Goal: Information Seeking & Learning: Learn about a topic

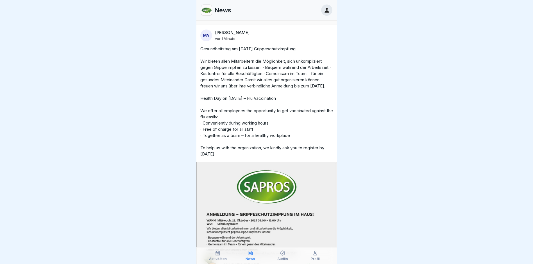
scroll to position [4, 0]
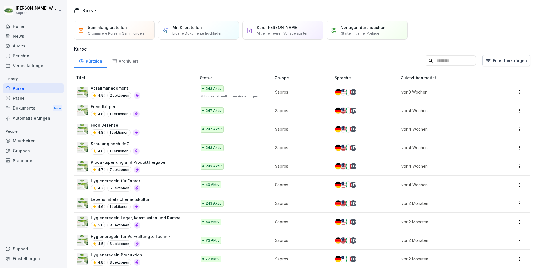
click at [16, 141] on div "Mitarbeiter" at bounding box center [33, 141] width 61 height 10
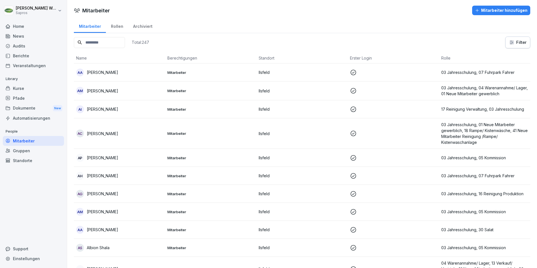
click at [98, 43] on input at bounding box center [99, 42] width 51 height 11
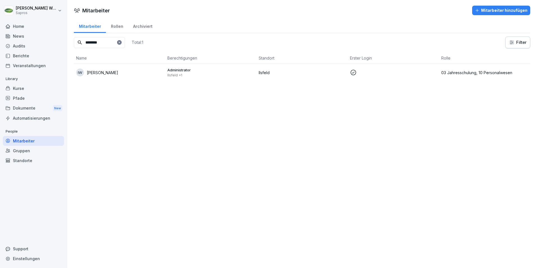
type input "********"
click at [103, 72] on p "Ingrid Weyreter" at bounding box center [102, 73] width 31 height 6
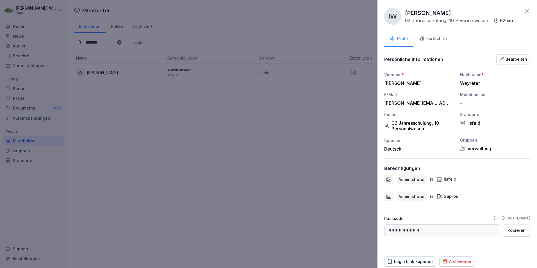
click at [524, 12] on icon at bounding box center [527, 11] width 7 height 7
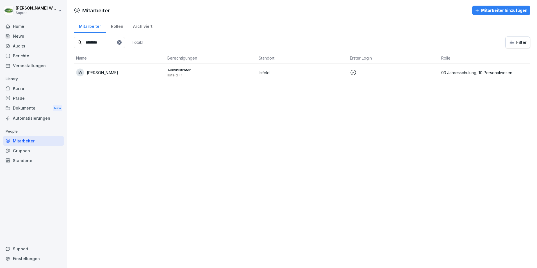
click at [19, 34] on div "News" at bounding box center [33, 36] width 61 height 10
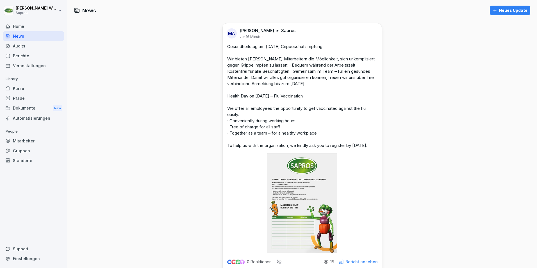
click at [29, 88] on div "Kurse" at bounding box center [33, 88] width 61 height 10
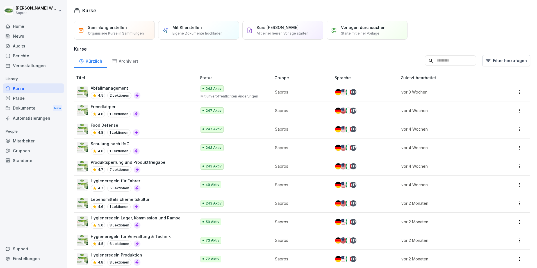
click at [32, 105] on div "Dokumente New" at bounding box center [33, 108] width 61 height 10
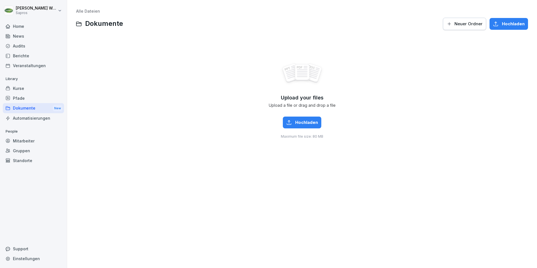
click at [28, 99] on div "Pfade" at bounding box center [33, 98] width 61 height 10
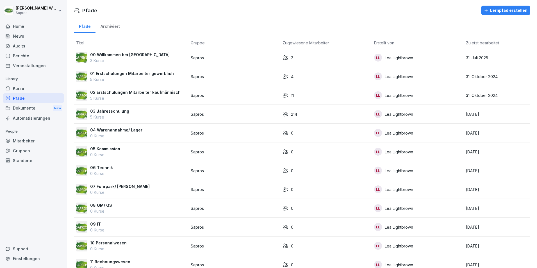
click at [20, 88] on div "Kurse" at bounding box center [33, 88] width 61 height 10
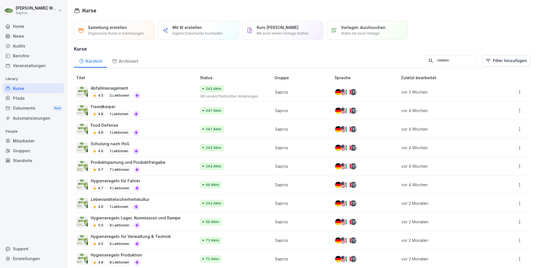
click at [21, 24] on div "Home" at bounding box center [33, 26] width 61 height 10
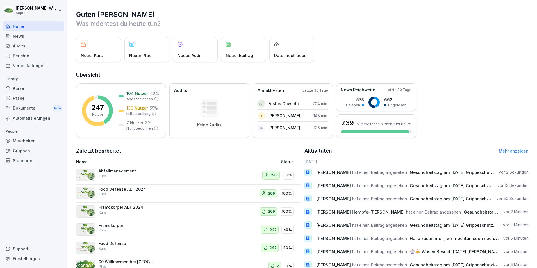
click at [193, 52] on div "Neues Audit" at bounding box center [195, 49] width 45 height 25
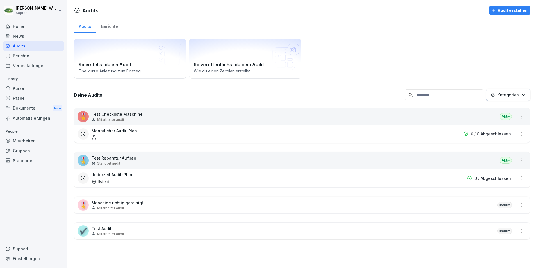
click at [30, 25] on div "Home" at bounding box center [33, 26] width 61 height 10
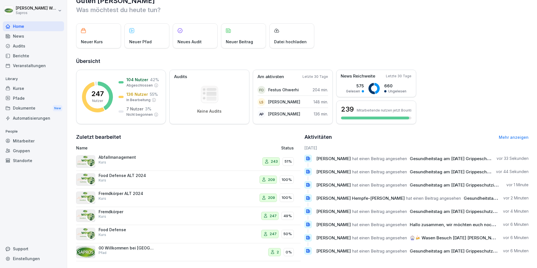
scroll to position [21, 0]
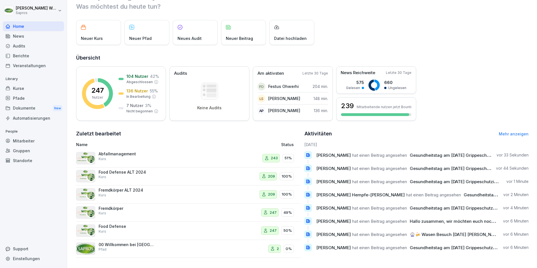
click at [23, 139] on div "Mitarbeiter" at bounding box center [33, 141] width 61 height 10
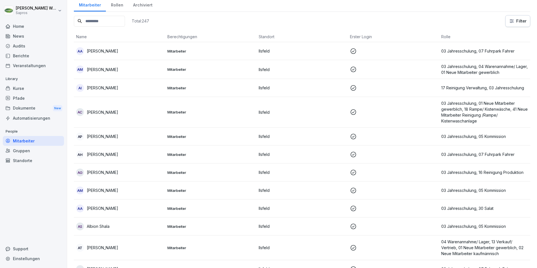
scroll to position [6, 0]
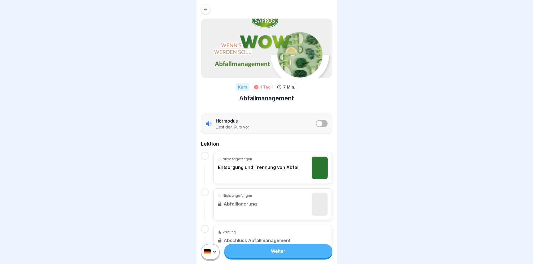
scroll to position [4, 0]
click at [276, 253] on link "Weiter" at bounding box center [278, 251] width 108 height 14
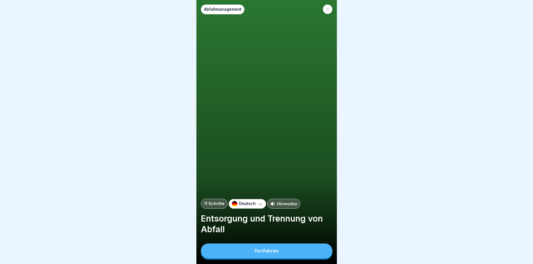
click at [276, 253] on div "Fortfahren" at bounding box center [267, 250] width 24 height 5
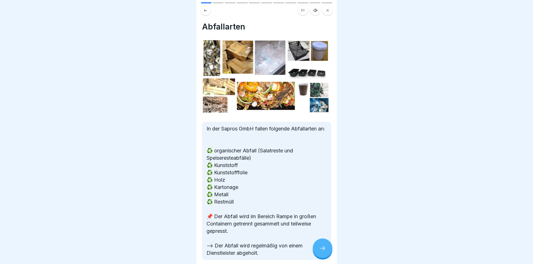
click at [326, 252] on div at bounding box center [323, 248] width 20 height 20
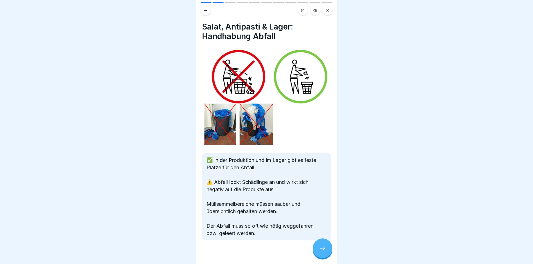
click at [323, 252] on icon at bounding box center [322, 248] width 7 height 7
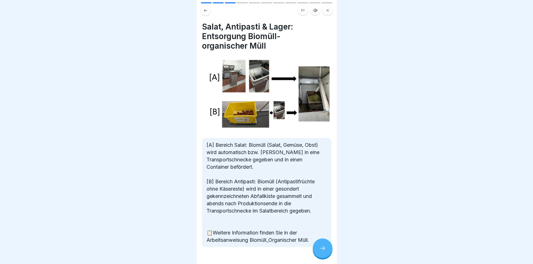
click at [323, 252] on icon at bounding box center [322, 248] width 7 height 7
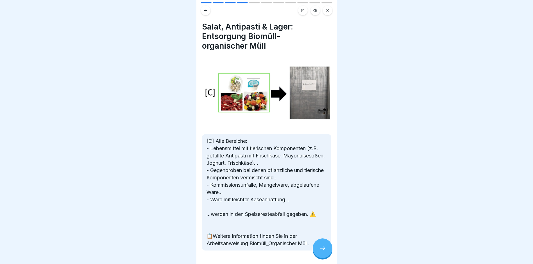
click at [324, 252] on icon at bounding box center [322, 248] width 7 height 7
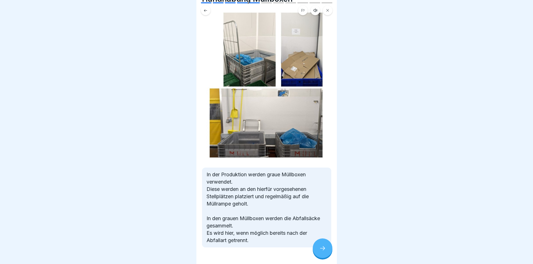
scroll to position [39, 0]
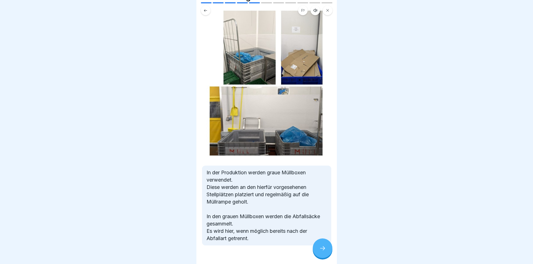
click at [322, 251] on icon at bounding box center [322, 248] width 7 height 7
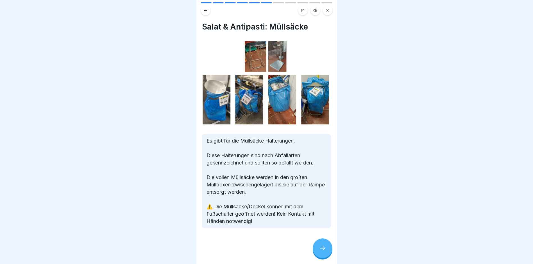
click at [322, 251] on icon at bounding box center [322, 248] width 7 height 7
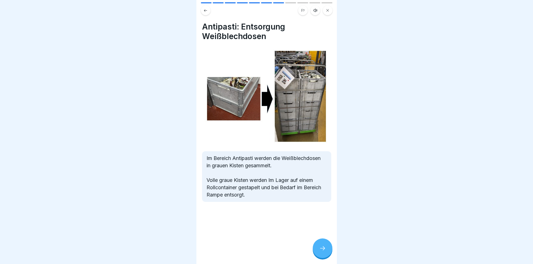
click at [322, 251] on icon at bounding box center [322, 248] width 7 height 7
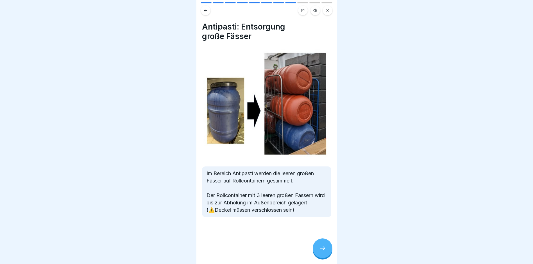
click at [322, 251] on icon at bounding box center [322, 248] width 7 height 7
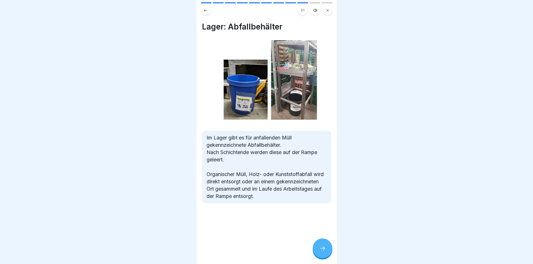
click at [322, 251] on icon at bounding box center [322, 248] width 7 height 7
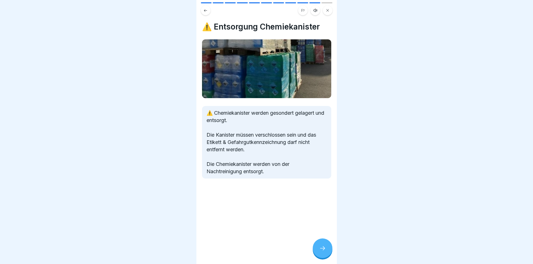
click at [324, 253] on div at bounding box center [323, 248] width 20 height 20
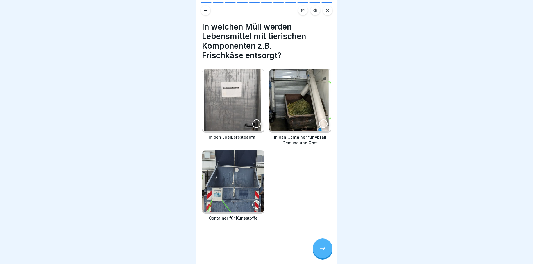
click at [255, 119] on div at bounding box center [256, 123] width 8 height 8
click at [323, 247] on icon at bounding box center [322, 248] width 7 height 7
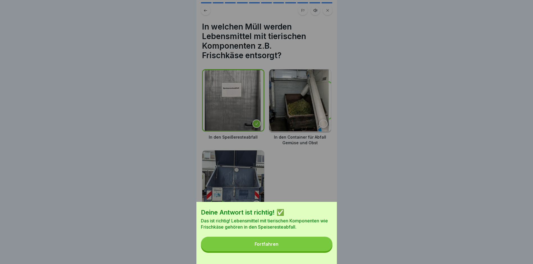
click at [266, 246] on div "Fortfahren" at bounding box center [267, 243] width 24 height 5
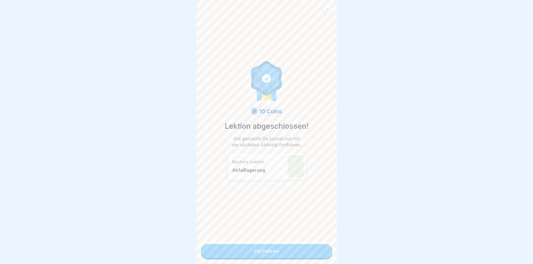
click at [277, 245] on link "Fortfahren" at bounding box center [267, 251] width 132 height 14
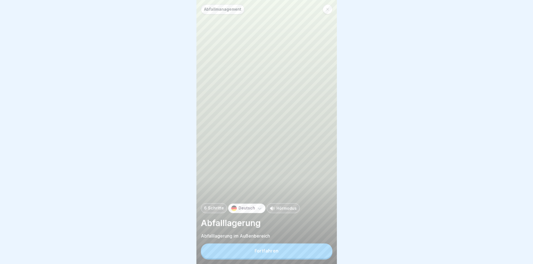
scroll to position [4, 0]
click at [262, 252] on div "Fortfahren" at bounding box center [267, 250] width 24 height 5
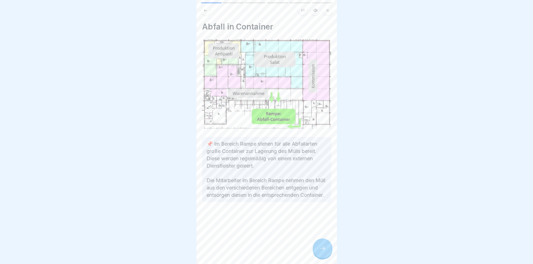
click at [262, 252] on div "Abfall in Container 📌 Im Bereich Rampe stehen für alle Abfallarten große Contai…" at bounding box center [266, 132] width 141 height 264
click at [323, 249] on icon at bounding box center [322, 248] width 7 height 7
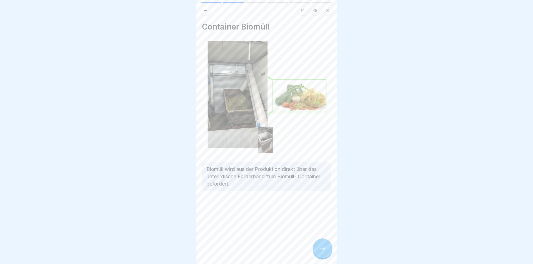
click at [323, 249] on icon at bounding box center [322, 248] width 7 height 7
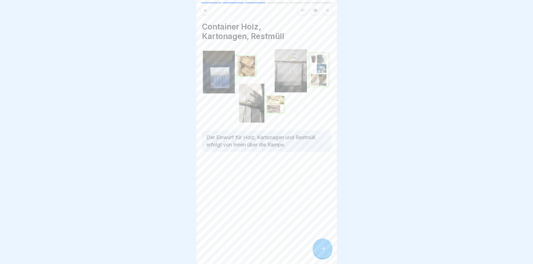
click at [323, 249] on icon at bounding box center [322, 248] width 7 height 7
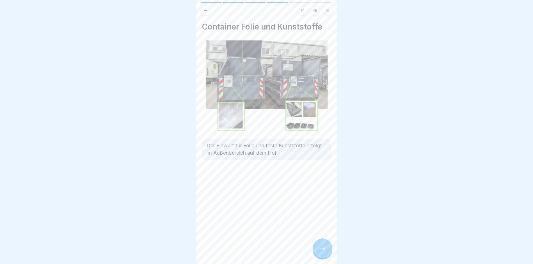
click at [323, 249] on icon at bounding box center [322, 248] width 7 height 7
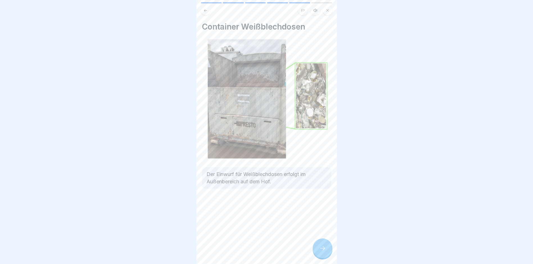
click at [323, 249] on icon at bounding box center [322, 248] width 7 height 7
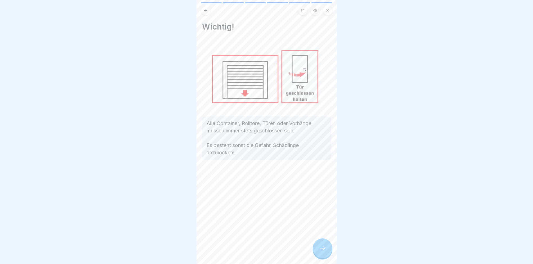
click at [323, 249] on icon at bounding box center [322, 248] width 7 height 7
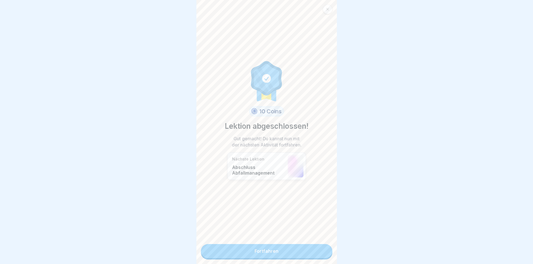
click at [273, 250] on link "Fortfahren" at bounding box center [267, 251] width 132 height 14
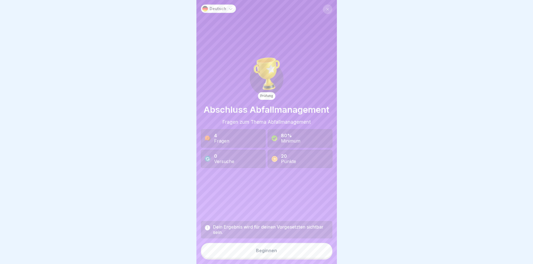
scroll to position [4, 0]
click at [253, 246] on button "Beginnen" at bounding box center [267, 250] width 132 height 15
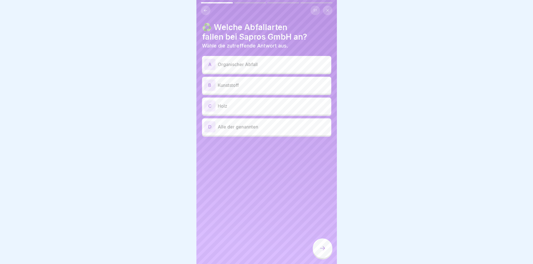
click at [211, 60] on div "A" at bounding box center [209, 64] width 11 height 11
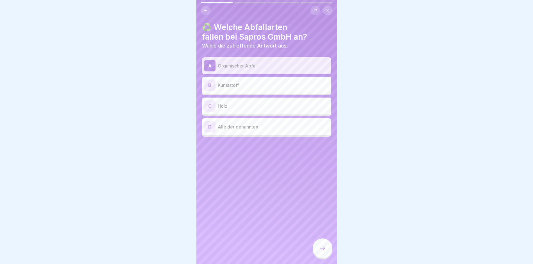
click at [211, 81] on div "B" at bounding box center [209, 85] width 11 height 11
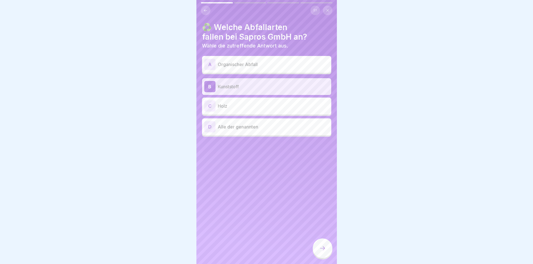
click at [209, 107] on div "C" at bounding box center [209, 105] width 11 height 11
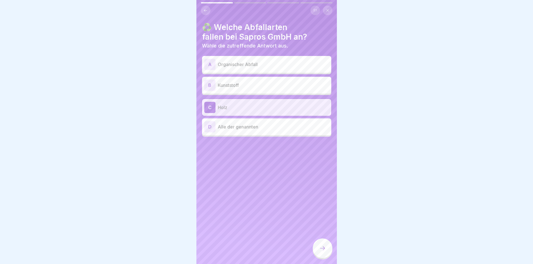
scroll to position [0, 0]
click at [206, 125] on div "D" at bounding box center [209, 126] width 11 height 11
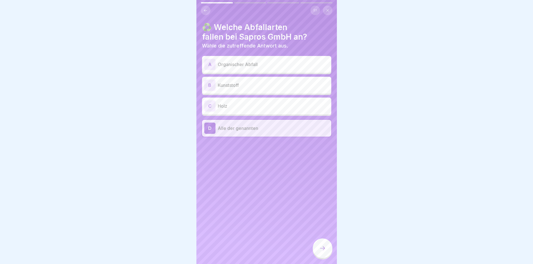
click at [318, 256] on div at bounding box center [323, 248] width 20 height 20
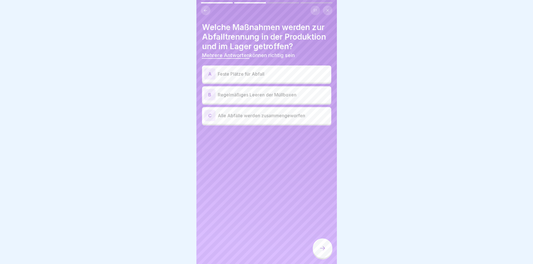
click at [208, 75] on div "A" at bounding box center [209, 73] width 11 height 11
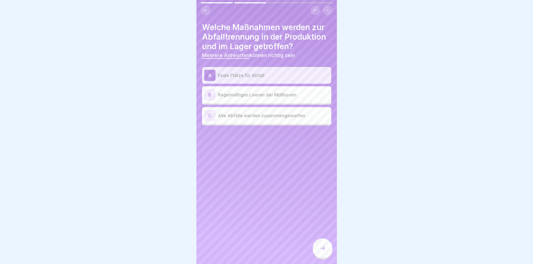
click at [210, 93] on div "B" at bounding box center [209, 94] width 11 height 11
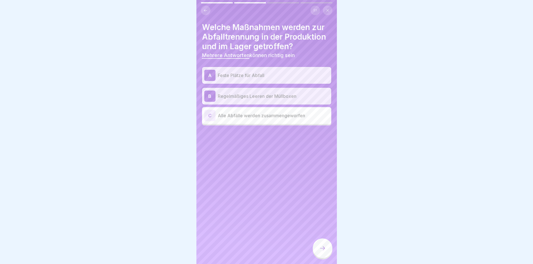
click at [330, 253] on div at bounding box center [323, 248] width 20 height 20
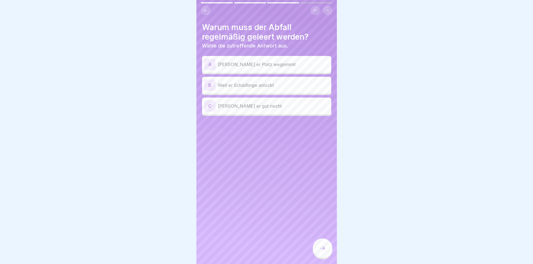
click at [210, 84] on div "B" at bounding box center [209, 85] width 11 height 11
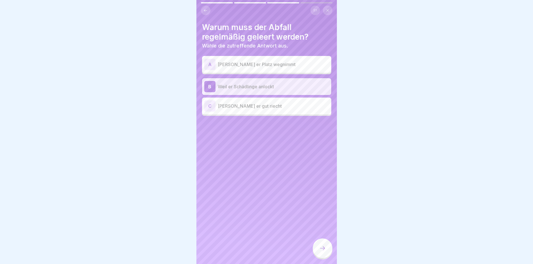
click at [324, 249] on div at bounding box center [323, 248] width 20 height 20
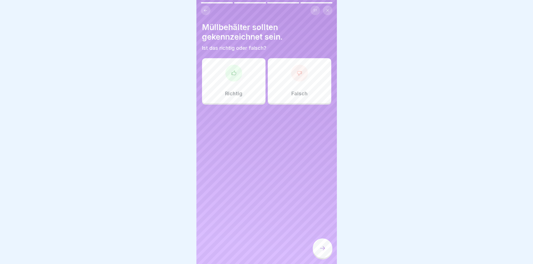
click at [230, 76] on div at bounding box center [233, 73] width 17 height 17
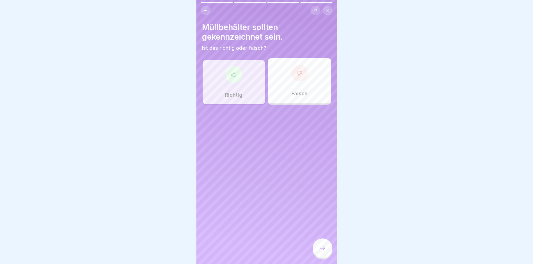
click at [322, 257] on div at bounding box center [323, 248] width 20 height 20
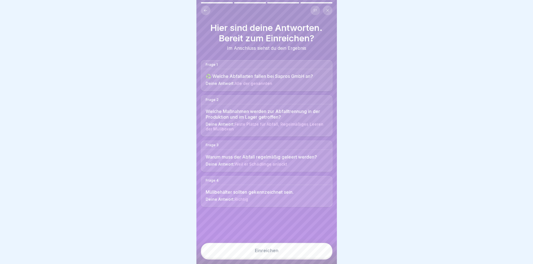
click at [268, 252] on div "Einreichen" at bounding box center [267, 250] width 24 height 5
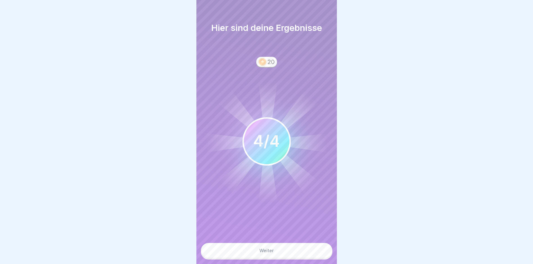
click at [264, 250] on button "Weiter" at bounding box center [267, 250] width 132 height 15
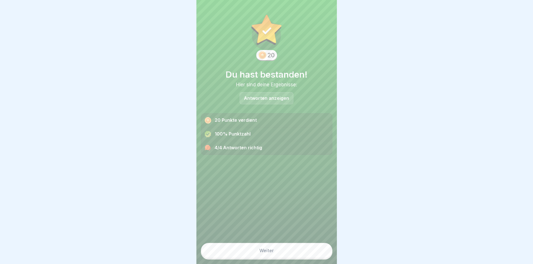
click at [266, 253] on div "Weiter" at bounding box center [266, 250] width 15 height 5
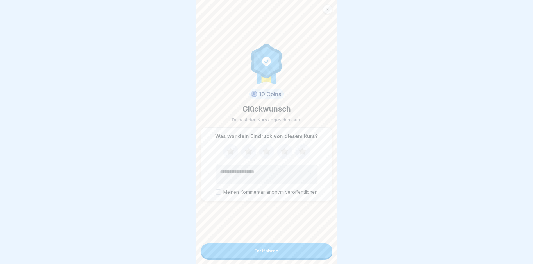
click at [268, 253] on div "Fortfahren" at bounding box center [267, 250] width 24 height 5
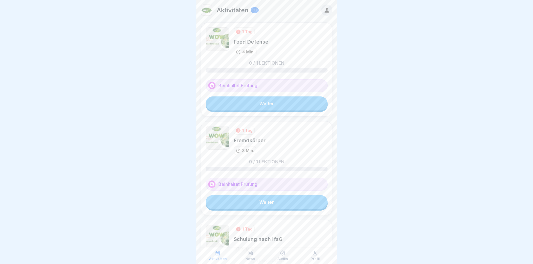
click at [264, 104] on link "Weiter" at bounding box center [267, 103] width 122 height 14
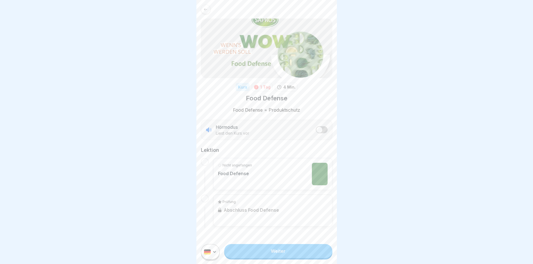
scroll to position [4, 0]
click at [288, 251] on link "Weiter" at bounding box center [278, 251] width 108 height 14
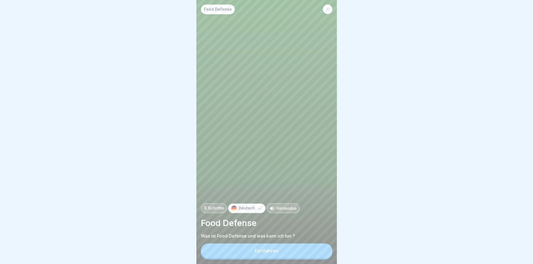
scroll to position [4, 0]
click at [265, 248] on div "Fortfahren" at bounding box center [267, 250] width 24 height 5
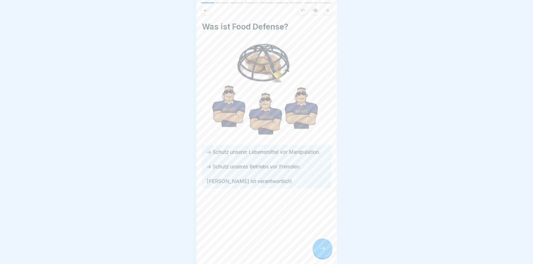
click at [318, 251] on div at bounding box center [323, 248] width 20 height 20
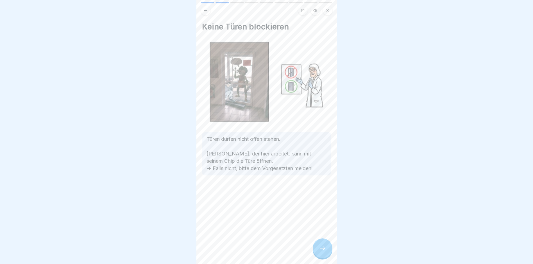
click at [323, 246] on icon at bounding box center [322, 248] width 7 height 7
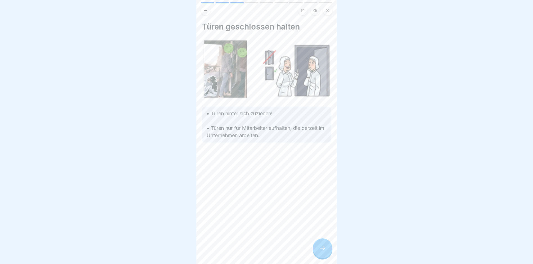
click at [325, 248] on icon at bounding box center [322, 248] width 7 height 7
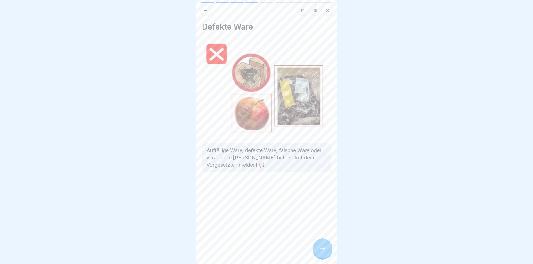
click at [325, 248] on icon at bounding box center [322, 248] width 7 height 7
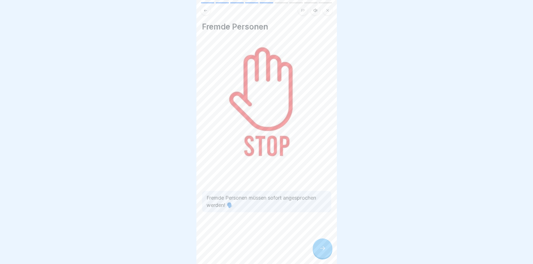
click at [325, 248] on icon at bounding box center [322, 248] width 7 height 7
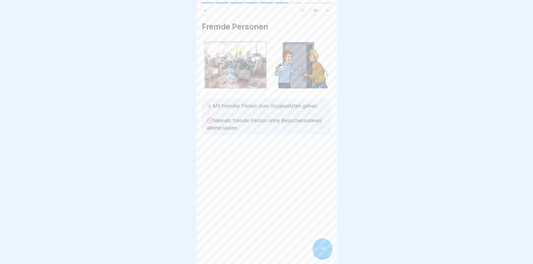
click at [325, 248] on icon at bounding box center [322, 248] width 7 height 7
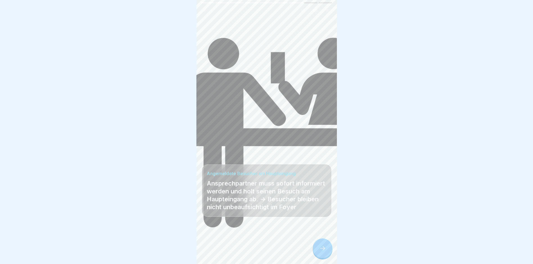
click at [325, 248] on icon at bounding box center [322, 248] width 7 height 7
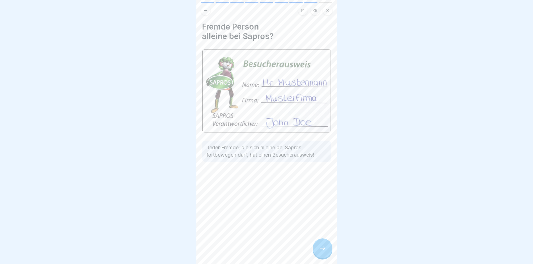
click at [328, 250] on div at bounding box center [323, 248] width 20 height 20
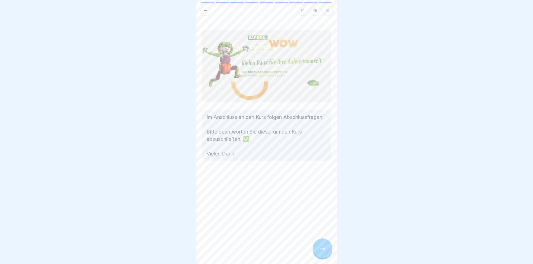
click at [328, 250] on div at bounding box center [323, 248] width 20 height 20
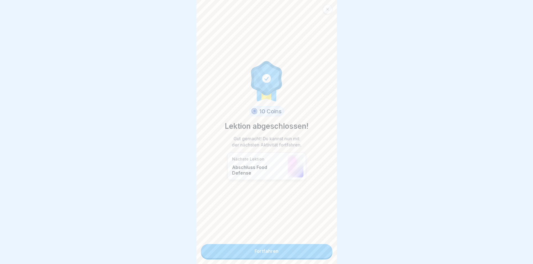
click at [262, 246] on link "Fortfahren" at bounding box center [267, 251] width 132 height 14
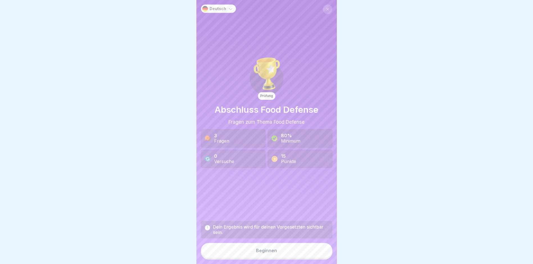
click at [267, 253] on div "Beginnen" at bounding box center [266, 250] width 21 height 5
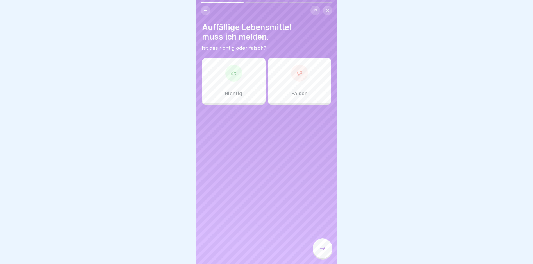
click at [231, 73] on icon at bounding box center [233, 73] width 4 height 4
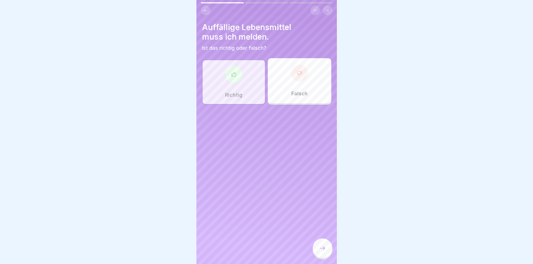
click at [322, 252] on icon at bounding box center [322, 248] width 7 height 7
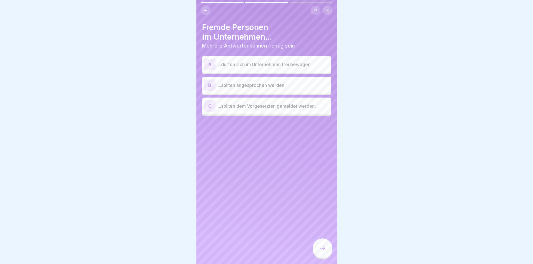
click at [210, 84] on div "B" at bounding box center [209, 85] width 11 height 11
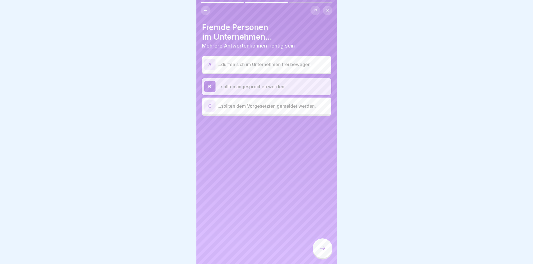
click at [211, 106] on div "C" at bounding box center [209, 105] width 11 height 11
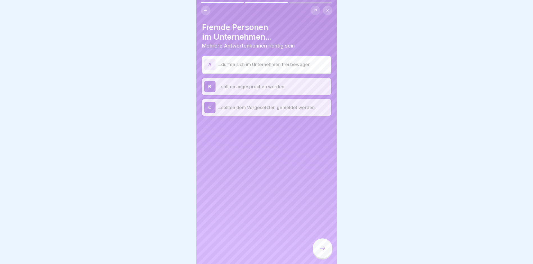
click at [320, 250] on icon at bounding box center [322, 248] width 7 height 7
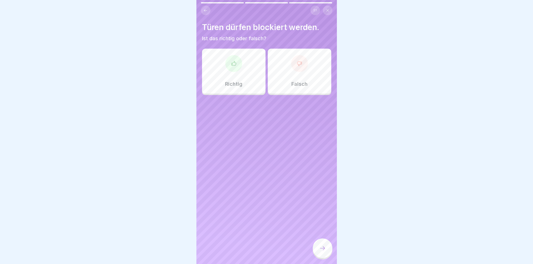
click at [297, 62] on icon at bounding box center [300, 64] width 6 height 6
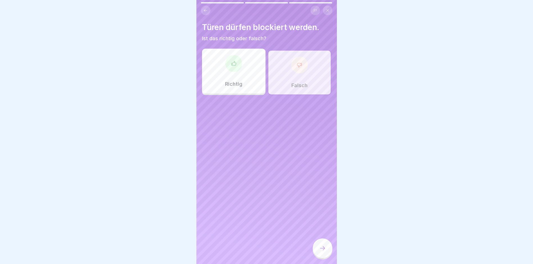
drag, startPoint x: 323, startPoint y: 253, endPoint x: 315, endPoint y: 255, distance: 7.4
click at [323, 252] on icon at bounding box center [322, 248] width 7 height 7
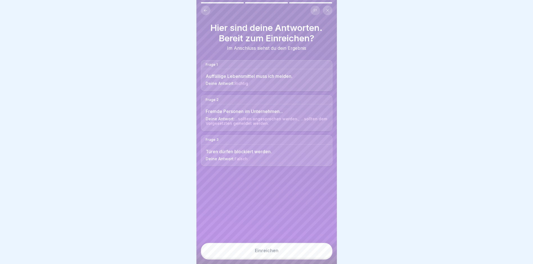
click at [272, 253] on div "Einreichen" at bounding box center [267, 250] width 24 height 5
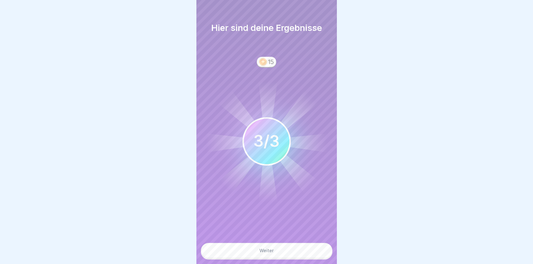
drag, startPoint x: 289, startPoint y: 253, endPoint x: 296, endPoint y: 255, distance: 7.1
click at [289, 253] on button "Weiter" at bounding box center [267, 250] width 132 height 15
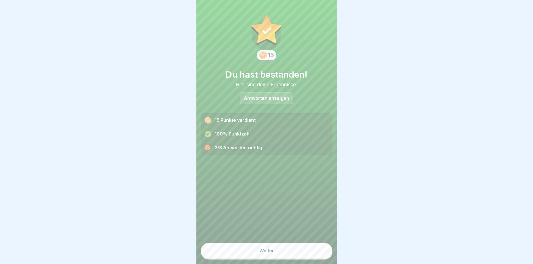
click at [278, 251] on button "Weiter" at bounding box center [267, 250] width 132 height 15
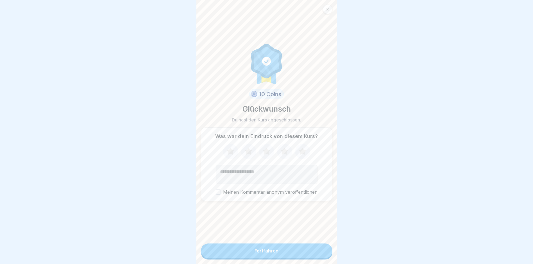
click at [272, 258] on button "Fortfahren" at bounding box center [267, 250] width 132 height 15
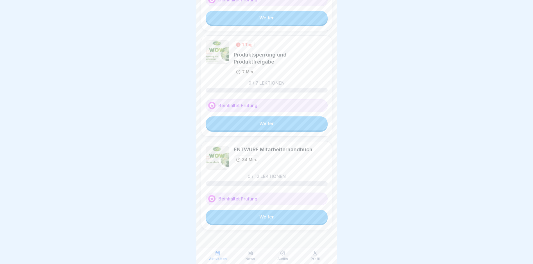
click at [359, 139] on div at bounding box center [266, 132] width 533 height 264
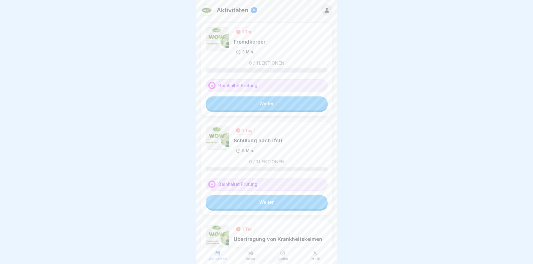
click at [440, 120] on div at bounding box center [266, 132] width 533 height 264
click at [264, 101] on link "Weiter" at bounding box center [267, 103] width 122 height 14
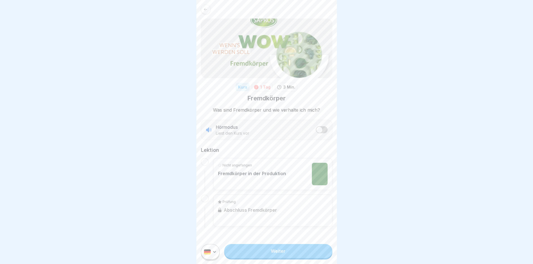
scroll to position [4, 0]
click at [285, 253] on link "Weiter" at bounding box center [278, 251] width 108 height 14
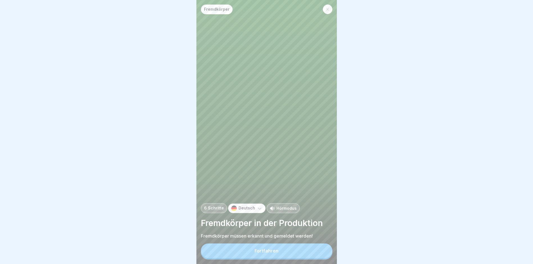
click at [284, 252] on button "Fortfahren" at bounding box center [267, 250] width 132 height 15
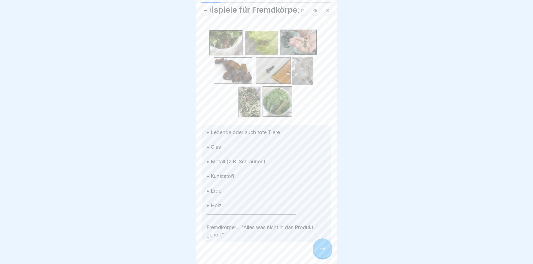
scroll to position [25, 0]
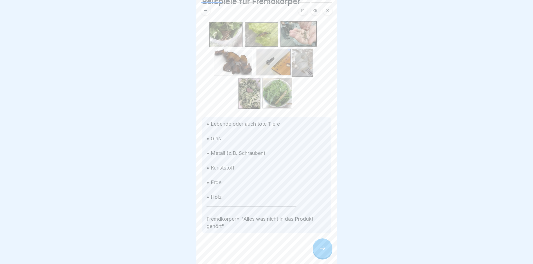
click at [327, 253] on div at bounding box center [323, 248] width 20 height 20
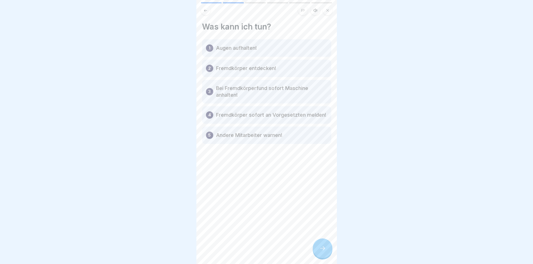
click at [321, 252] on icon at bounding box center [322, 248] width 7 height 7
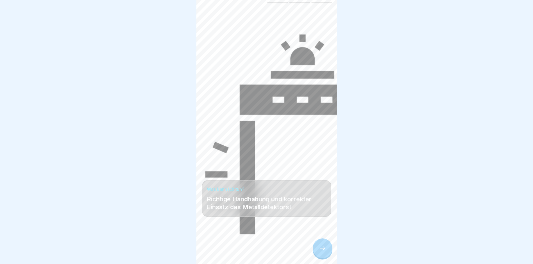
click at [321, 252] on icon at bounding box center [322, 248] width 7 height 7
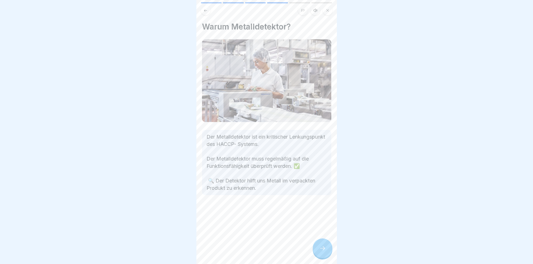
click at [327, 254] on div at bounding box center [323, 248] width 20 height 20
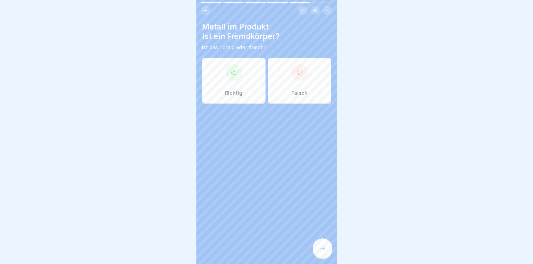
click at [232, 73] on icon at bounding box center [234, 73] width 6 height 6
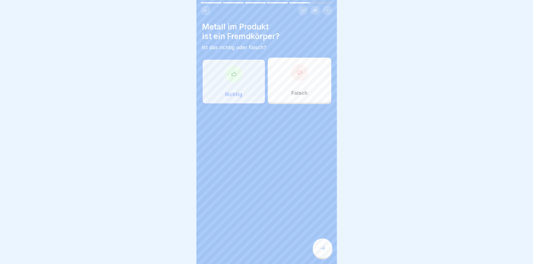
click at [323, 252] on icon at bounding box center [322, 248] width 7 height 7
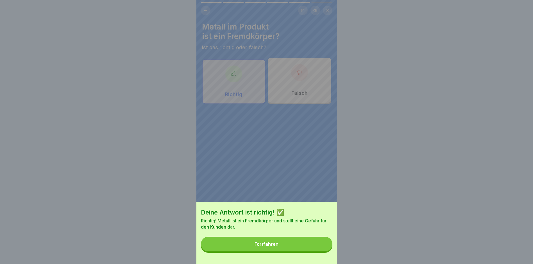
click at [272, 246] on div "Fortfahren" at bounding box center [267, 243] width 24 height 5
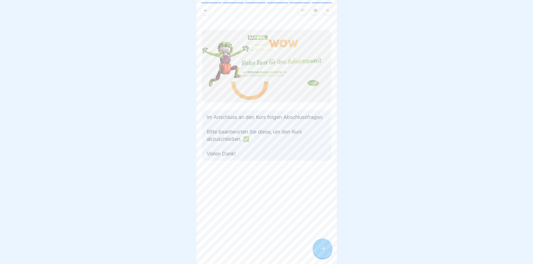
click at [324, 251] on icon at bounding box center [322, 248] width 7 height 7
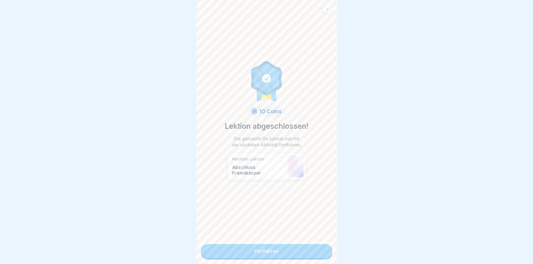
click at [273, 251] on link "Fortfahren" at bounding box center [267, 251] width 132 height 14
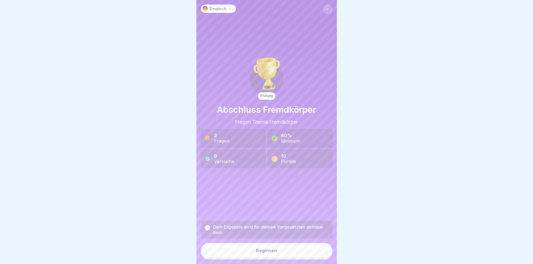
click at [265, 253] on div "Beginnen" at bounding box center [266, 250] width 21 height 5
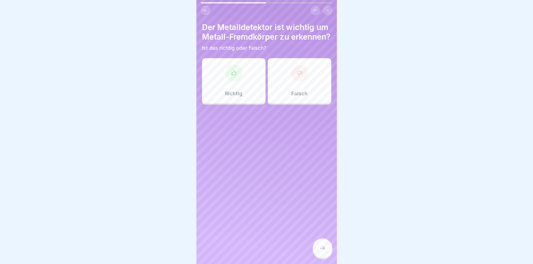
click at [234, 76] on icon at bounding box center [234, 73] width 6 height 6
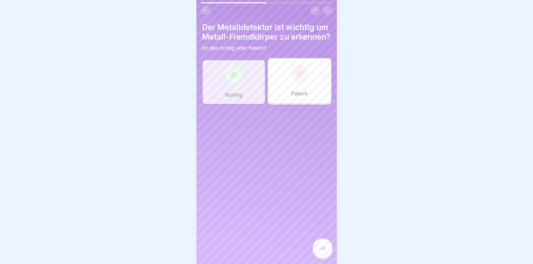
click at [318, 256] on div at bounding box center [323, 248] width 20 height 20
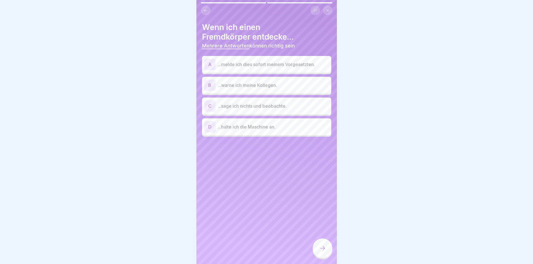
click at [206, 64] on div "A" at bounding box center [209, 64] width 11 height 11
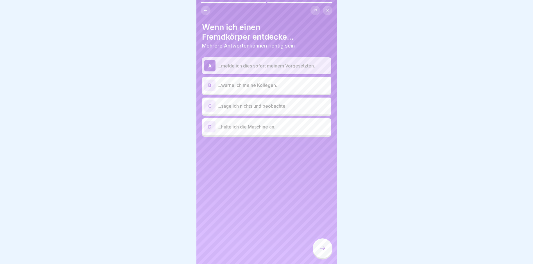
click at [209, 85] on div "B" at bounding box center [209, 85] width 11 height 11
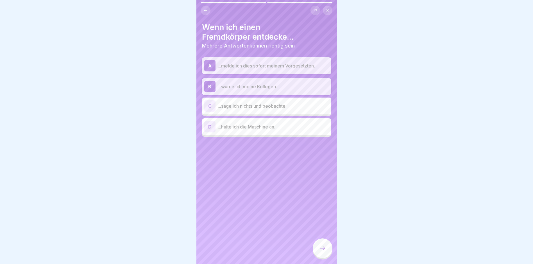
click at [212, 127] on div "D" at bounding box center [209, 126] width 11 height 11
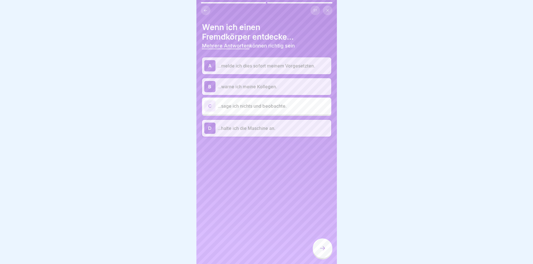
click at [323, 250] on icon at bounding box center [322, 248] width 7 height 7
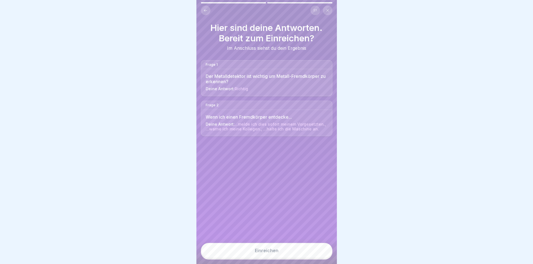
click at [282, 254] on button "Einreichen" at bounding box center [267, 250] width 132 height 15
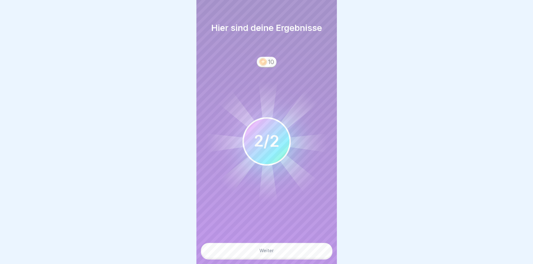
click at [279, 258] on button "Weiter" at bounding box center [267, 250] width 132 height 15
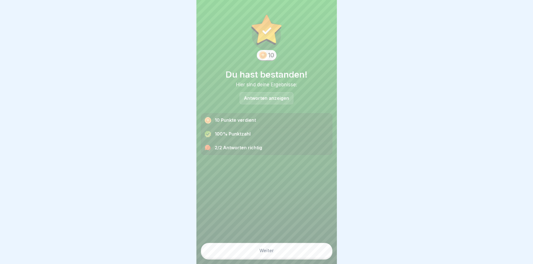
click at [264, 252] on button "Weiter" at bounding box center [267, 250] width 132 height 15
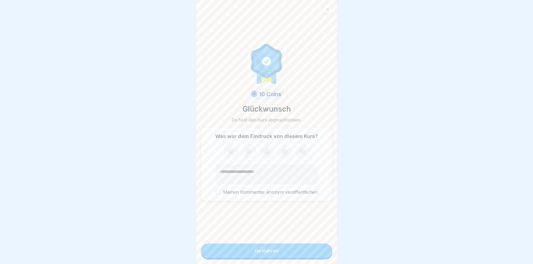
click at [265, 250] on button "Fortfahren" at bounding box center [267, 250] width 132 height 15
click at [282, 256] on button "Fortfahren" at bounding box center [267, 250] width 132 height 15
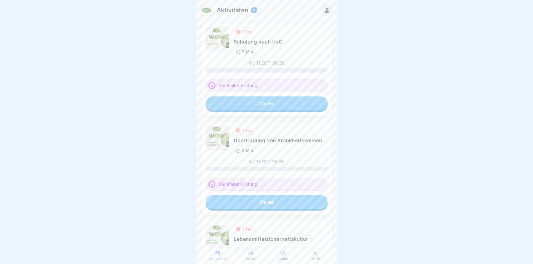
click at [266, 105] on link "Weiter" at bounding box center [267, 103] width 122 height 14
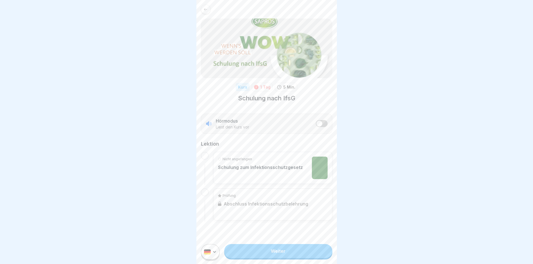
scroll to position [4, 0]
click at [280, 249] on link "Weiter" at bounding box center [278, 251] width 108 height 14
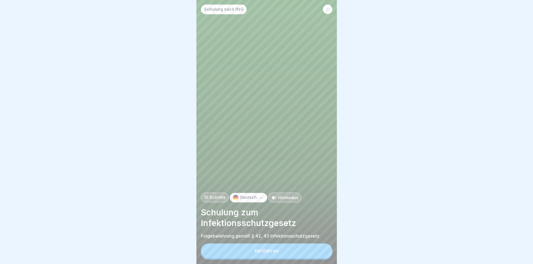
click at [265, 258] on button "Fortfahren" at bounding box center [267, 250] width 132 height 15
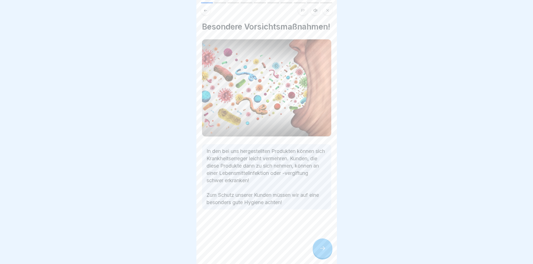
scroll to position [4, 0]
click at [316, 249] on div at bounding box center [323, 248] width 20 height 20
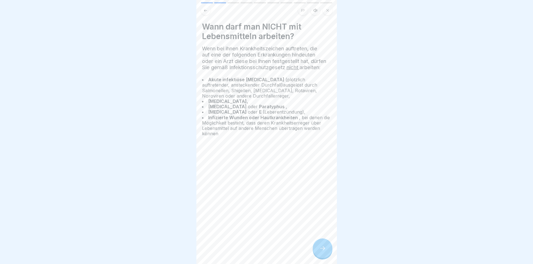
click at [327, 255] on div at bounding box center [323, 248] width 20 height 20
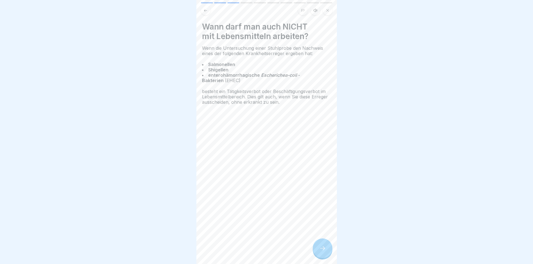
click at [320, 252] on div at bounding box center [323, 248] width 20 height 20
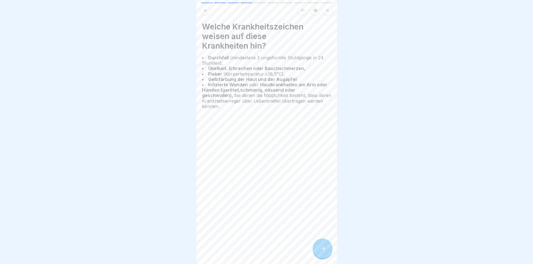
click at [326, 248] on icon at bounding box center [322, 248] width 7 height 7
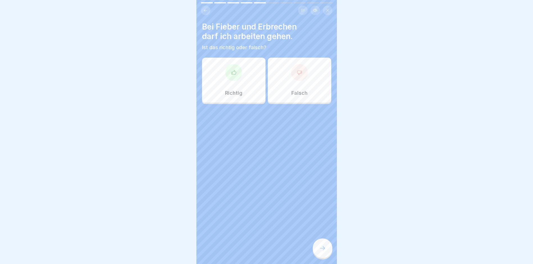
click at [297, 70] on icon at bounding box center [300, 73] width 6 height 6
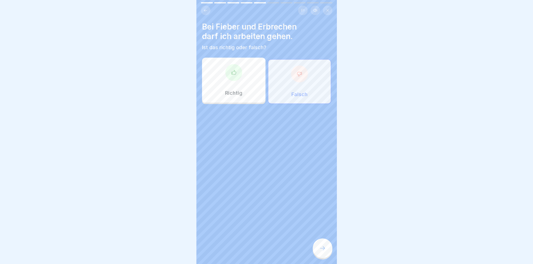
click at [320, 253] on div at bounding box center [323, 248] width 20 height 20
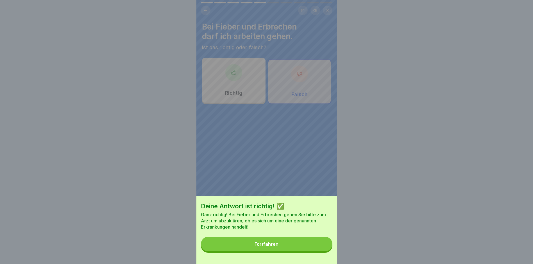
click at [294, 251] on button "Fortfahren" at bounding box center [267, 244] width 132 height 15
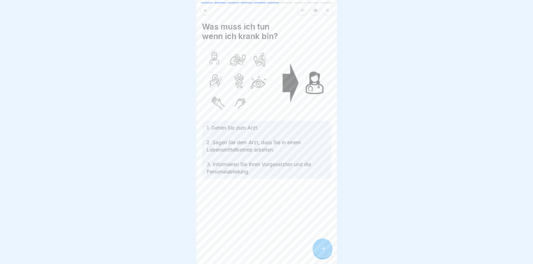
click at [318, 247] on div at bounding box center [323, 248] width 20 height 20
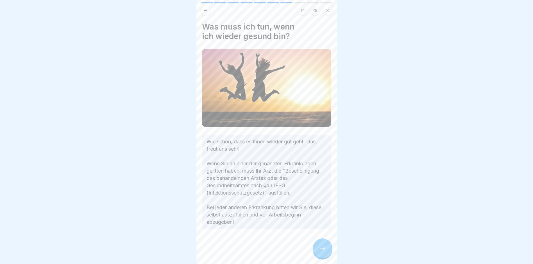
click at [320, 244] on div at bounding box center [323, 248] width 20 height 20
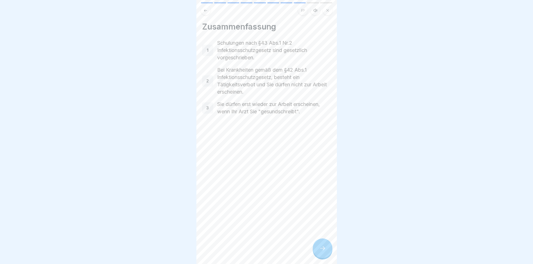
click at [327, 250] on div at bounding box center [323, 248] width 20 height 20
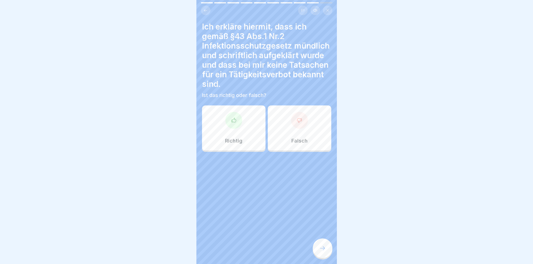
click at [232, 118] on icon at bounding box center [234, 120] width 6 height 6
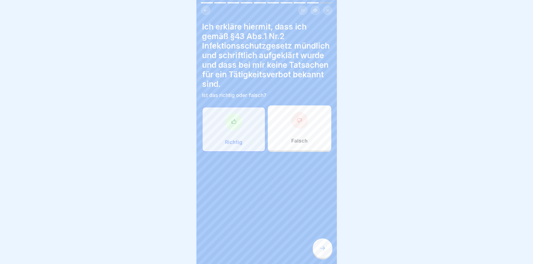
click at [326, 250] on icon at bounding box center [322, 248] width 7 height 7
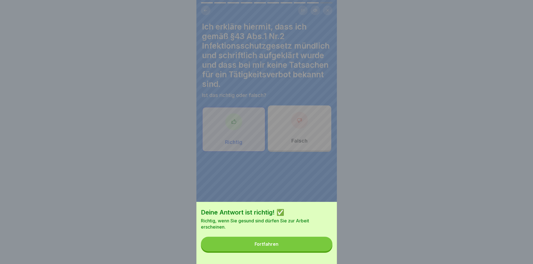
click at [276, 246] on div "Fortfahren" at bounding box center [267, 243] width 24 height 5
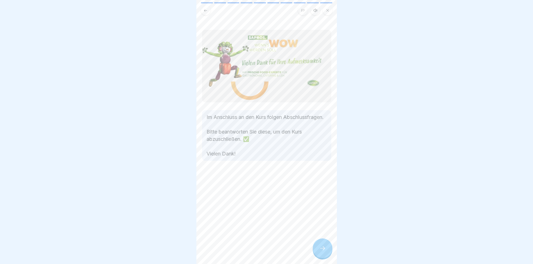
click at [327, 253] on div at bounding box center [323, 248] width 20 height 20
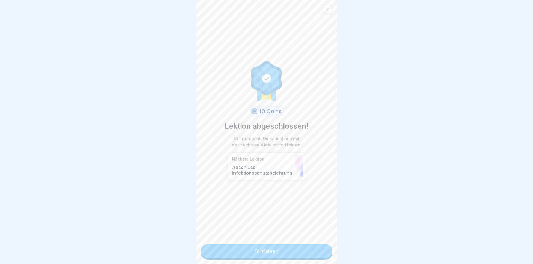
click at [246, 252] on link "Fortfahren" at bounding box center [267, 251] width 132 height 14
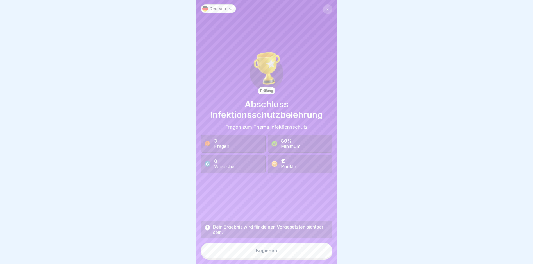
click at [260, 250] on button "Beginnen" at bounding box center [267, 250] width 132 height 15
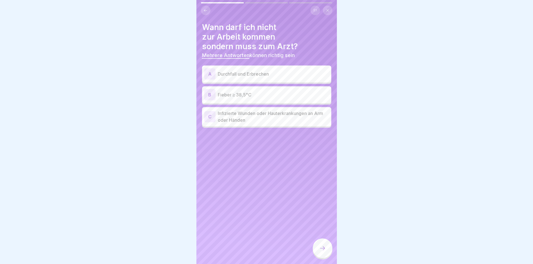
click at [211, 74] on div "A" at bounding box center [209, 73] width 11 height 11
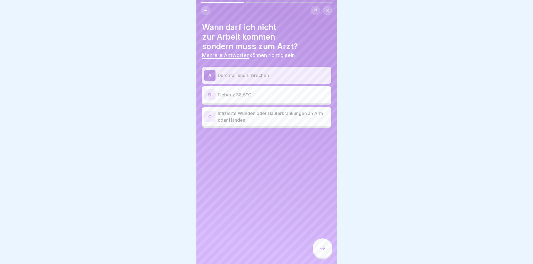
click at [209, 92] on div "B" at bounding box center [209, 94] width 11 height 11
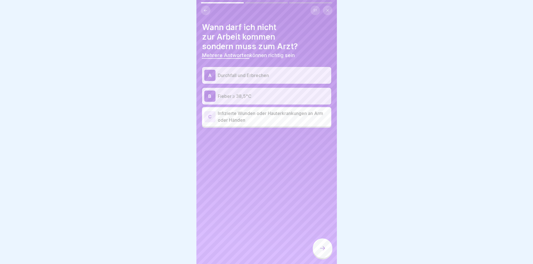
click at [211, 116] on div "C" at bounding box center [209, 116] width 11 height 11
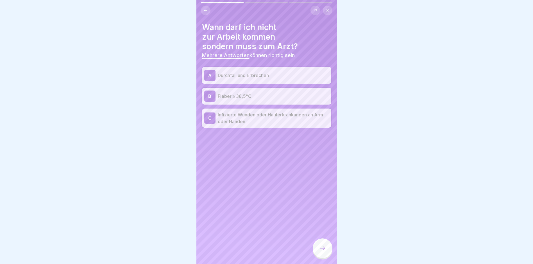
click at [324, 246] on div at bounding box center [323, 248] width 20 height 20
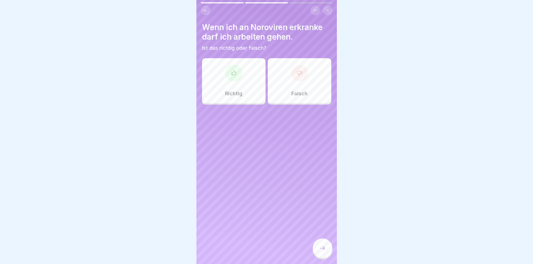
click at [291, 73] on div at bounding box center [299, 73] width 17 height 17
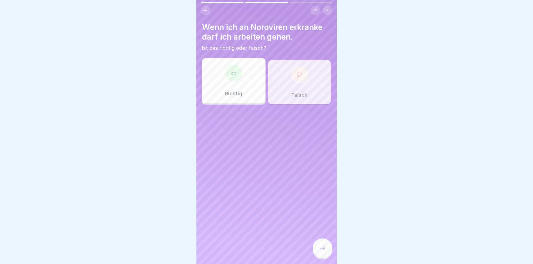
click at [320, 246] on div at bounding box center [323, 248] width 20 height 20
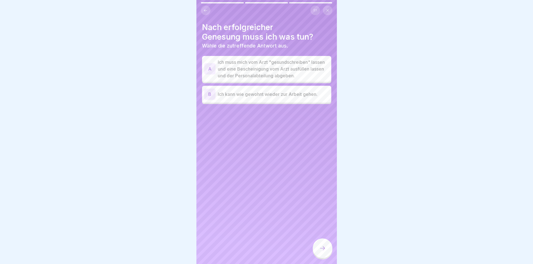
click at [213, 70] on div "A" at bounding box center [209, 68] width 11 height 11
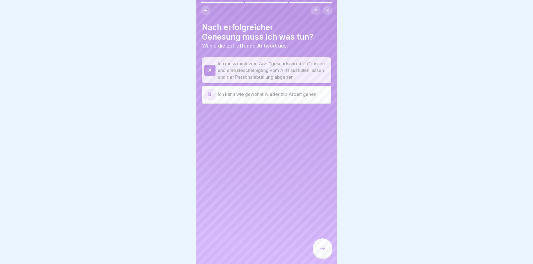
click at [319, 252] on icon at bounding box center [322, 248] width 7 height 7
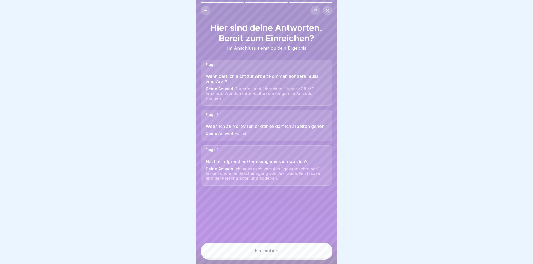
click at [263, 253] on div "Einreichen" at bounding box center [267, 250] width 24 height 5
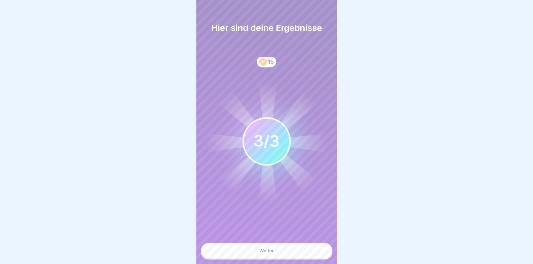
click at [280, 252] on button "Weiter" at bounding box center [267, 250] width 132 height 15
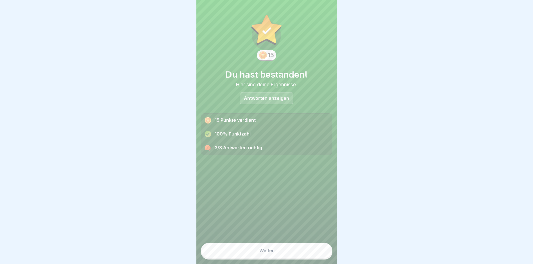
click at [263, 253] on div "Weiter" at bounding box center [266, 250] width 15 height 5
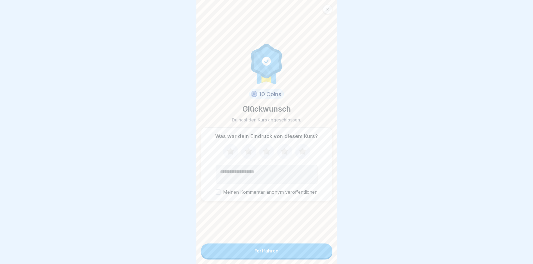
click at [261, 253] on div "Fortfahren" at bounding box center [267, 250] width 24 height 5
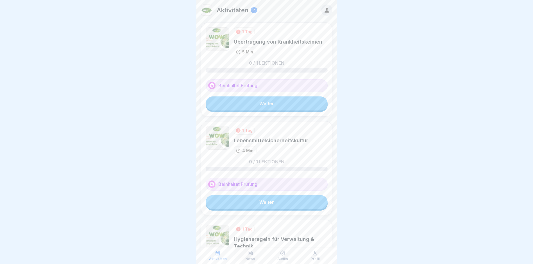
click at [252, 101] on link "Weiter" at bounding box center [267, 103] width 122 height 14
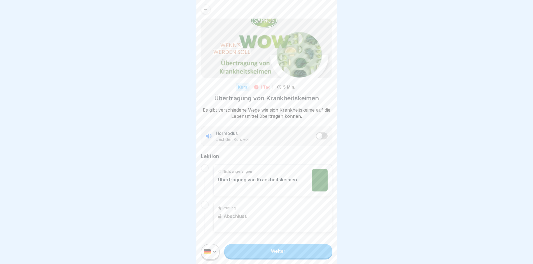
scroll to position [4, 0]
click at [278, 251] on link "Weiter" at bounding box center [278, 251] width 108 height 14
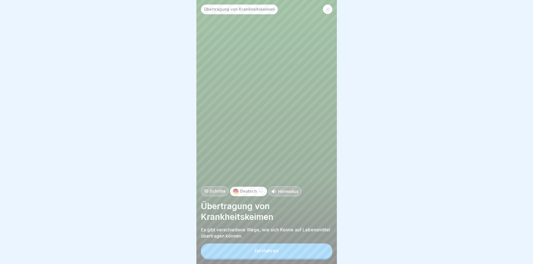
click at [267, 253] on div "Fortfahren" at bounding box center [267, 250] width 24 height 5
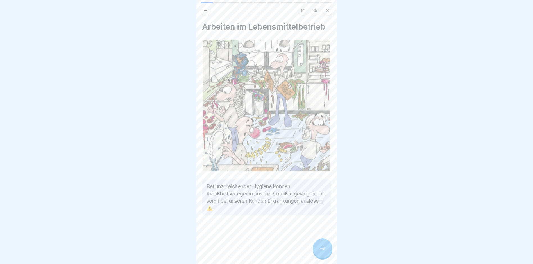
click at [326, 252] on icon at bounding box center [322, 248] width 7 height 7
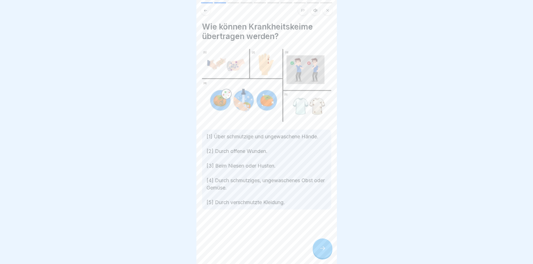
click at [318, 254] on div at bounding box center [323, 248] width 20 height 20
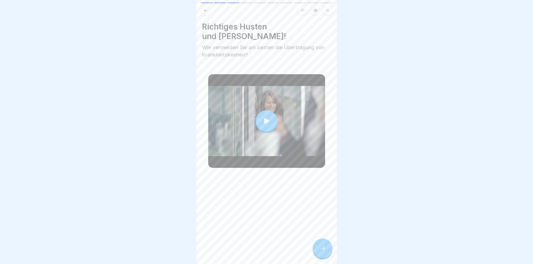
click at [266, 117] on icon at bounding box center [267, 121] width 8 height 8
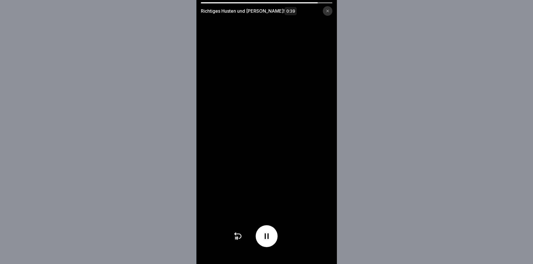
scroll to position [4, 0]
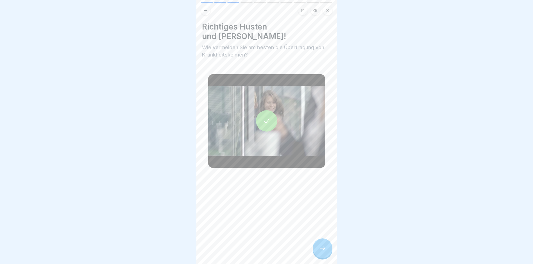
click at [319, 250] on div at bounding box center [323, 248] width 20 height 20
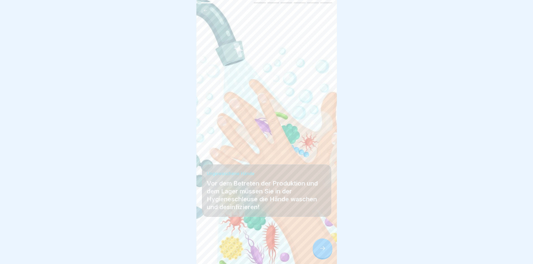
click at [321, 250] on icon at bounding box center [322, 248] width 7 height 7
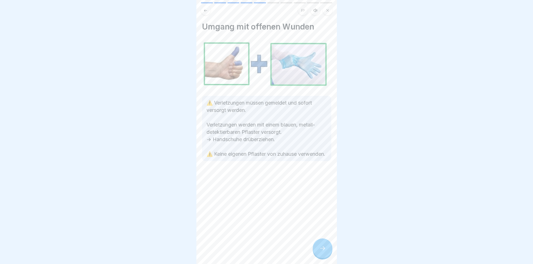
click at [321, 250] on icon at bounding box center [322, 248] width 7 height 7
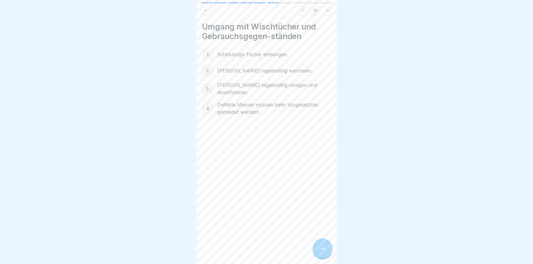
click at [321, 250] on icon at bounding box center [322, 248] width 7 height 7
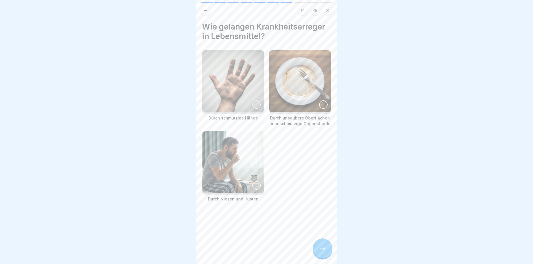
click at [321, 250] on icon at bounding box center [322, 248] width 7 height 7
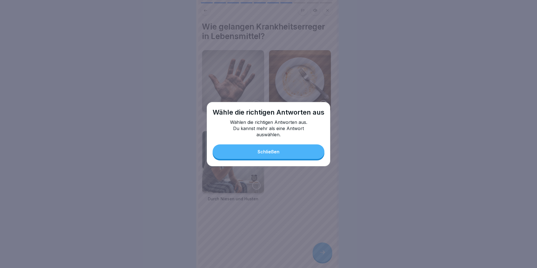
click at [312, 150] on button "Schließen" at bounding box center [269, 151] width 112 height 15
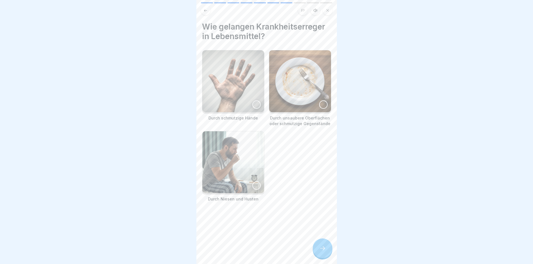
click at [256, 103] on div at bounding box center [256, 104] width 8 height 8
click at [319, 104] on div at bounding box center [323, 104] width 8 height 8
click at [257, 181] on div at bounding box center [256, 185] width 8 height 8
click at [326, 250] on div at bounding box center [323, 248] width 20 height 20
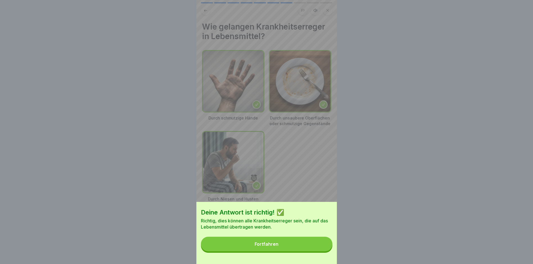
click at [279, 246] on div "Fortfahren" at bounding box center [267, 243] width 24 height 5
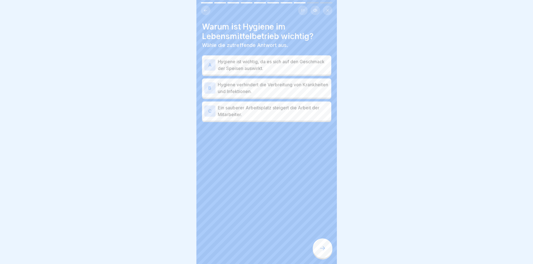
click at [210, 89] on div "B" at bounding box center [209, 87] width 11 height 11
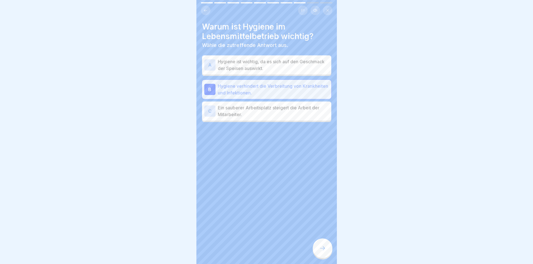
click at [213, 66] on div "A" at bounding box center [209, 64] width 11 height 11
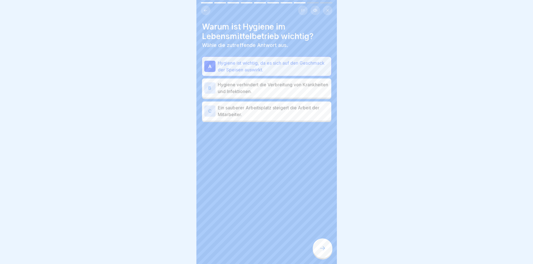
click at [211, 116] on div "C" at bounding box center [209, 110] width 11 height 11
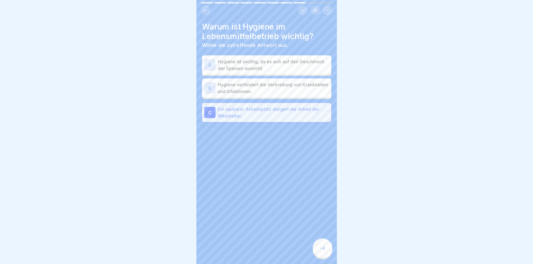
click at [208, 85] on div "B" at bounding box center [209, 87] width 11 height 11
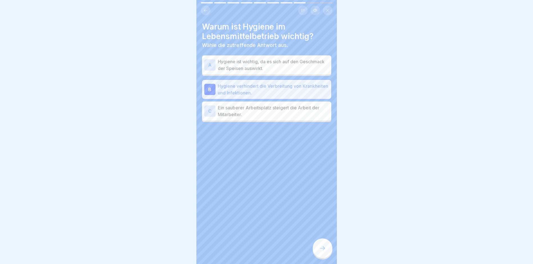
click at [325, 251] on icon at bounding box center [322, 248] width 7 height 7
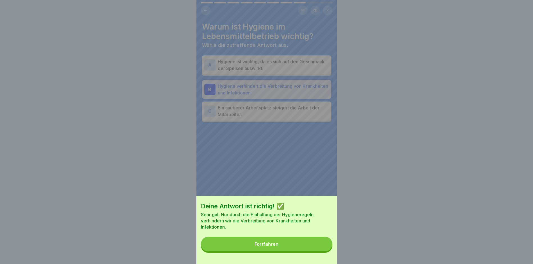
click at [286, 249] on button "Fortfahren" at bounding box center [267, 244] width 132 height 15
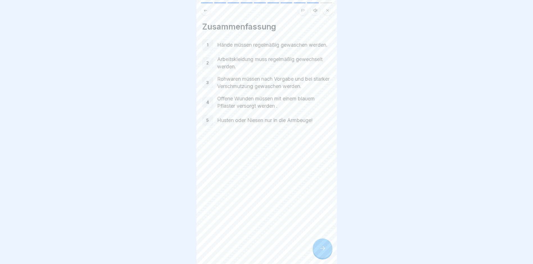
click at [321, 252] on icon at bounding box center [322, 248] width 7 height 7
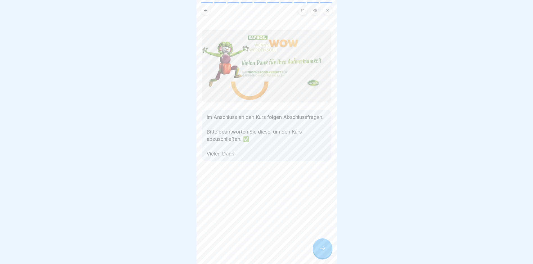
click at [318, 253] on div at bounding box center [323, 248] width 20 height 20
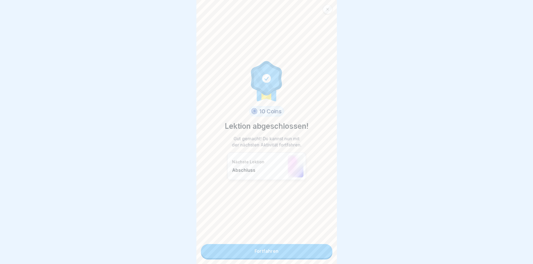
click at [270, 250] on link "Fortfahren" at bounding box center [267, 251] width 132 height 14
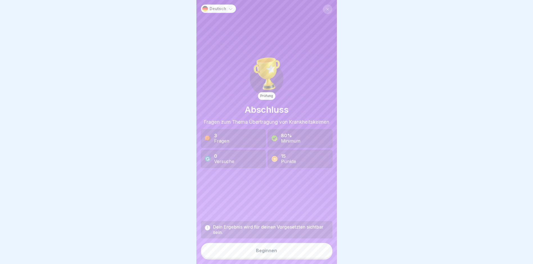
click at [258, 251] on button "Beginnen" at bounding box center [267, 250] width 132 height 15
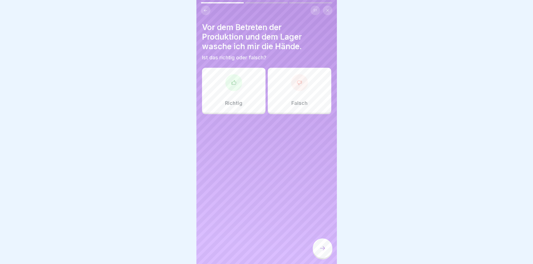
click at [232, 83] on icon at bounding box center [234, 83] width 6 height 6
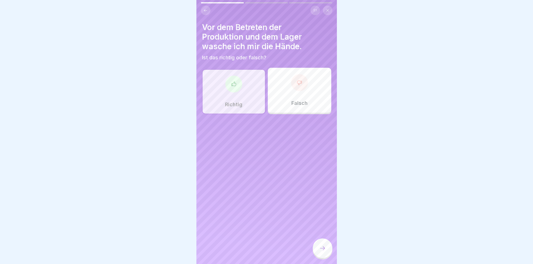
click at [320, 247] on div at bounding box center [323, 248] width 20 height 20
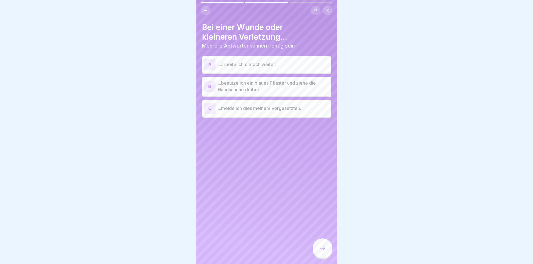
click at [209, 85] on div "B" at bounding box center [209, 86] width 11 height 11
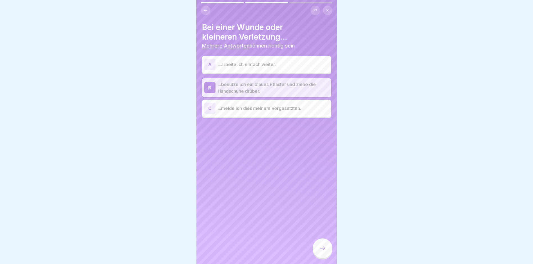
click at [210, 106] on div "C" at bounding box center [209, 108] width 11 height 11
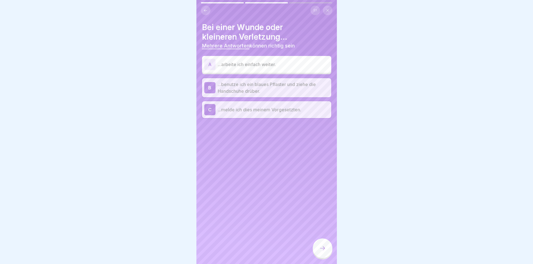
click at [327, 250] on div at bounding box center [323, 248] width 20 height 20
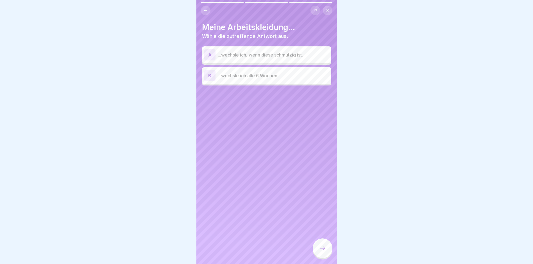
click at [208, 56] on div "A" at bounding box center [209, 54] width 11 height 11
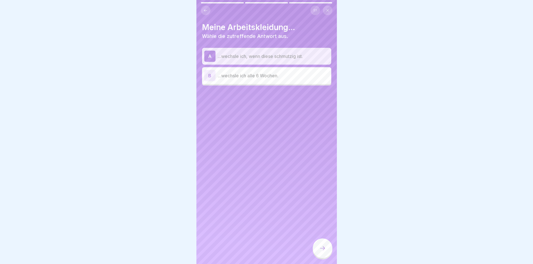
click at [320, 252] on icon at bounding box center [322, 248] width 7 height 7
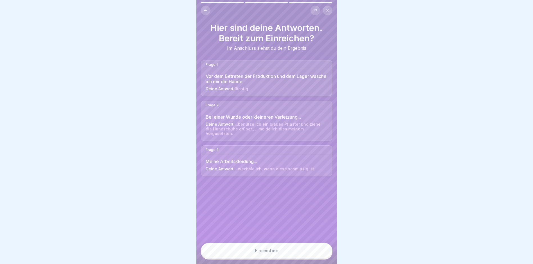
click at [280, 257] on button "Einreichen" at bounding box center [267, 250] width 132 height 15
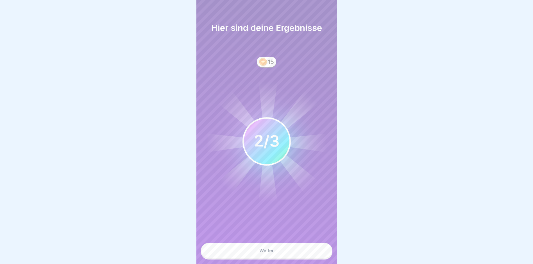
click at [262, 253] on div "Weiter" at bounding box center [266, 250] width 15 height 5
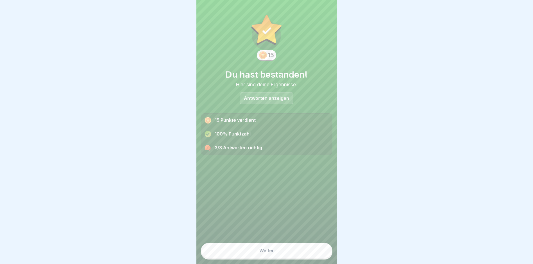
click at [271, 251] on button "Weiter" at bounding box center [267, 250] width 132 height 15
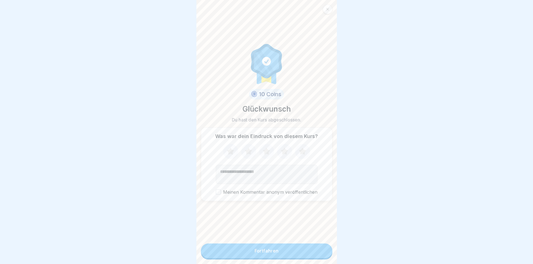
click at [258, 253] on div "Fortfahren" at bounding box center [267, 250] width 24 height 5
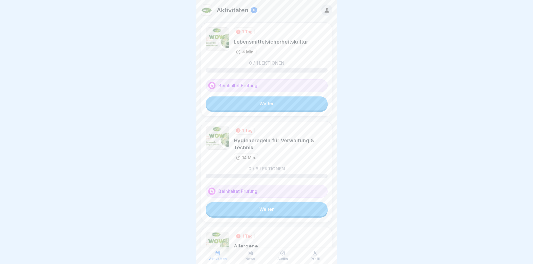
click at [281, 100] on link "Weiter" at bounding box center [267, 103] width 122 height 14
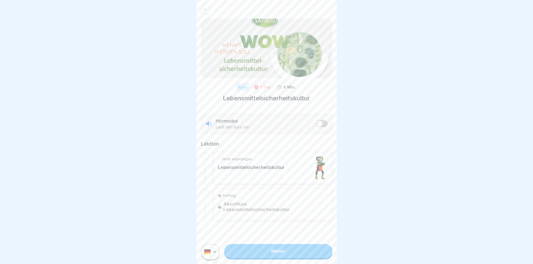
scroll to position [4, 0]
click at [277, 249] on link "Weiter" at bounding box center [278, 251] width 108 height 14
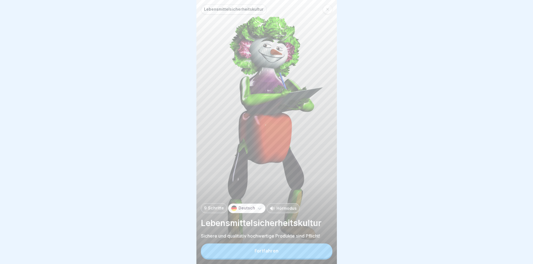
scroll to position [4, 0]
click at [266, 249] on div "Fortfahren" at bounding box center [267, 250] width 24 height 5
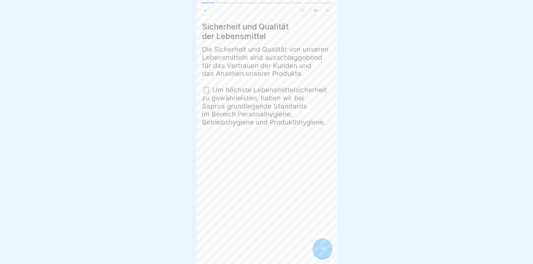
click at [320, 253] on div at bounding box center [323, 248] width 20 height 20
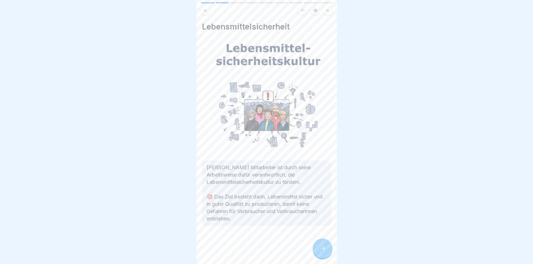
click at [315, 245] on div at bounding box center [323, 248] width 20 height 20
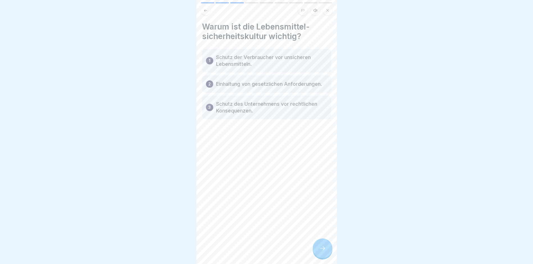
click at [321, 251] on icon at bounding box center [322, 248] width 7 height 7
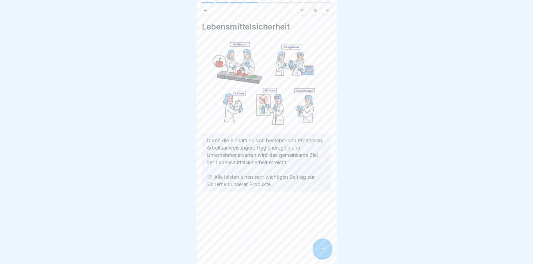
click at [316, 254] on div at bounding box center [323, 248] width 20 height 20
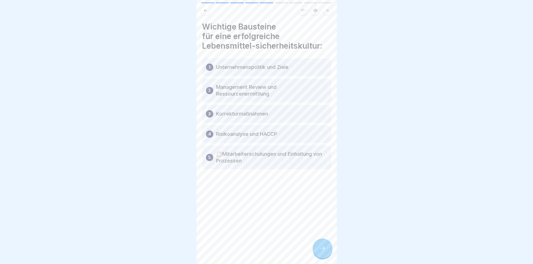
click at [325, 252] on div at bounding box center [323, 248] width 20 height 20
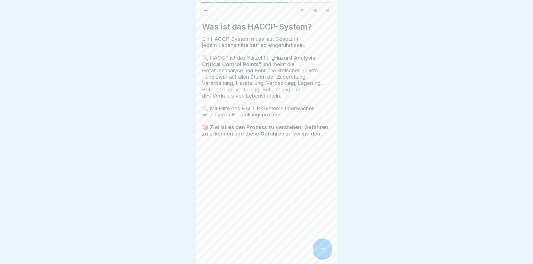
click at [322, 252] on div at bounding box center [323, 248] width 20 height 20
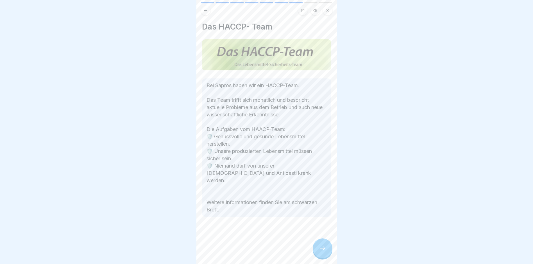
click at [320, 253] on div at bounding box center [323, 248] width 20 height 20
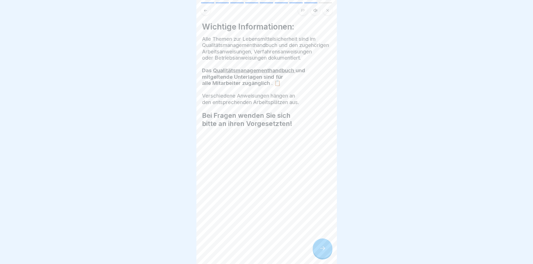
click at [320, 253] on div at bounding box center [323, 248] width 20 height 20
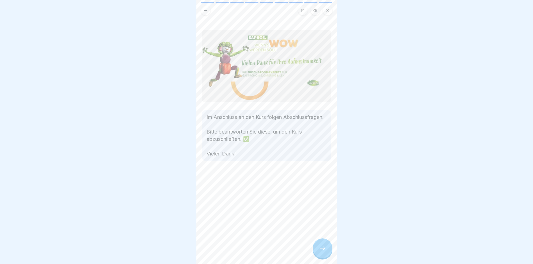
click at [320, 253] on div at bounding box center [323, 248] width 20 height 20
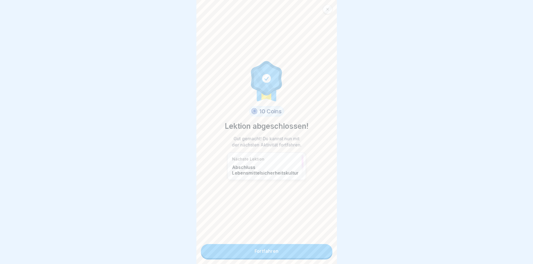
click at [267, 244] on link "Fortfahren" at bounding box center [267, 251] width 132 height 14
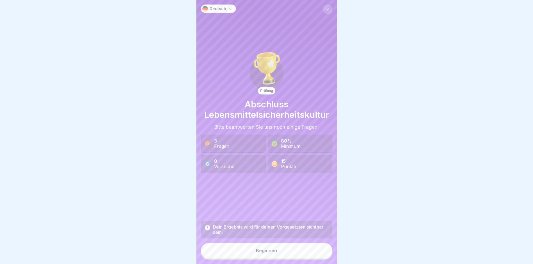
click at [265, 253] on div "Beginnen" at bounding box center [266, 250] width 21 height 5
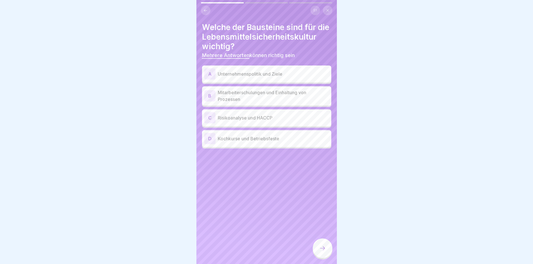
click at [205, 80] on div "A" at bounding box center [209, 73] width 11 height 11
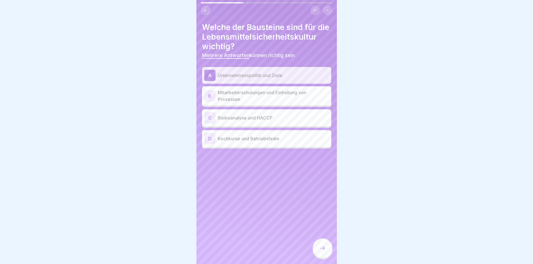
click at [209, 101] on div "B" at bounding box center [209, 95] width 11 height 11
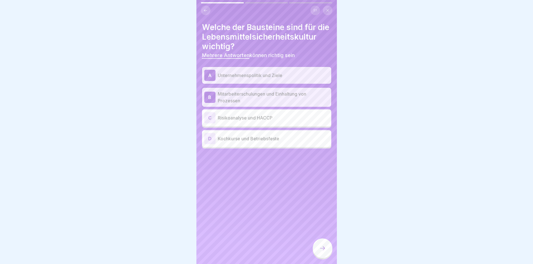
click at [210, 123] on div "C" at bounding box center [209, 117] width 11 height 11
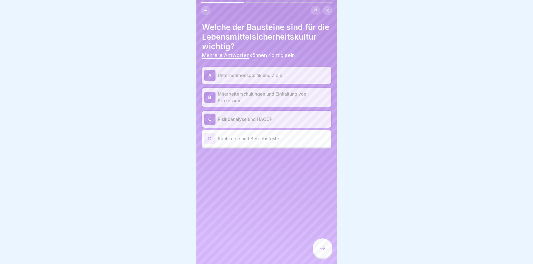
click at [321, 252] on icon at bounding box center [322, 248] width 7 height 7
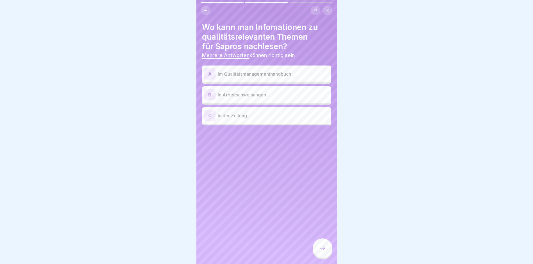
click at [206, 73] on div "A" at bounding box center [209, 73] width 11 height 11
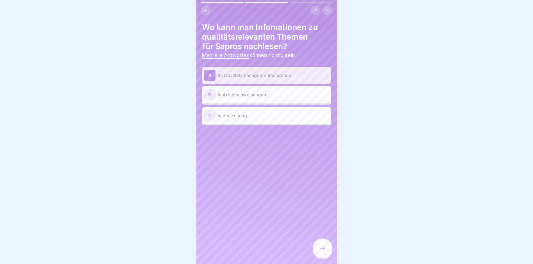
click at [211, 94] on div "B" at bounding box center [209, 94] width 11 height 11
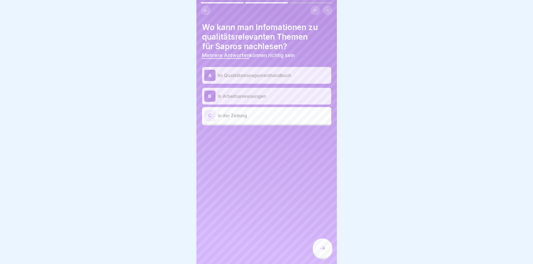
click at [325, 248] on div at bounding box center [323, 248] width 20 height 20
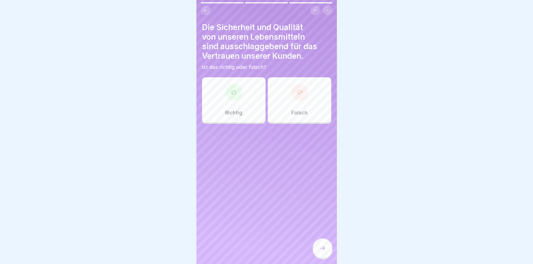
click at [233, 92] on icon at bounding box center [234, 92] width 6 height 6
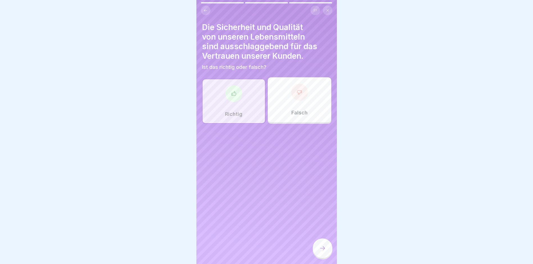
click at [322, 252] on icon at bounding box center [322, 248] width 7 height 7
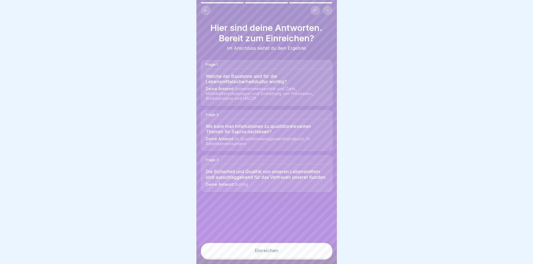
click at [245, 256] on button "Einreichen" at bounding box center [267, 250] width 132 height 15
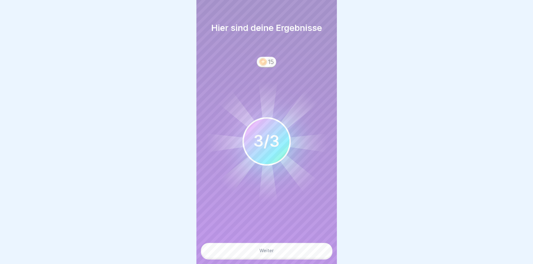
click at [265, 253] on div "Weiter" at bounding box center [266, 250] width 15 height 5
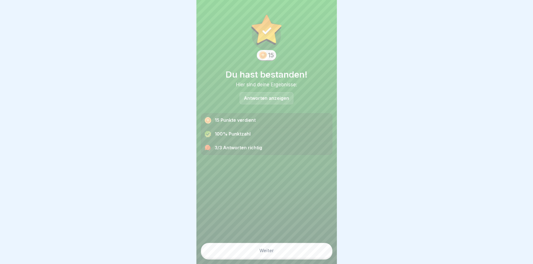
click at [268, 253] on div "Weiter" at bounding box center [266, 250] width 15 height 5
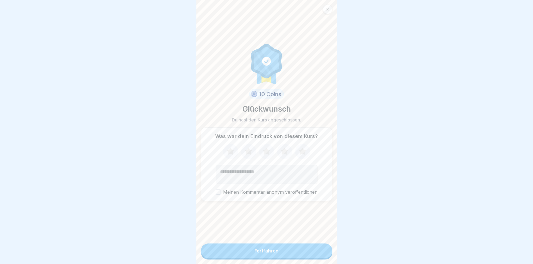
click at [264, 253] on div "Fortfahren" at bounding box center [267, 250] width 24 height 5
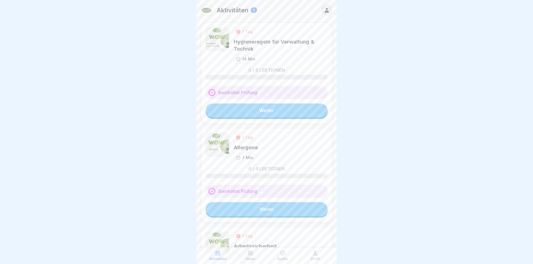
click at [262, 111] on link "Weiter" at bounding box center [267, 110] width 122 height 14
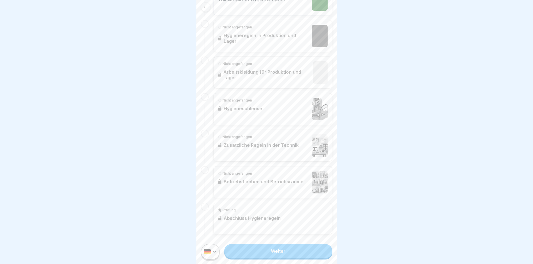
scroll to position [4, 0]
click at [277, 251] on link "Weiter" at bounding box center [278, 251] width 108 height 14
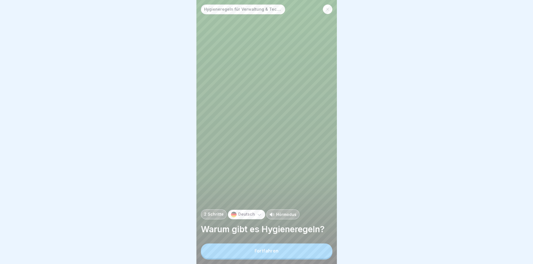
click at [266, 253] on div "Fortfahren" at bounding box center [267, 250] width 24 height 5
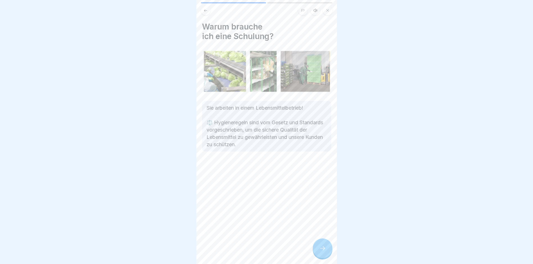
click at [325, 252] on icon at bounding box center [322, 248] width 7 height 7
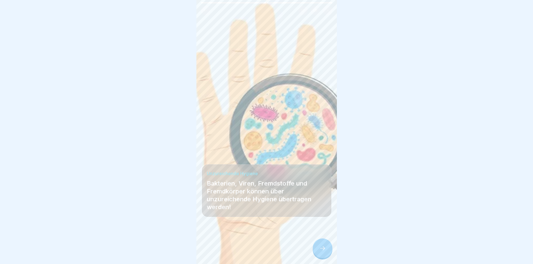
click at [322, 252] on icon at bounding box center [322, 248] width 7 height 7
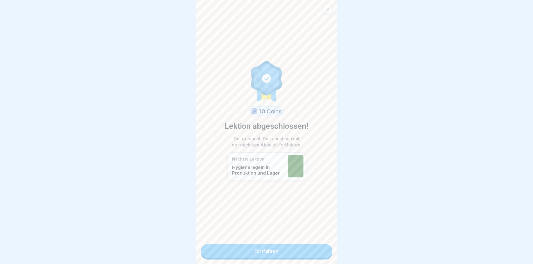
click at [288, 254] on link "Fortfahren" at bounding box center [267, 251] width 132 height 14
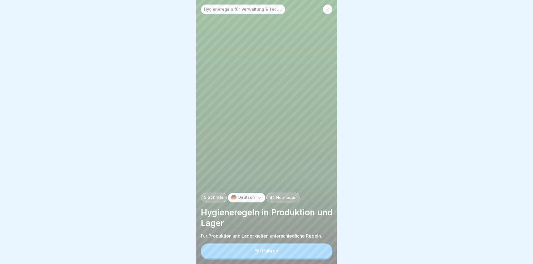
click at [264, 253] on div "Fortfahren" at bounding box center [267, 250] width 24 height 5
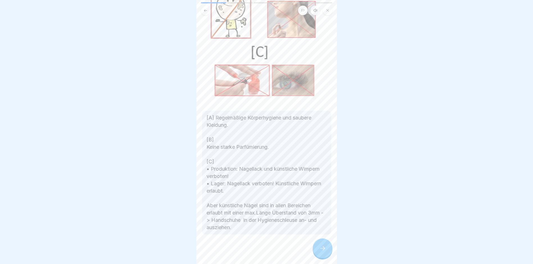
scroll to position [4, 0]
click at [315, 249] on div at bounding box center [323, 248] width 20 height 20
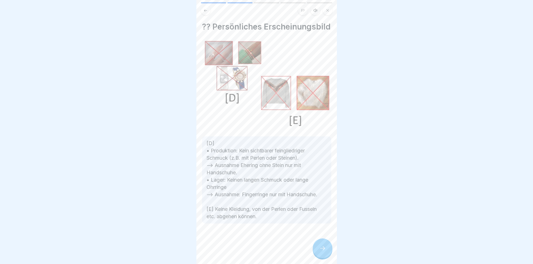
click at [315, 249] on div at bounding box center [323, 248] width 20 height 20
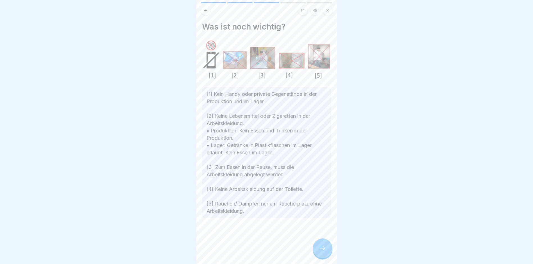
click at [315, 249] on div at bounding box center [323, 248] width 20 height 20
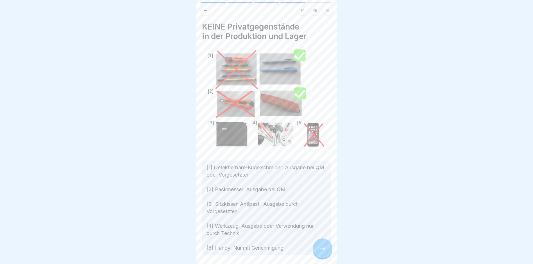
click at [315, 249] on div at bounding box center [323, 248] width 20 height 20
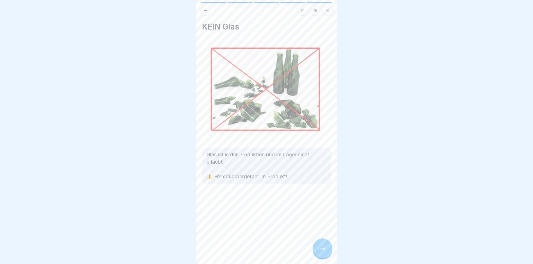
click at [323, 250] on icon at bounding box center [322, 248] width 7 height 7
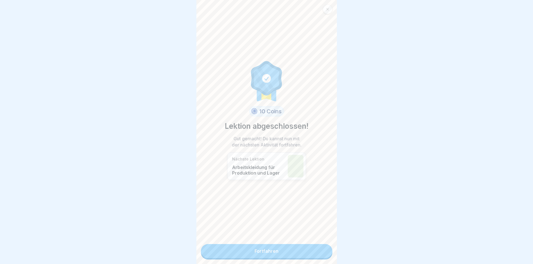
click at [275, 248] on link "Fortfahren" at bounding box center [267, 251] width 132 height 14
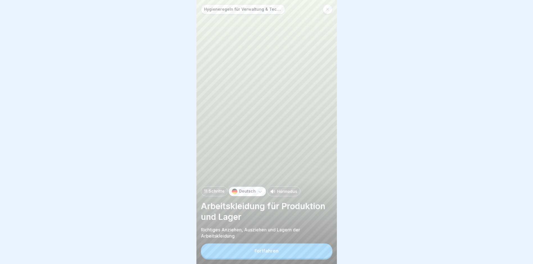
click at [256, 253] on div "Fortfahren" at bounding box center [267, 250] width 24 height 5
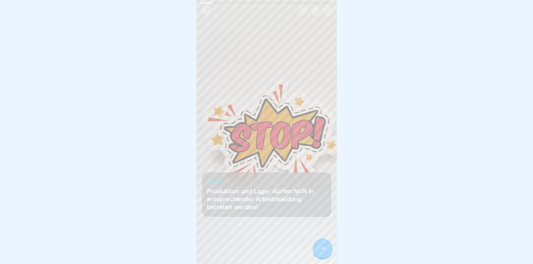
click at [326, 250] on div at bounding box center [323, 248] width 20 height 20
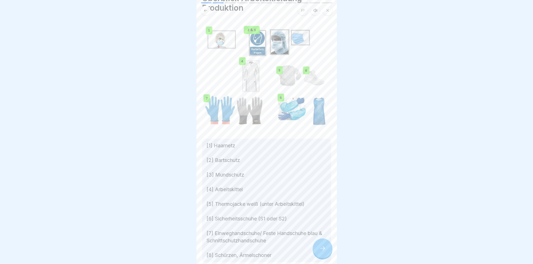
scroll to position [56, 0]
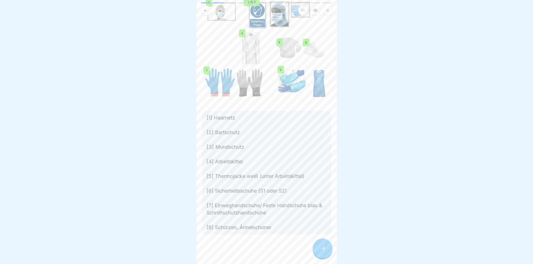
click at [325, 250] on icon at bounding box center [322, 248] width 7 height 7
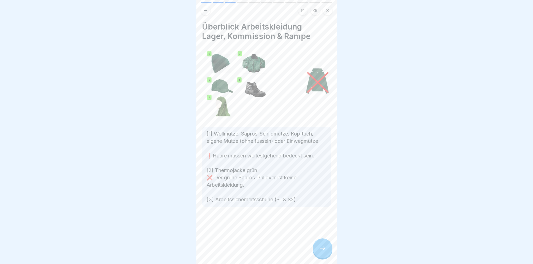
click at [327, 257] on div at bounding box center [323, 248] width 20 height 20
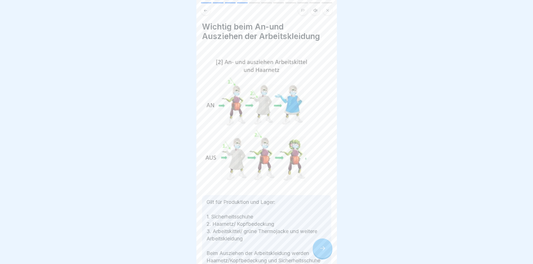
click at [320, 252] on icon at bounding box center [322, 248] width 7 height 7
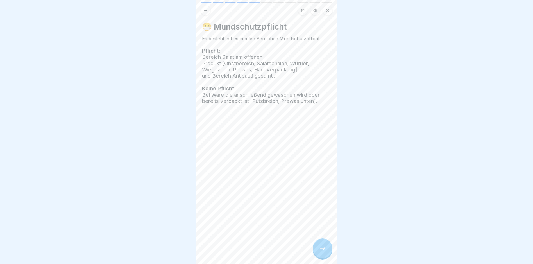
click at [325, 252] on icon at bounding box center [322, 248] width 7 height 7
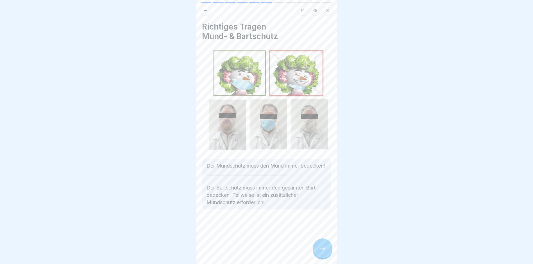
click at [325, 252] on icon at bounding box center [322, 248] width 7 height 7
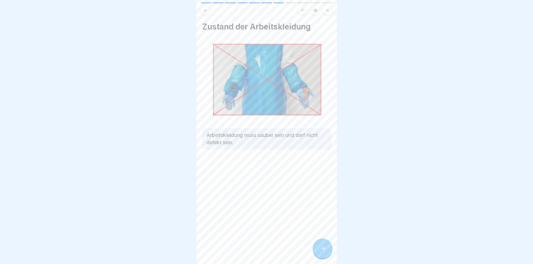
click at [325, 252] on icon at bounding box center [322, 248] width 7 height 7
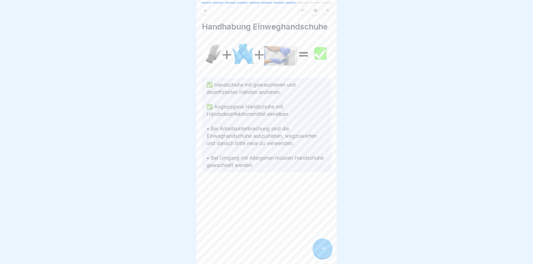
click at [330, 263] on div "Handhabung Einweghandschuhe ✅ Handschuhe mit gewaschenen und desinfizierten Hän…" at bounding box center [266, 132] width 141 height 264
click at [327, 257] on div at bounding box center [323, 248] width 20 height 20
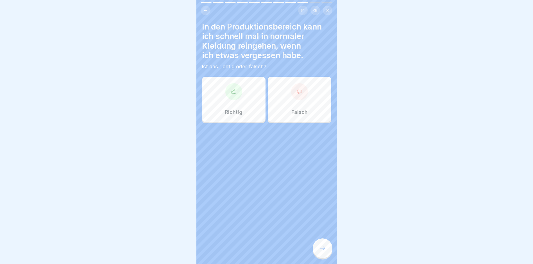
click at [298, 95] on div at bounding box center [299, 91] width 17 height 17
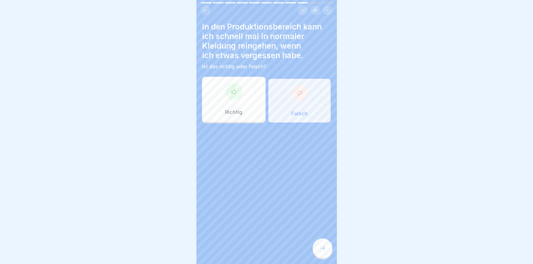
click at [327, 255] on div at bounding box center [323, 248] width 20 height 20
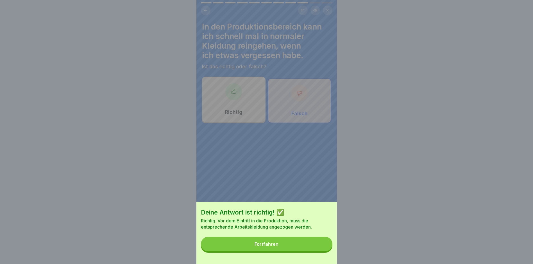
click at [284, 250] on button "Fortfahren" at bounding box center [267, 244] width 132 height 15
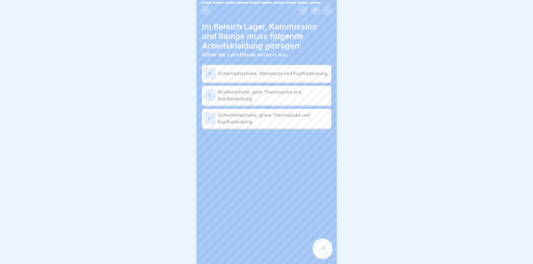
click at [210, 121] on div "C" at bounding box center [209, 118] width 11 height 11
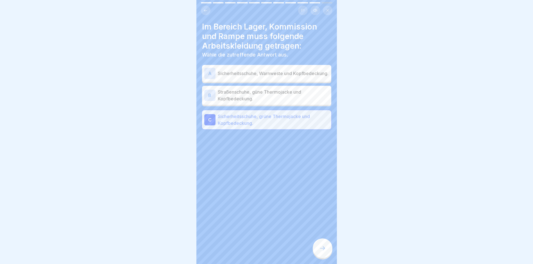
click at [323, 252] on icon at bounding box center [322, 248] width 7 height 7
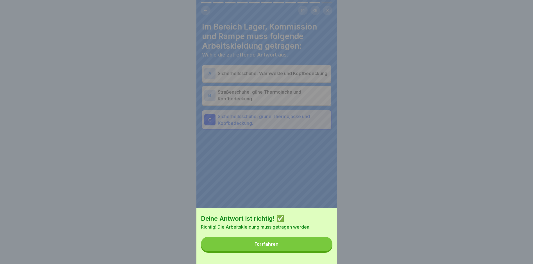
click at [263, 246] on div "Fortfahren" at bounding box center [267, 243] width 24 height 5
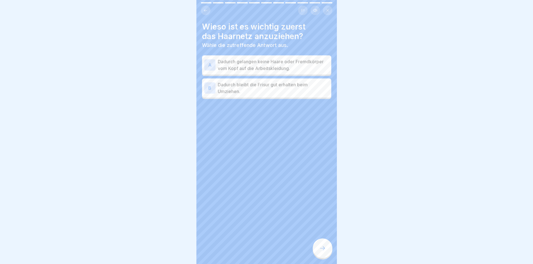
click at [210, 65] on div "A" at bounding box center [209, 64] width 11 height 11
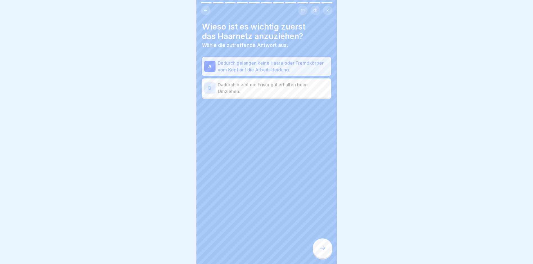
click at [327, 253] on div at bounding box center [323, 248] width 20 height 20
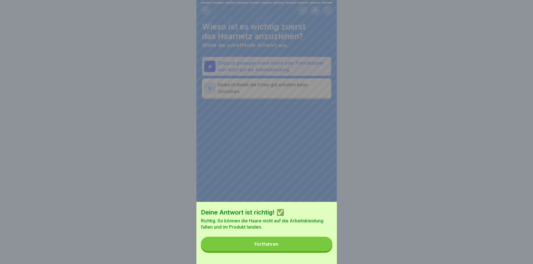
click at [286, 251] on button "Fortfahren" at bounding box center [267, 244] width 132 height 15
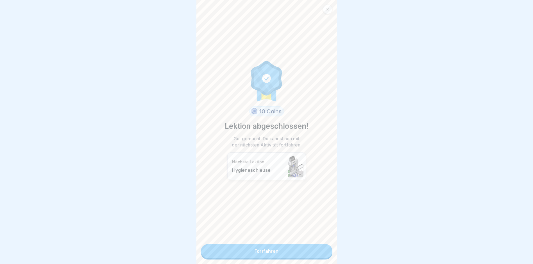
click at [265, 255] on link "Fortfahren" at bounding box center [267, 251] width 132 height 14
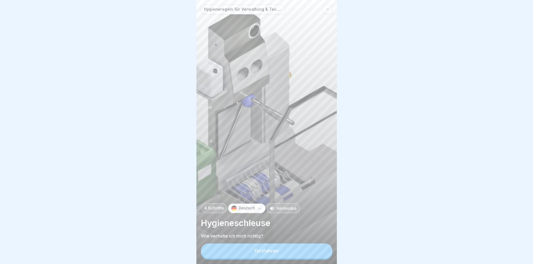
click at [275, 253] on div "Fortfahren" at bounding box center [267, 250] width 24 height 5
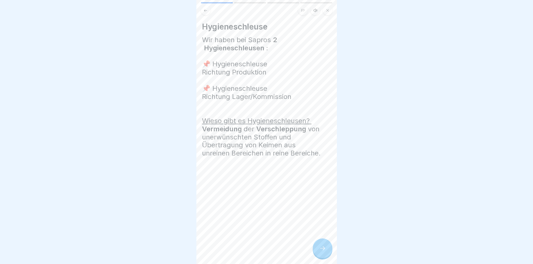
click at [321, 252] on icon at bounding box center [322, 248] width 7 height 7
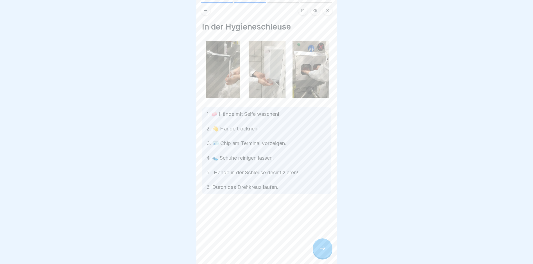
click at [320, 252] on icon at bounding box center [322, 248] width 7 height 7
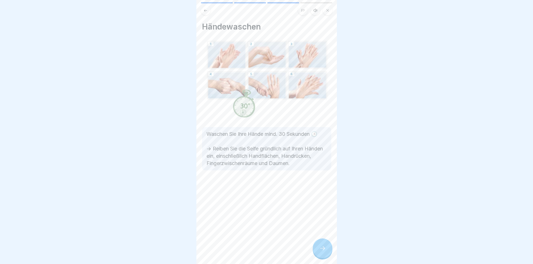
click at [321, 252] on icon at bounding box center [322, 248] width 7 height 7
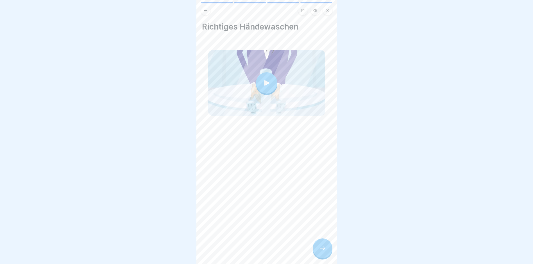
click at [321, 252] on icon at bounding box center [322, 248] width 7 height 7
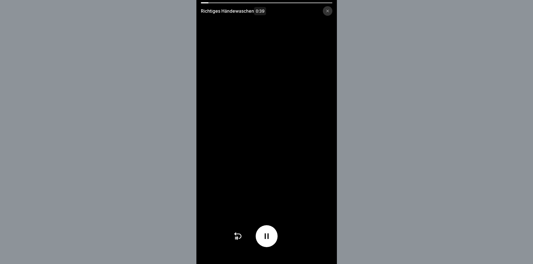
scroll to position [4, 0]
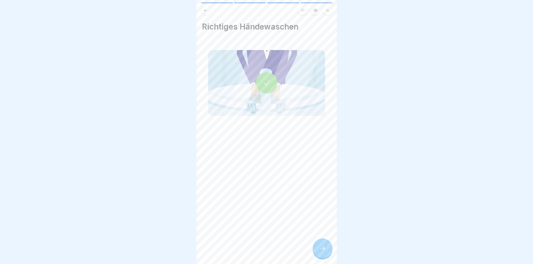
click at [324, 250] on icon at bounding box center [322, 248] width 7 height 7
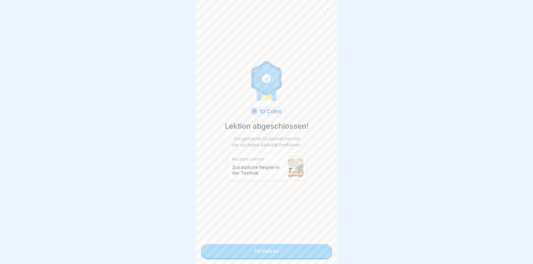
click at [281, 247] on link "Fortfahren" at bounding box center [267, 251] width 132 height 14
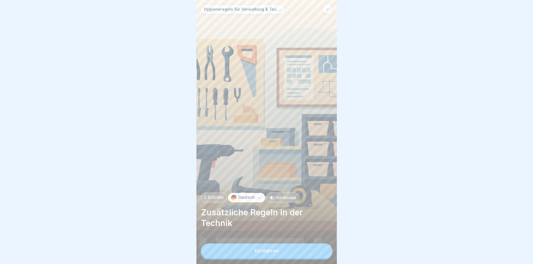
click at [264, 253] on div "Fortfahren" at bounding box center [267, 250] width 24 height 5
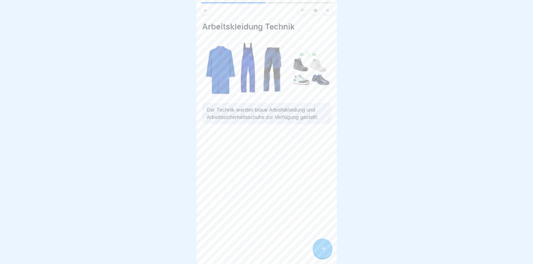
click at [321, 252] on icon at bounding box center [322, 248] width 7 height 7
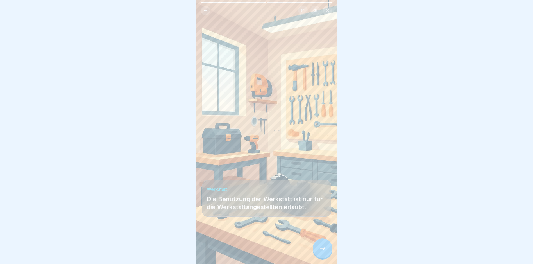
click at [323, 247] on div at bounding box center [323, 248] width 20 height 20
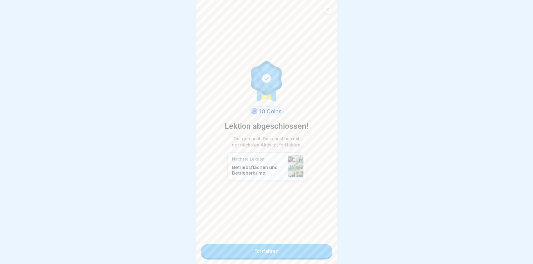
click at [293, 253] on link "Fortfahren" at bounding box center [267, 251] width 132 height 14
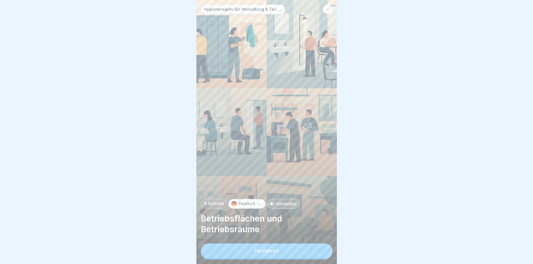
click at [264, 253] on div "Fortfahren" at bounding box center [267, 250] width 24 height 5
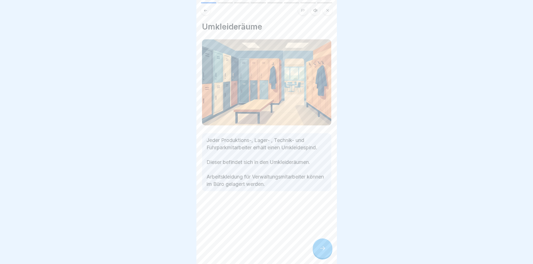
click at [322, 249] on div at bounding box center [323, 248] width 20 height 20
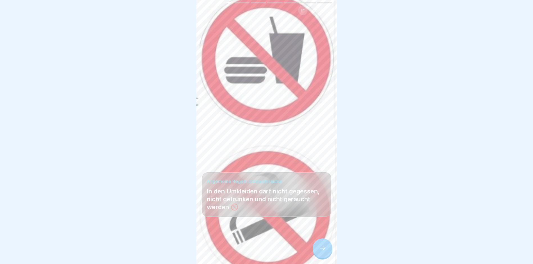
click at [320, 252] on icon at bounding box center [322, 248] width 7 height 7
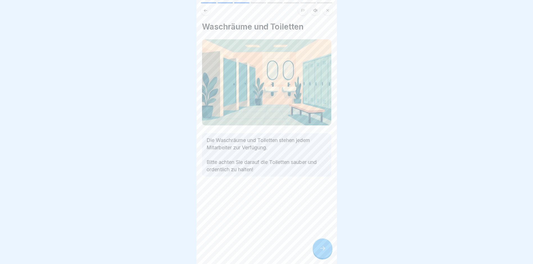
click at [316, 250] on div at bounding box center [323, 248] width 20 height 20
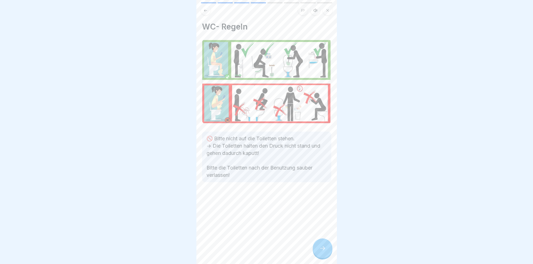
click at [316, 250] on div at bounding box center [323, 248] width 20 height 20
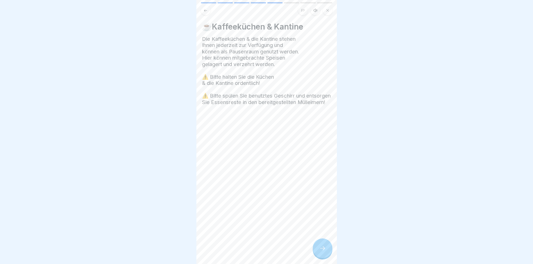
click at [321, 246] on div at bounding box center [323, 248] width 20 height 20
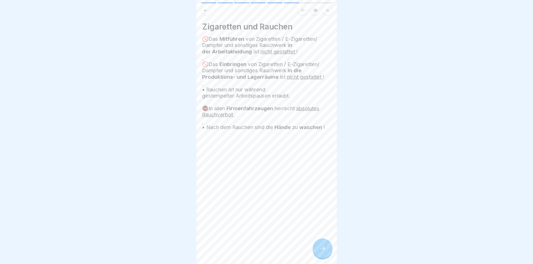
click at [316, 253] on div at bounding box center [323, 248] width 20 height 20
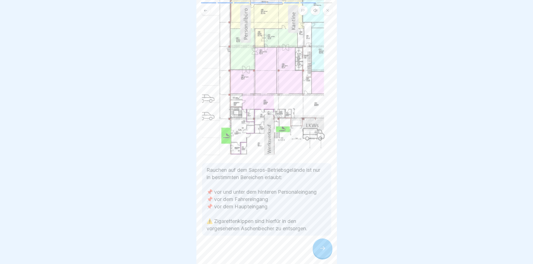
scroll to position [63, 0]
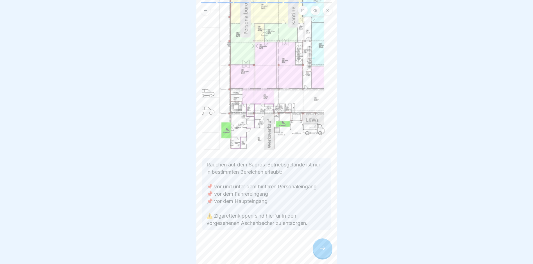
click at [316, 248] on div at bounding box center [323, 248] width 20 height 20
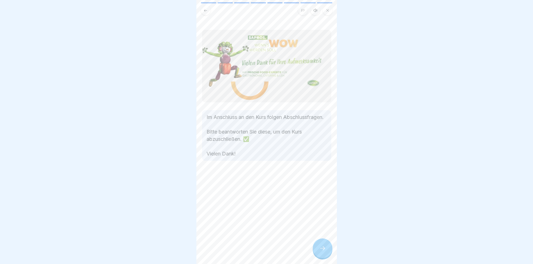
click at [318, 248] on div at bounding box center [323, 248] width 20 height 20
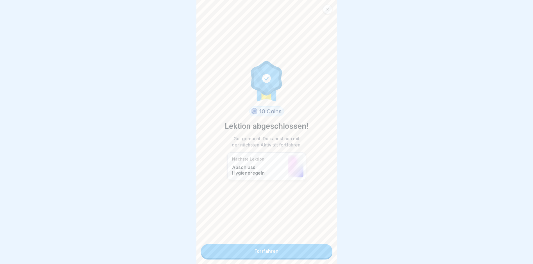
click at [276, 250] on link "Fortfahren" at bounding box center [267, 251] width 132 height 14
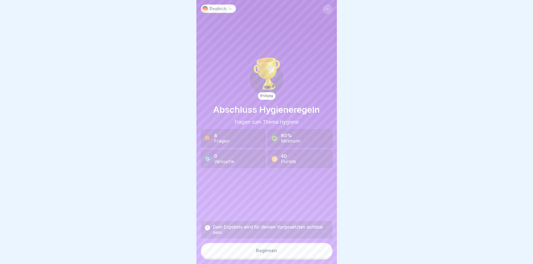
click at [269, 252] on button "Beginnen" at bounding box center [267, 250] width 132 height 15
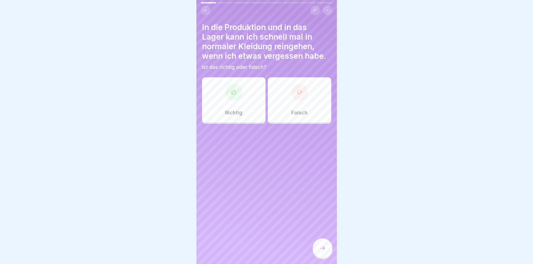
click at [297, 93] on icon at bounding box center [299, 92] width 4 height 4
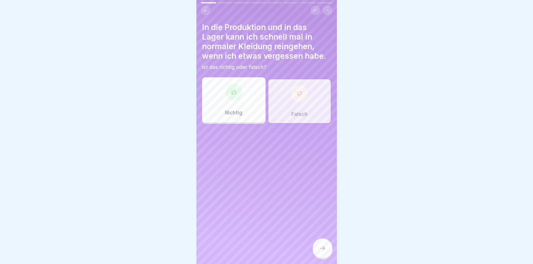
click at [323, 259] on div at bounding box center [323, 248] width 20 height 21
click at [324, 250] on icon at bounding box center [322, 248] width 7 height 7
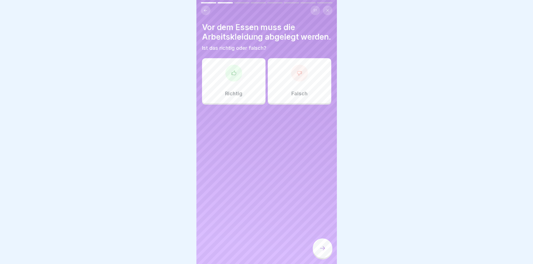
click at [233, 75] on icon at bounding box center [233, 73] width 4 height 4
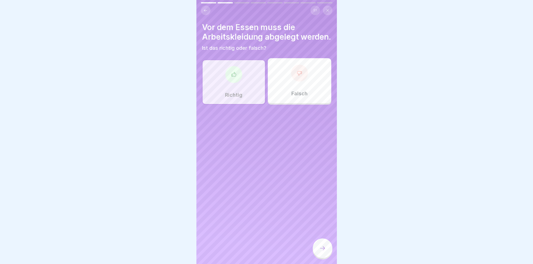
click at [327, 258] on div at bounding box center [323, 248] width 20 height 20
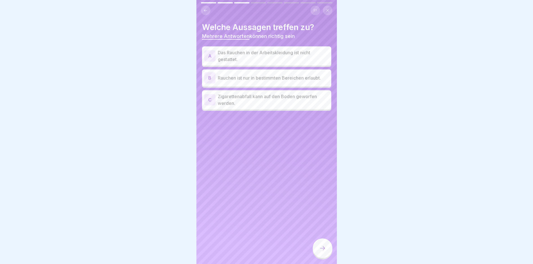
click at [212, 57] on div "A" at bounding box center [209, 55] width 11 height 11
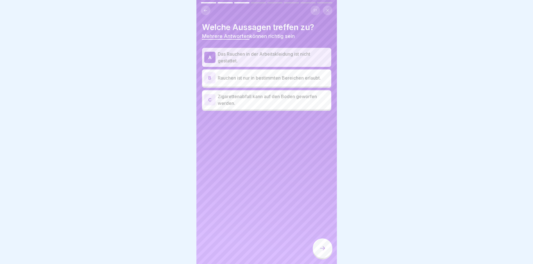
click at [210, 77] on div "B" at bounding box center [209, 77] width 11 height 11
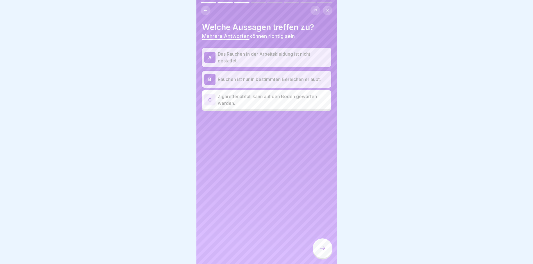
click at [213, 101] on div "C" at bounding box center [209, 99] width 11 height 11
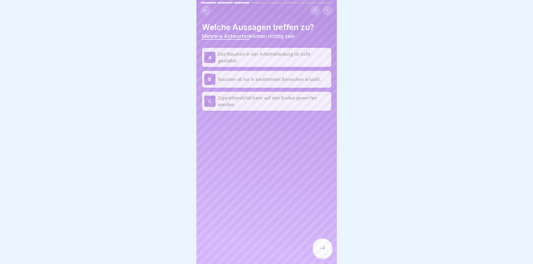
click at [209, 103] on div "C" at bounding box center [209, 101] width 11 height 11
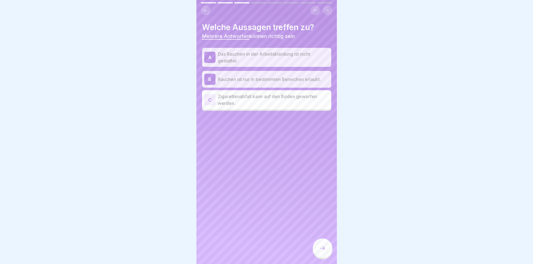
click at [326, 246] on div at bounding box center [323, 248] width 20 height 20
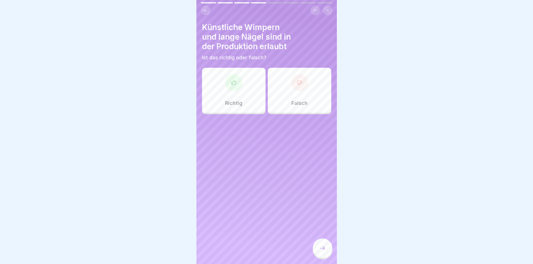
click at [293, 91] on div "Falsch" at bounding box center [300, 90] width 64 height 45
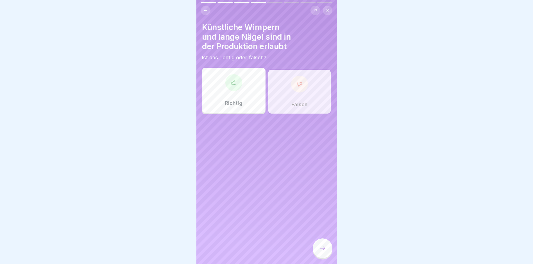
click at [329, 250] on div at bounding box center [323, 248] width 20 height 20
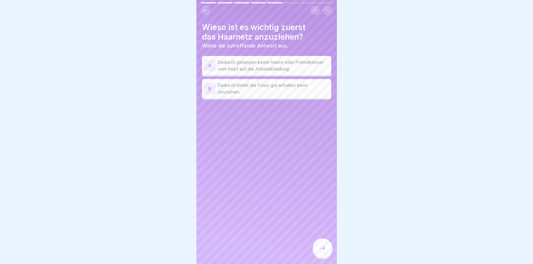
click at [210, 63] on div "A" at bounding box center [209, 65] width 11 height 11
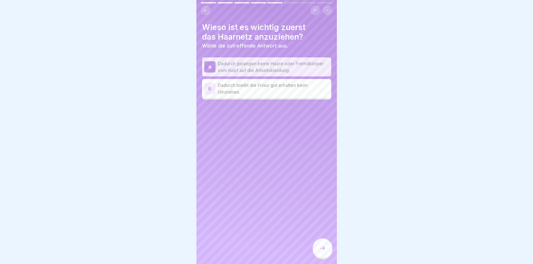
click at [322, 252] on icon at bounding box center [322, 248] width 7 height 7
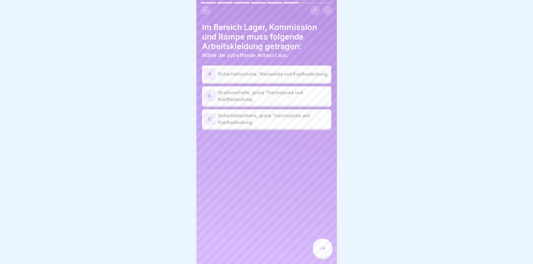
click at [206, 119] on div "C" at bounding box center [209, 118] width 11 height 11
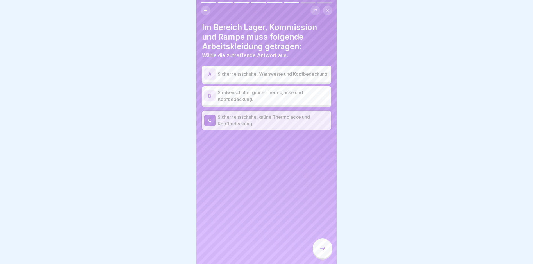
click at [317, 250] on div at bounding box center [323, 248] width 20 height 20
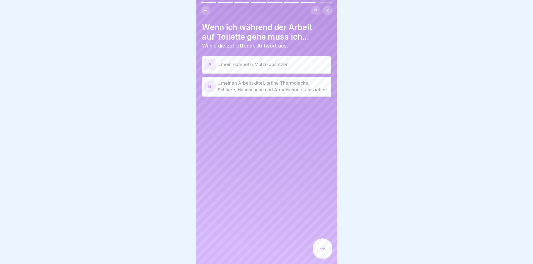
click at [213, 92] on div "B" at bounding box center [209, 86] width 11 height 11
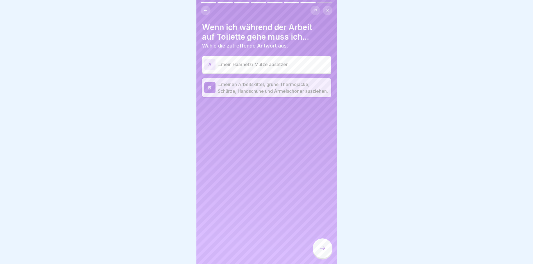
click at [324, 252] on icon at bounding box center [322, 248] width 7 height 7
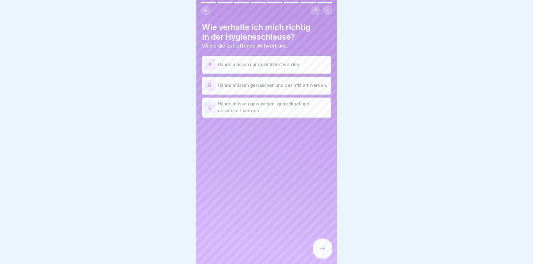
click at [209, 107] on div "C" at bounding box center [209, 106] width 11 height 11
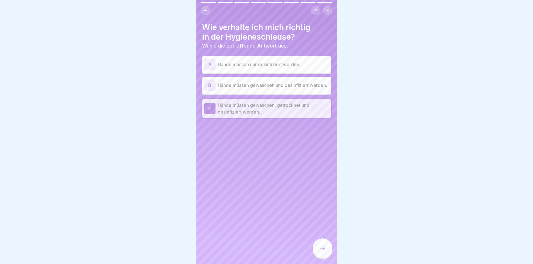
click at [319, 252] on icon at bounding box center [322, 248] width 7 height 7
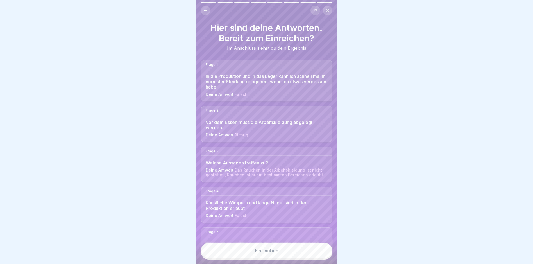
click at [291, 254] on button "Einreichen" at bounding box center [267, 250] width 132 height 15
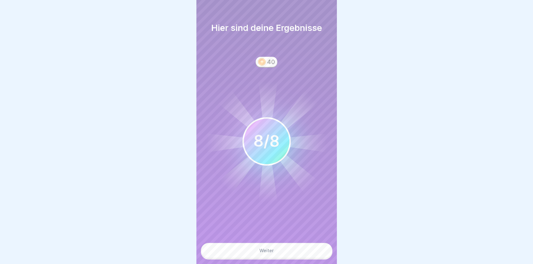
click at [277, 253] on button "Weiter" at bounding box center [267, 250] width 132 height 15
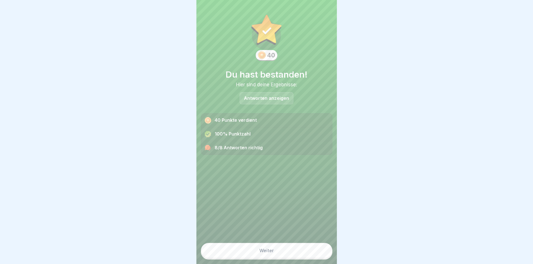
click at [263, 253] on div "Weiter" at bounding box center [266, 250] width 15 height 5
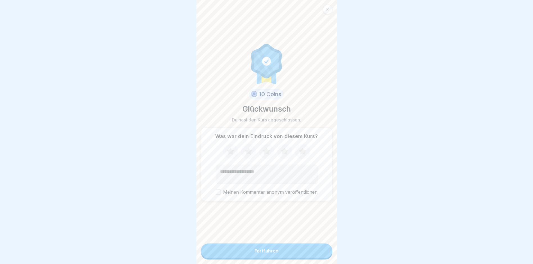
click at [263, 253] on div "Fortfahren" at bounding box center [267, 250] width 24 height 5
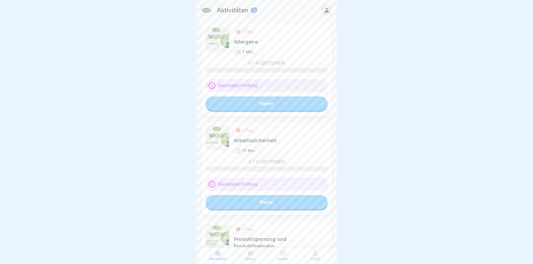
click at [243, 105] on link "Weiter" at bounding box center [267, 103] width 122 height 14
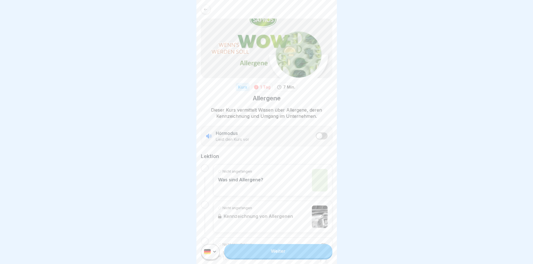
click at [260, 258] on link "Weiter" at bounding box center [278, 251] width 108 height 14
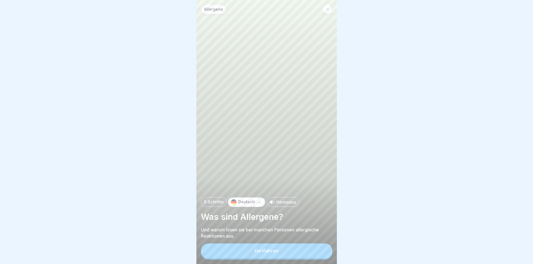
click at [260, 258] on button "Fortfahren" at bounding box center [267, 250] width 132 height 15
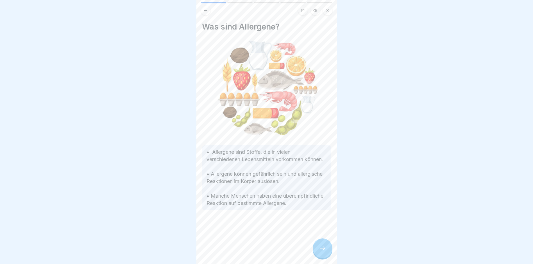
click at [322, 251] on icon at bounding box center [322, 248] width 7 height 7
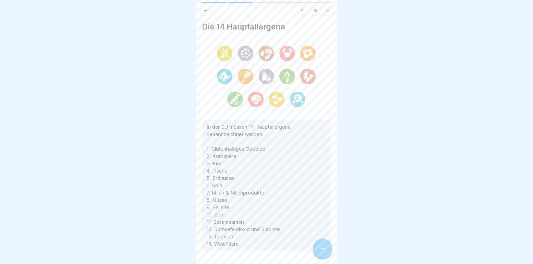
click at [325, 252] on icon at bounding box center [322, 248] width 7 height 7
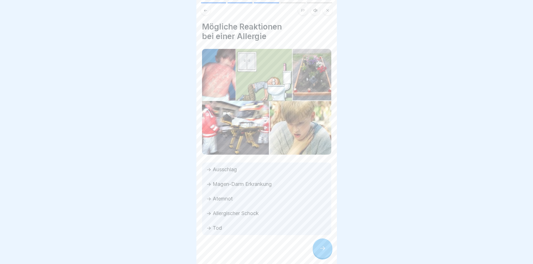
click at [329, 255] on div at bounding box center [323, 248] width 20 height 20
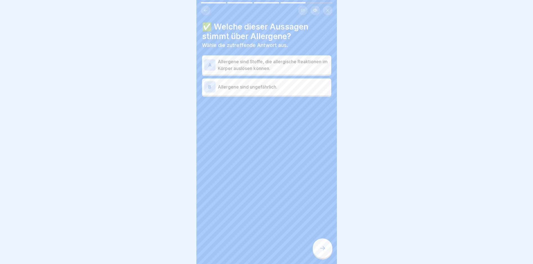
click at [207, 56] on div "A Allergene sind Stoffe, die allergische Reaktionen im Körper auslösen können." at bounding box center [266, 64] width 129 height 19
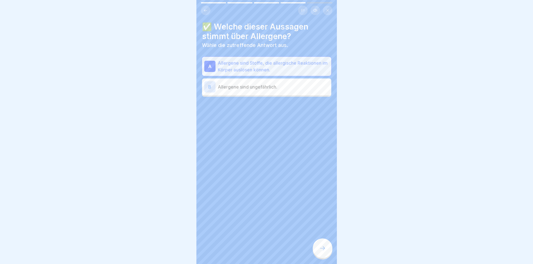
click at [317, 254] on div at bounding box center [323, 248] width 20 height 20
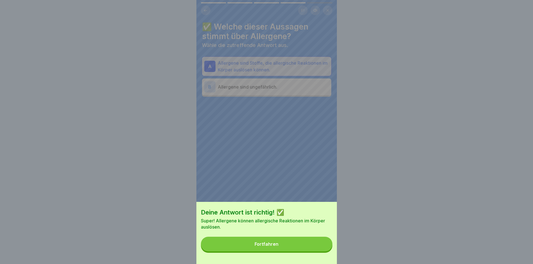
click at [284, 250] on button "Fortfahren" at bounding box center [267, 244] width 132 height 15
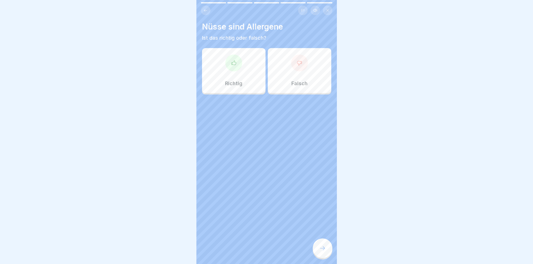
click at [232, 62] on icon at bounding box center [234, 63] width 6 height 6
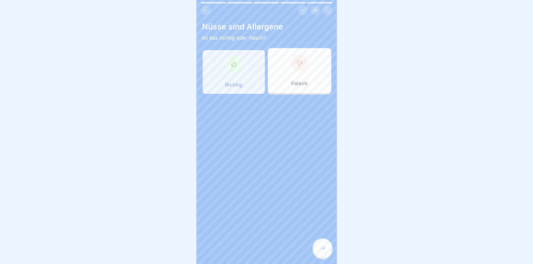
click at [318, 251] on div at bounding box center [323, 248] width 20 height 20
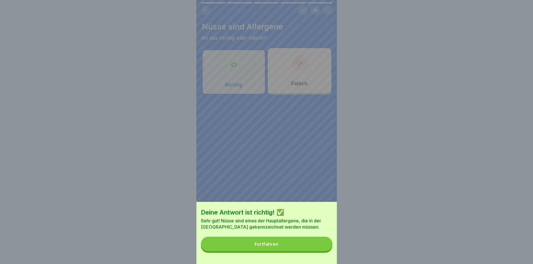
click at [302, 256] on div "Deine Antwort ist richtig! ✅ Sehr gut! Nüsse sind eines der Hauptallergene, die…" at bounding box center [266, 233] width 141 height 62
click at [298, 251] on button "Fortfahren" at bounding box center [267, 244] width 132 height 15
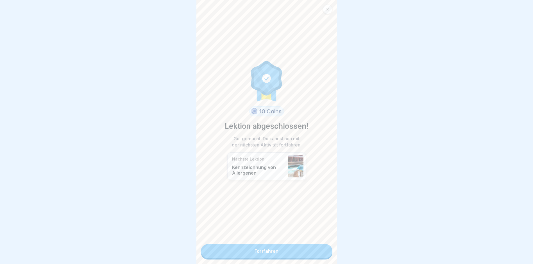
click at [266, 253] on link "Fortfahren" at bounding box center [267, 251] width 132 height 14
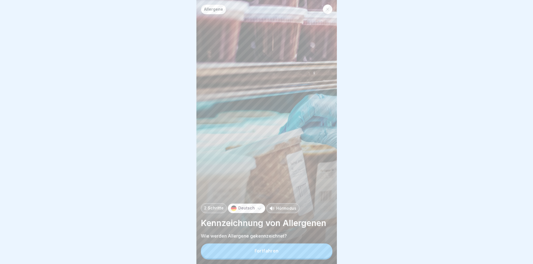
click at [266, 258] on button "Fortfahren" at bounding box center [267, 250] width 132 height 15
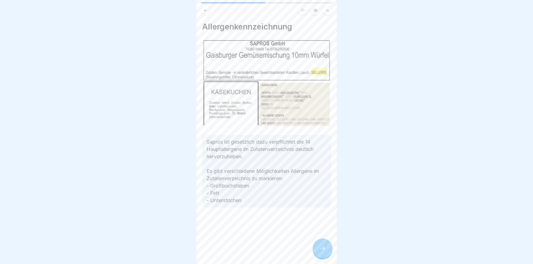
click at [322, 252] on icon at bounding box center [322, 248] width 7 height 7
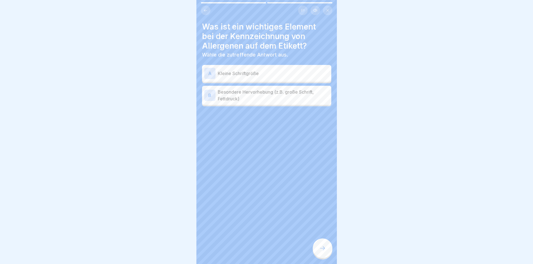
click at [212, 93] on div "B" at bounding box center [209, 95] width 11 height 11
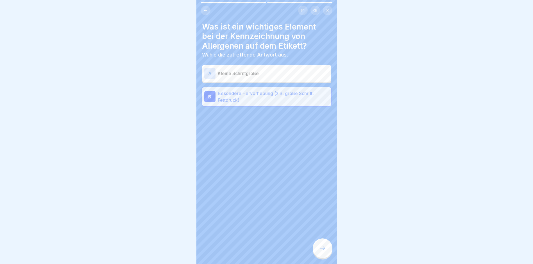
click at [325, 252] on icon at bounding box center [322, 248] width 7 height 7
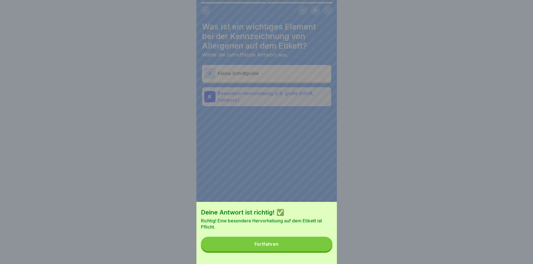
click at [290, 245] on button "Fortfahren" at bounding box center [267, 244] width 132 height 15
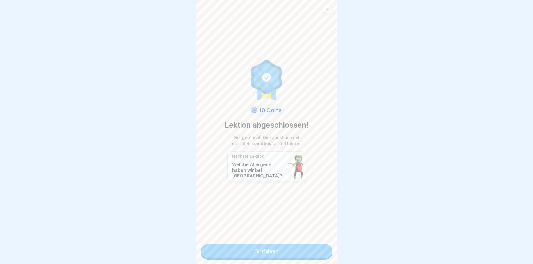
click at [247, 249] on link "Fortfahren" at bounding box center [267, 251] width 132 height 14
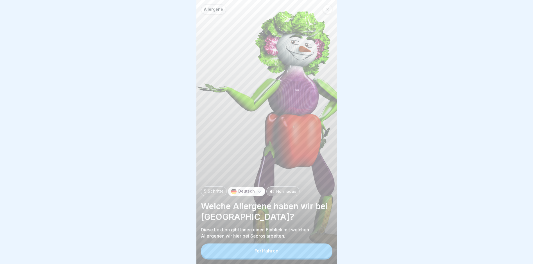
click at [245, 249] on button "Fortfahren" at bounding box center [267, 250] width 132 height 15
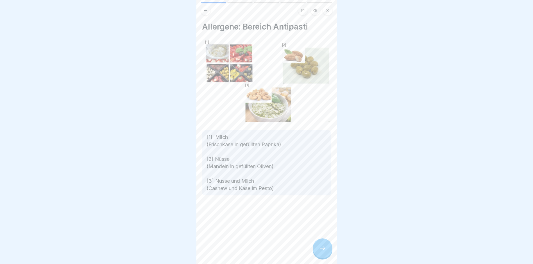
click at [324, 258] on div at bounding box center [323, 248] width 20 height 20
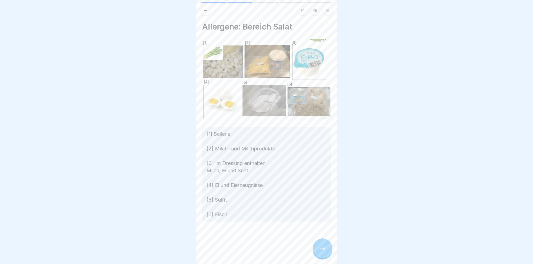
click at [322, 257] on div at bounding box center [323, 248] width 20 height 20
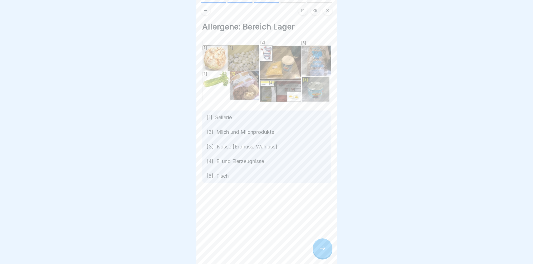
click at [196, 19] on div "Allergene: Bereich Lager [1] Sellerie [2] Milch und Milchprodukte [3] Nüsse [Er…" at bounding box center [266, 132] width 141 height 264
click at [327, 253] on div at bounding box center [323, 248] width 20 height 20
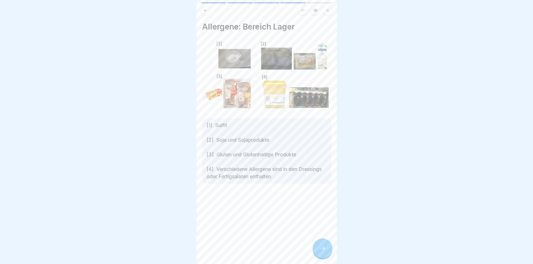
click at [326, 253] on div at bounding box center [323, 248] width 20 height 20
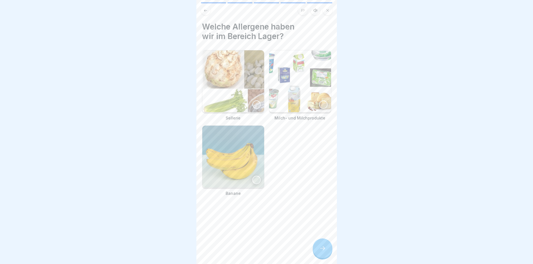
click at [255, 103] on div at bounding box center [256, 104] width 8 height 8
click at [319, 101] on div at bounding box center [323, 104] width 8 height 8
click at [322, 257] on div at bounding box center [323, 248] width 20 height 20
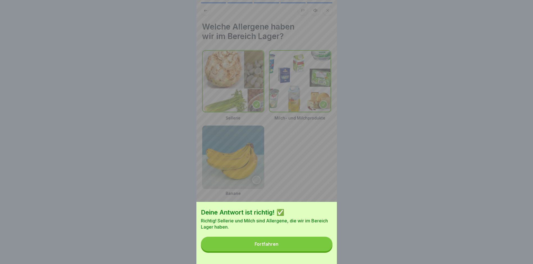
click at [277, 251] on button "Fortfahren" at bounding box center [267, 244] width 132 height 15
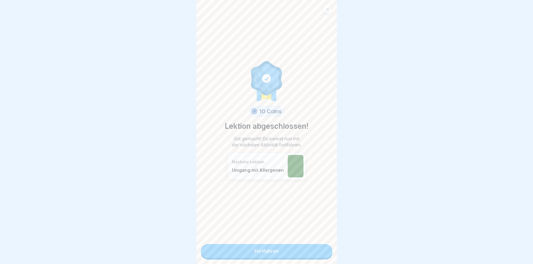
click at [262, 253] on link "Fortfahren" at bounding box center [267, 251] width 132 height 14
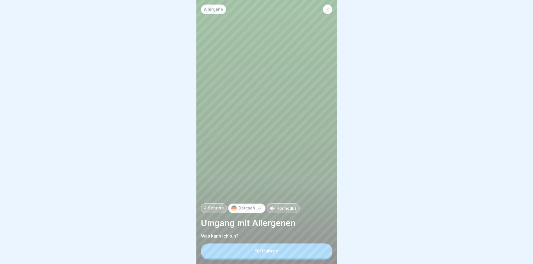
click at [262, 252] on button "Fortfahren" at bounding box center [267, 250] width 132 height 15
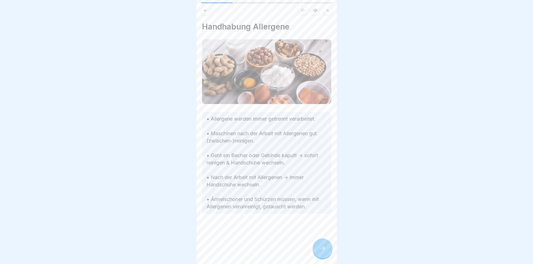
click at [321, 256] on div at bounding box center [323, 248] width 20 height 20
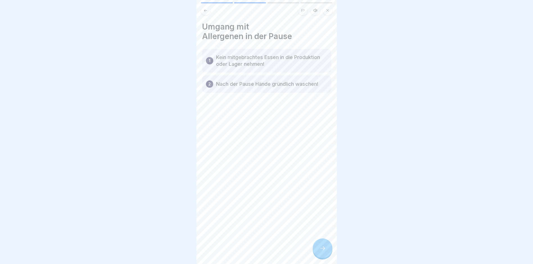
click at [329, 257] on div at bounding box center [323, 248] width 20 height 20
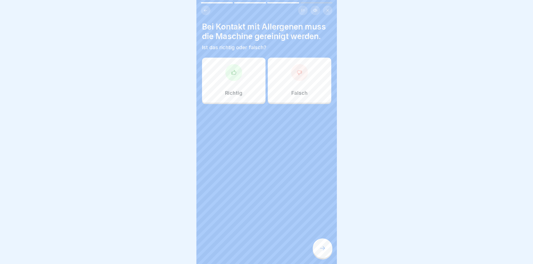
click at [234, 72] on icon at bounding box center [233, 72] width 4 height 4
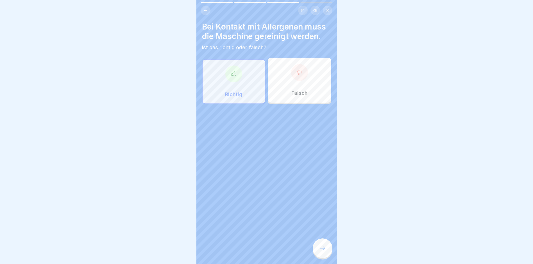
click at [325, 252] on icon at bounding box center [322, 248] width 7 height 7
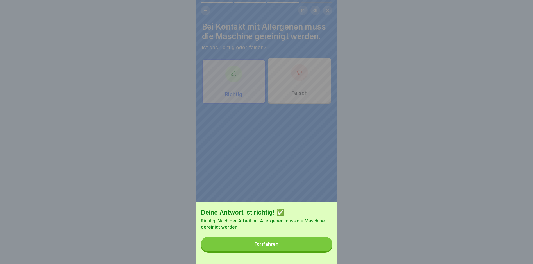
click at [302, 251] on button "Fortfahren" at bounding box center [267, 244] width 132 height 15
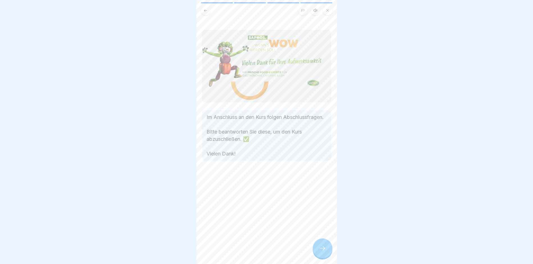
click at [323, 257] on div at bounding box center [323, 248] width 20 height 20
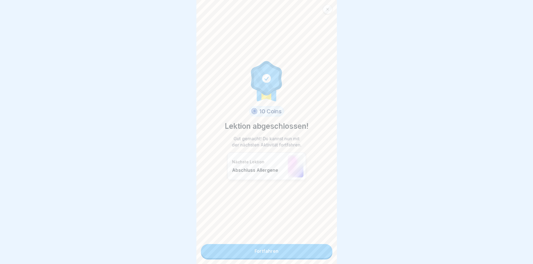
click at [278, 251] on link "Fortfahren" at bounding box center [267, 251] width 132 height 14
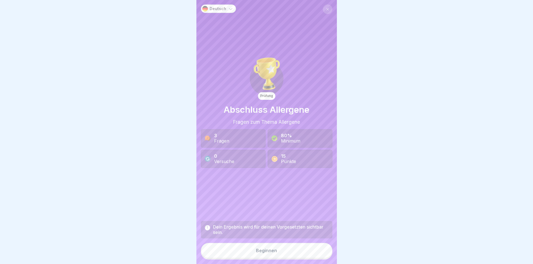
click at [292, 255] on button "Beginnen" at bounding box center [267, 250] width 132 height 15
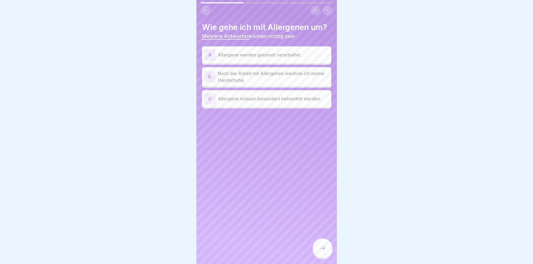
click at [209, 55] on div "A" at bounding box center [209, 54] width 11 height 11
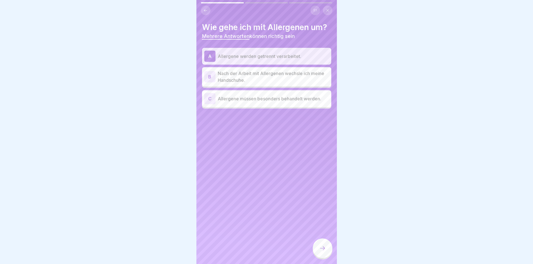
click at [207, 78] on div "B" at bounding box center [209, 76] width 11 height 11
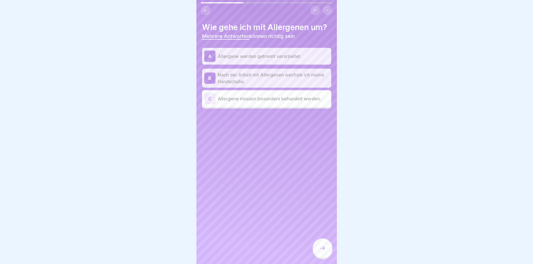
click at [214, 101] on div "C" at bounding box center [209, 98] width 11 height 11
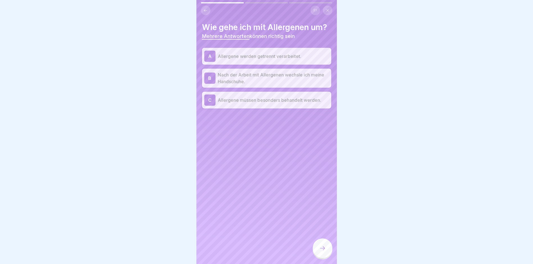
click at [328, 258] on div at bounding box center [323, 248] width 20 height 20
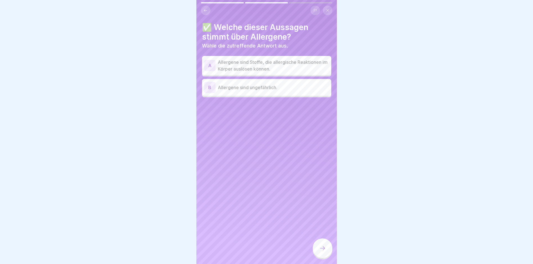
click at [211, 65] on div "A" at bounding box center [209, 65] width 11 height 11
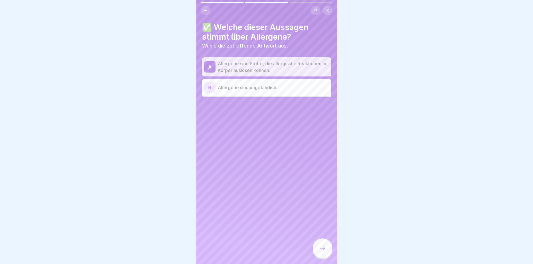
click at [320, 249] on div at bounding box center [323, 248] width 20 height 20
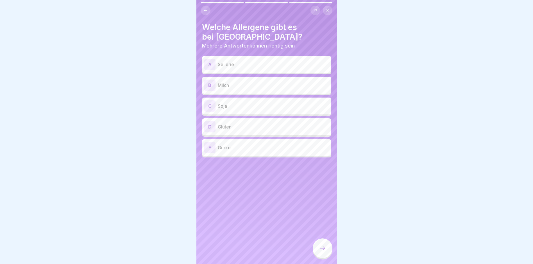
click at [211, 63] on div "A" at bounding box center [209, 64] width 11 height 11
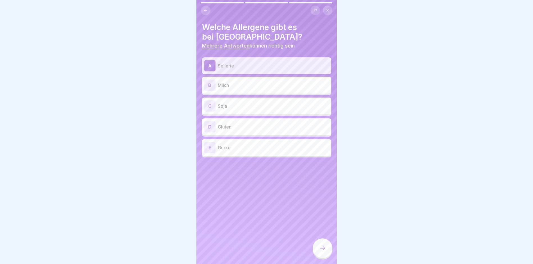
click at [218, 85] on p "Milch" at bounding box center [273, 85] width 111 height 7
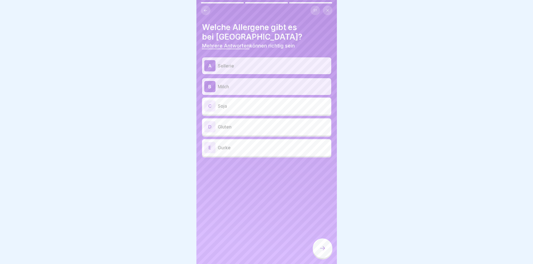
click at [210, 107] on div "C" at bounding box center [209, 105] width 11 height 11
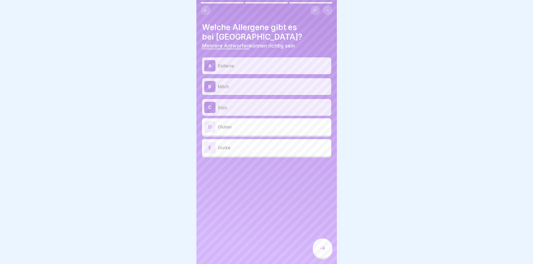
click at [215, 127] on div "D" at bounding box center [209, 126] width 11 height 11
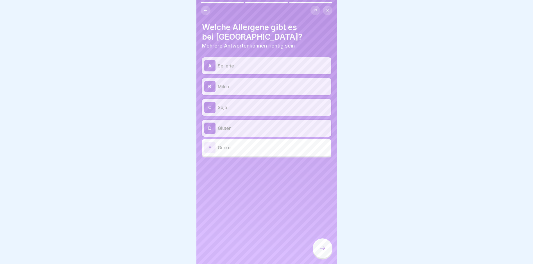
click at [322, 252] on icon at bounding box center [322, 248] width 7 height 7
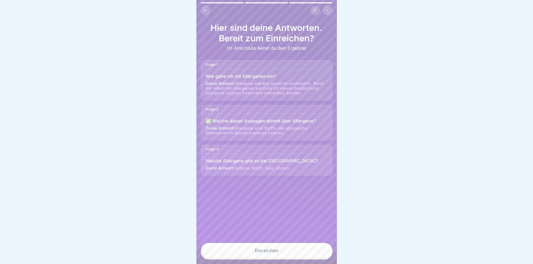
click at [305, 253] on button "Einreichen" at bounding box center [267, 250] width 132 height 15
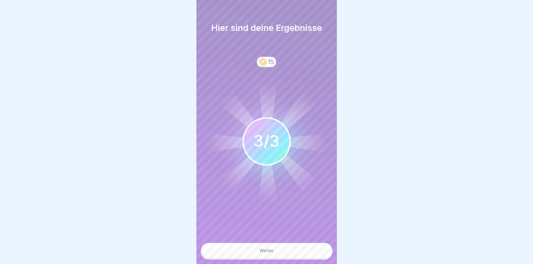
click at [259, 257] on button "Weiter" at bounding box center [267, 250] width 132 height 15
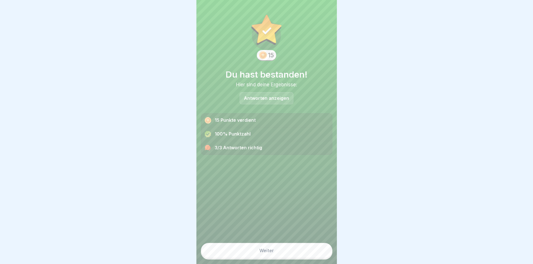
click at [279, 253] on button "Weiter" at bounding box center [267, 250] width 132 height 15
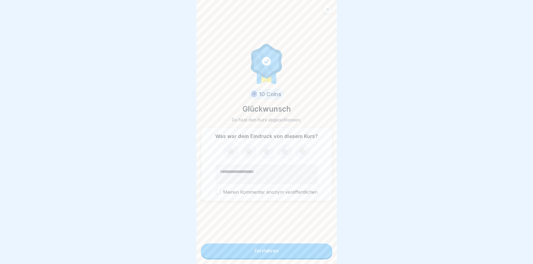
click at [280, 253] on button "Fortfahren" at bounding box center [267, 250] width 132 height 15
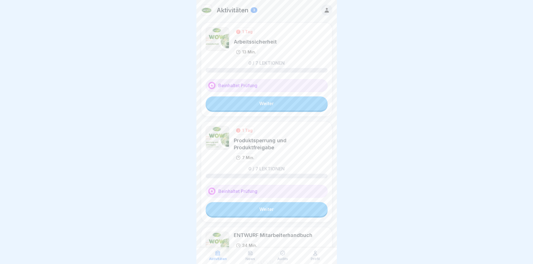
click at [268, 104] on link "Weiter" at bounding box center [267, 103] width 122 height 14
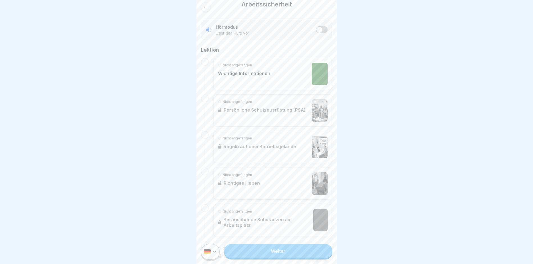
scroll to position [169, 0]
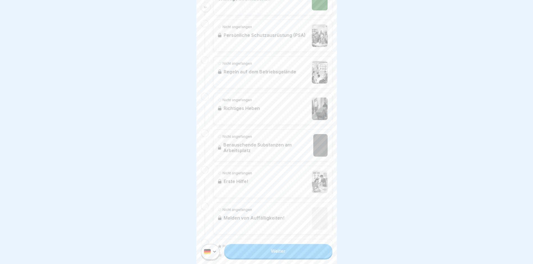
click at [255, 257] on link "Weiter" at bounding box center [278, 251] width 108 height 14
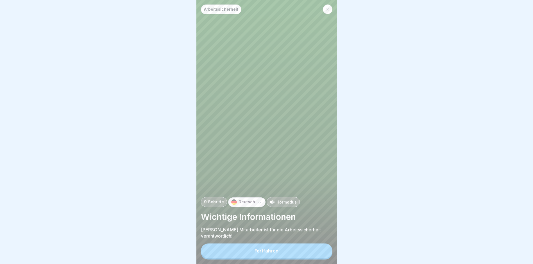
click at [263, 258] on button "Fortfahren" at bounding box center [267, 250] width 132 height 15
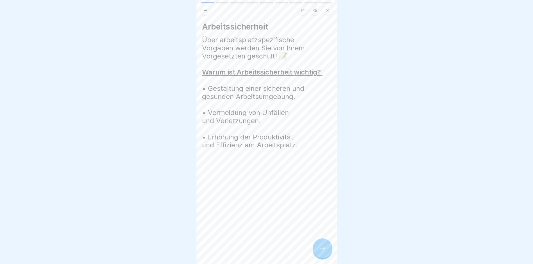
click at [316, 253] on div at bounding box center [323, 248] width 20 height 20
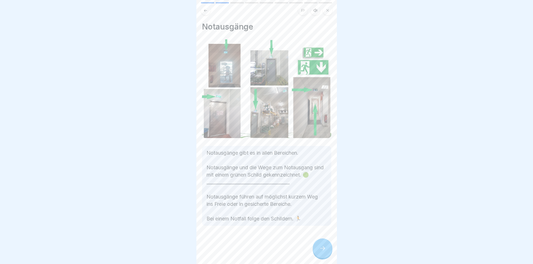
click at [319, 256] on div at bounding box center [323, 248] width 20 height 20
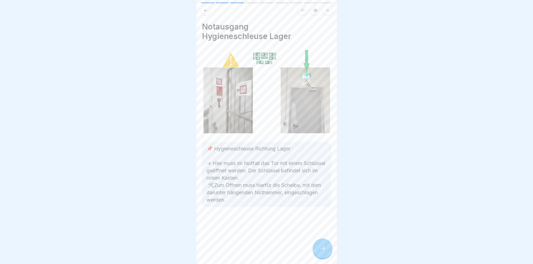
click at [321, 257] on div at bounding box center [323, 248] width 20 height 20
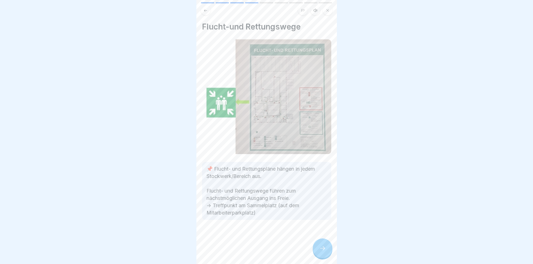
click at [321, 257] on div at bounding box center [323, 248] width 20 height 20
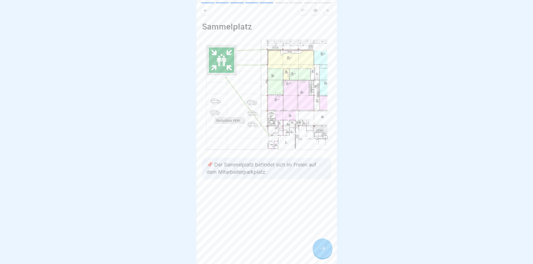
click at [322, 257] on div at bounding box center [323, 248] width 20 height 20
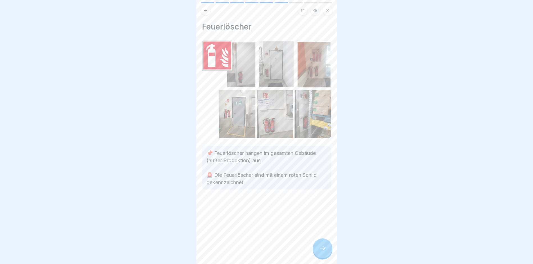
click at [322, 258] on div at bounding box center [323, 248] width 20 height 20
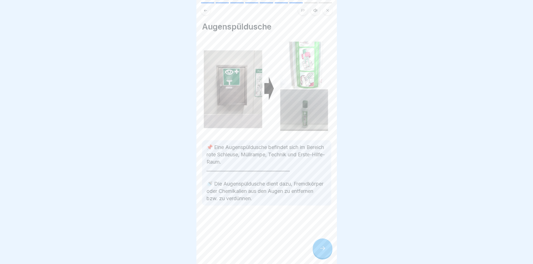
click at [323, 258] on div at bounding box center [323, 248] width 20 height 20
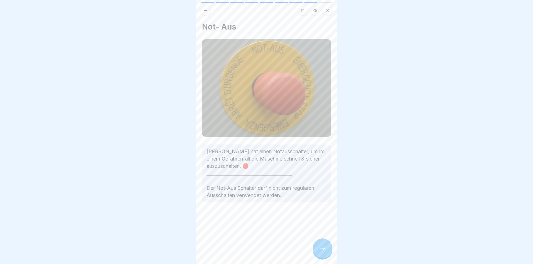
click at [323, 258] on div at bounding box center [323, 248] width 20 height 20
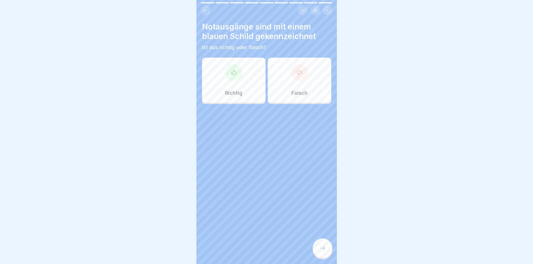
click at [297, 74] on icon at bounding box center [300, 73] width 6 height 6
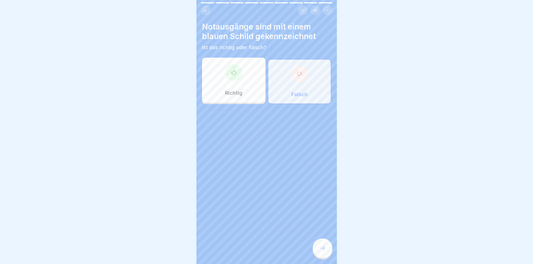
click at [320, 251] on icon at bounding box center [322, 248] width 7 height 7
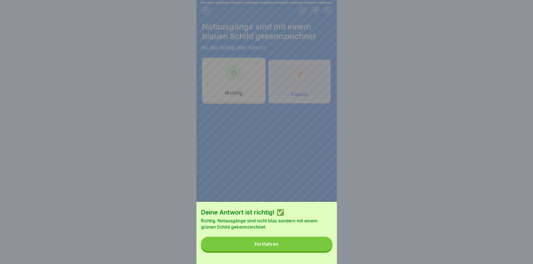
click at [265, 246] on div "Fortfahren" at bounding box center [267, 243] width 24 height 5
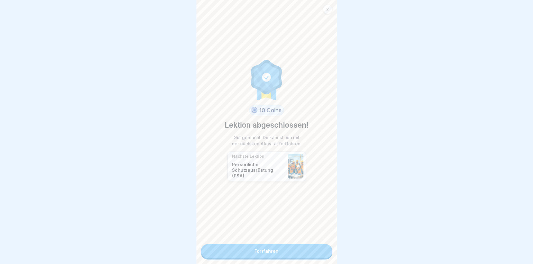
click at [262, 254] on link "Fortfahren" at bounding box center [267, 251] width 132 height 14
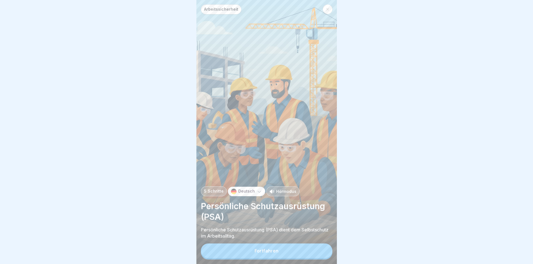
click at [260, 253] on div "Fortfahren" at bounding box center [267, 250] width 24 height 5
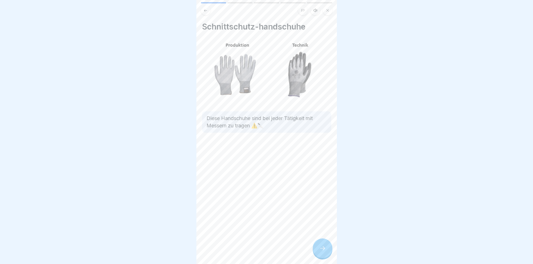
click at [325, 252] on icon at bounding box center [322, 248] width 7 height 7
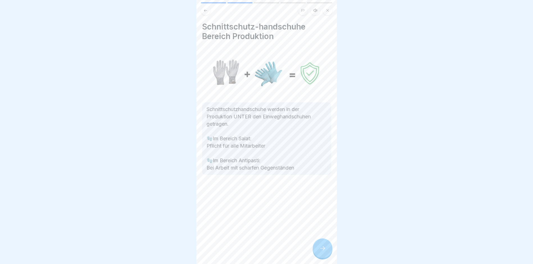
click at [323, 252] on icon at bounding box center [322, 248] width 7 height 7
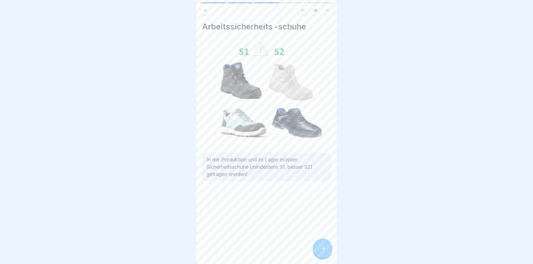
click at [323, 252] on icon at bounding box center [322, 248] width 7 height 7
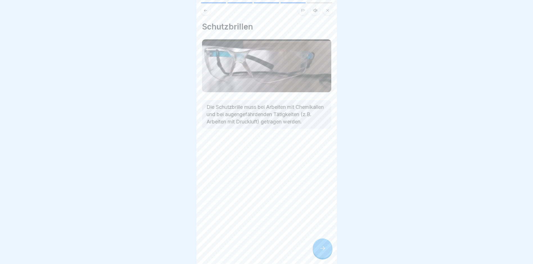
click at [323, 250] on icon at bounding box center [322, 248] width 5 height 4
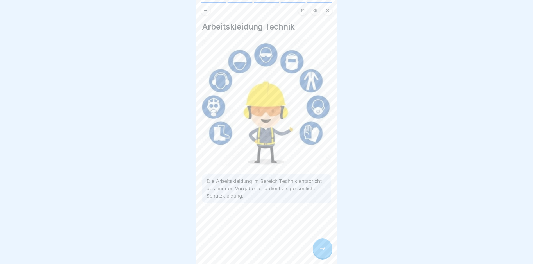
click at [324, 252] on icon at bounding box center [322, 248] width 7 height 7
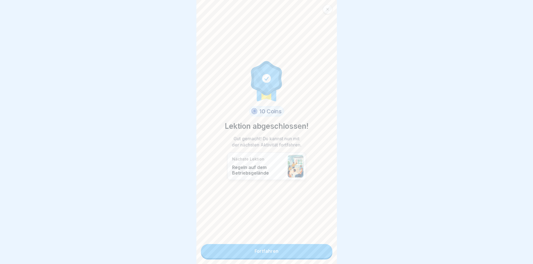
click at [263, 253] on link "Fortfahren" at bounding box center [267, 251] width 132 height 14
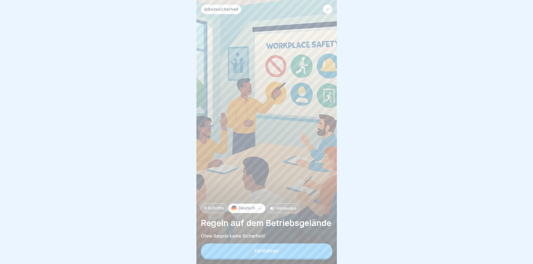
click at [263, 253] on div "Fortfahren" at bounding box center [267, 250] width 24 height 5
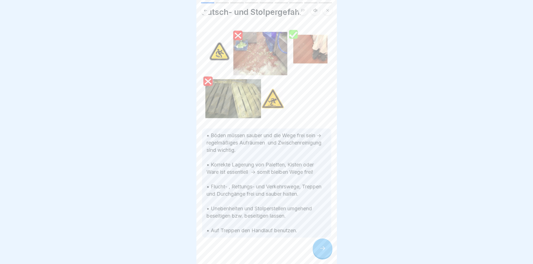
scroll to position [26, 0]
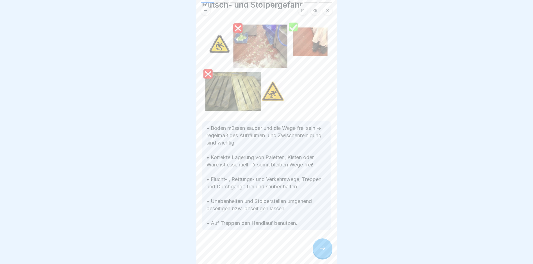
click at [326, 251] on div at bounding box center [323, 248] width 20 height 20
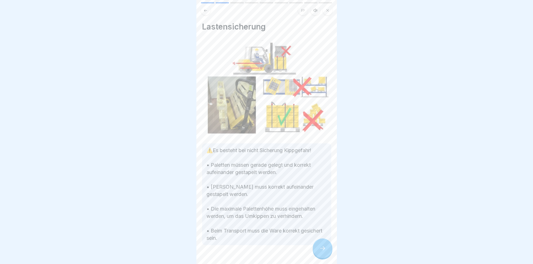
click at [327, 251] on div at bounding box center [323, 248] width 20 height 20
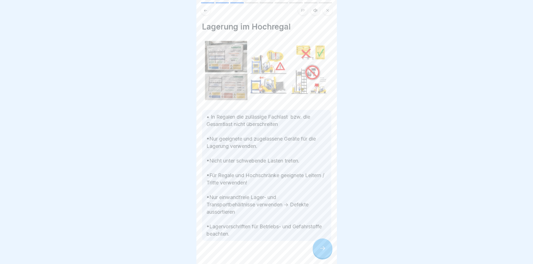
click at [328, 251] on div at bounding box center [323, 248] width 20 height 20
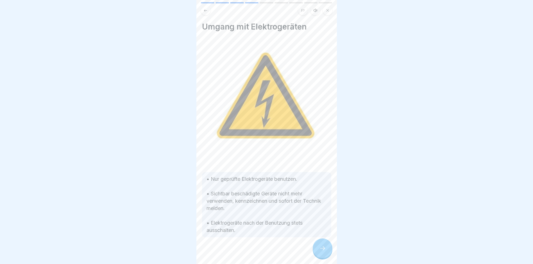
click at [328, 252] on div at bounding box center [323, 248] width 20 height 20
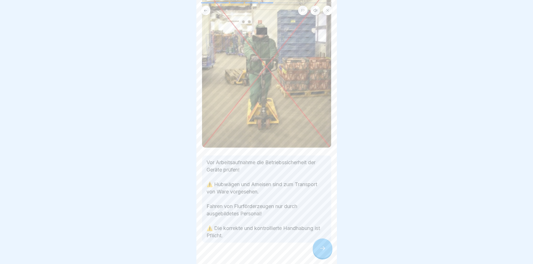
scroll to position [56, 0]
click at [324, 250] on icon at bounding box center [322, 248] width 7 height 7
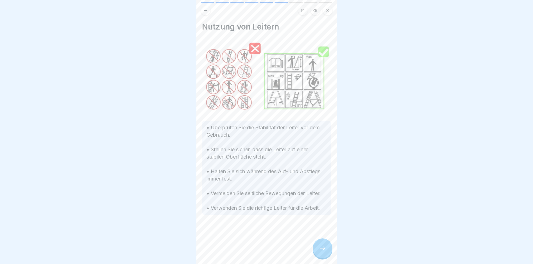
click at [325, 252] on icon at bounding box center [322, 248] width 7 height 7
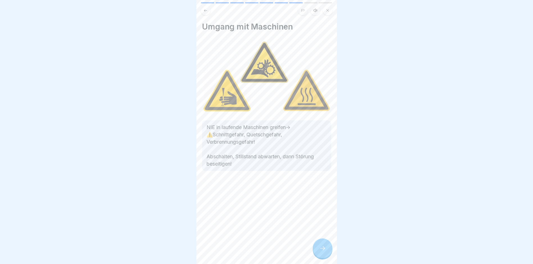
click at [327, 252] on div at bounding box center [323, 248] width 20 height 20
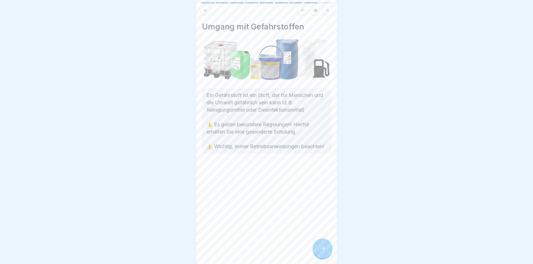
click at [327, 252] on div at bounding box center [323, 248] width 20 height 20
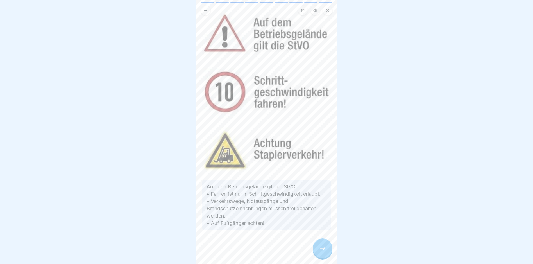
scroll to position [33, 0]
click at [318, 253] on div at bounding box center [323, 248] width 20 height 20
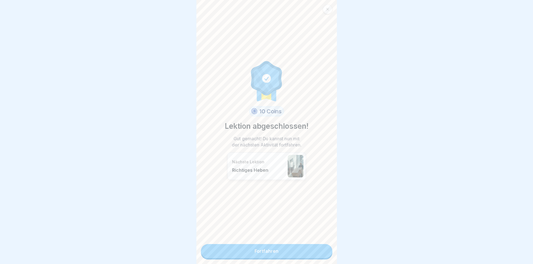
click at [291, 254] on link "Fortfahren" at bounding box center [267, 251] width 132 height 14
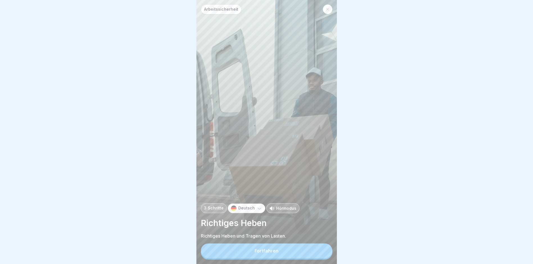
click at [289, 254] on button "Fortfahren" at bounding box center [267, 250] width 132 height 15
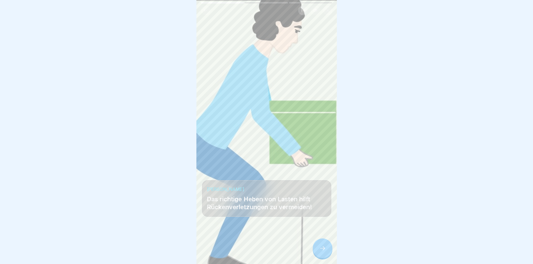
click at [324, 252] on icon at bounding box center [322, 248] width 7 height 7
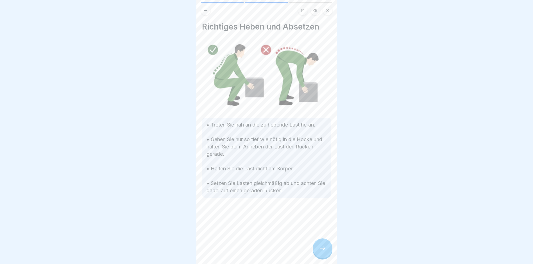
click at [324, 252] on icon at bounding box center [322, 248] width 7 height 7
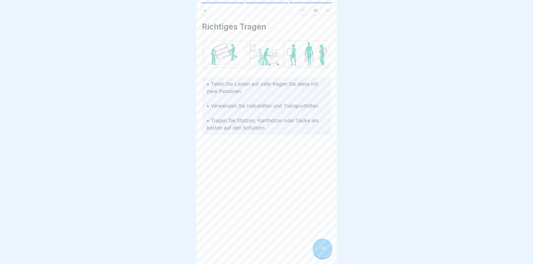
click at [324, 252] on icon at bounding box center [322, 248] width 7 height 7
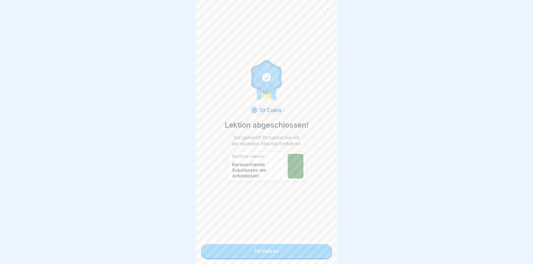
click at [290, 248] on link "Fortfahren" at bounding box center [267, 251] width 132 height 14
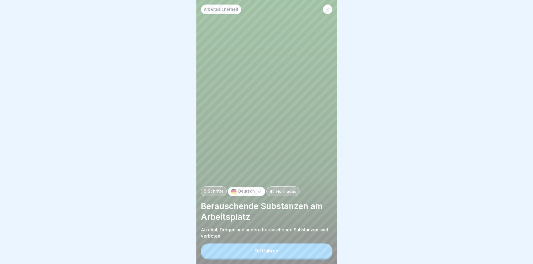
click at [277, 258] on button "Fortfahren" at bounding box center [267, 250] width 132 height 15
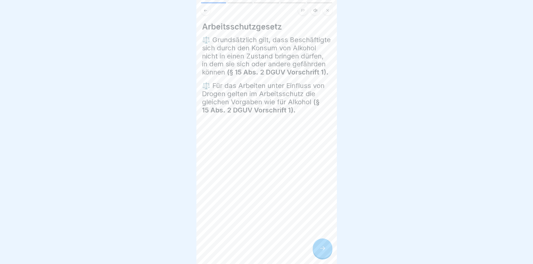
click at [326, 253] on div at bounding box center [323, 248] width 20 height 20
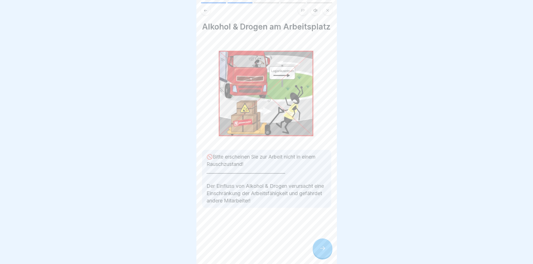
click at [324, 258] on div at bounding box center [323, 248] width 20 height 20
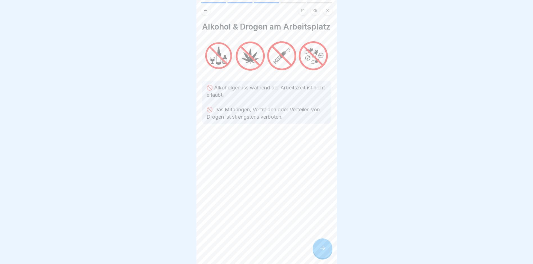
click at [325, 258] on div at bounding box center [323, 248] width 20 height 20
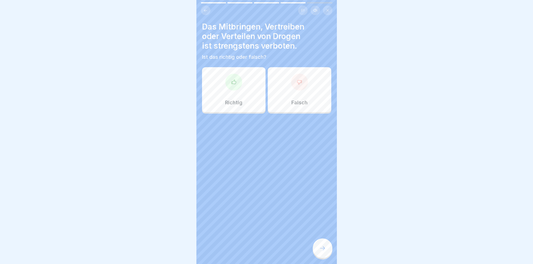
click at [235, 94] on div "Richtig" at bounding box center [234, 89] width 64 height 45
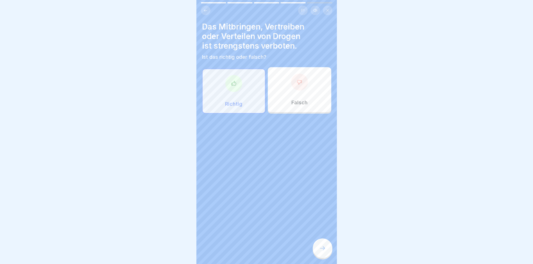
click at [320, 252] on icon at bounding box center [322, 248] width 7 height 7
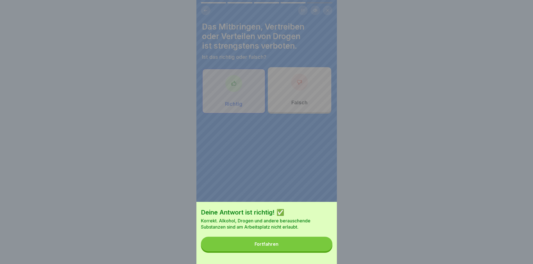
click at [286, 251] on button "Fortfahren" at bounding box center [267, 244] width 132 height 15
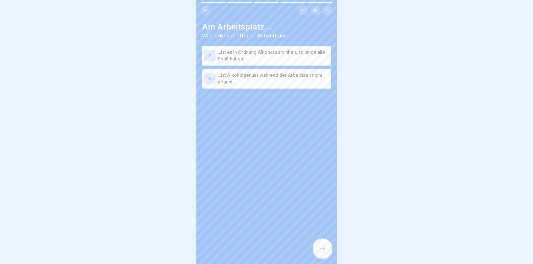
click at [210, 76] on div "B" at bounding box center [209, 78] width 11 height 11
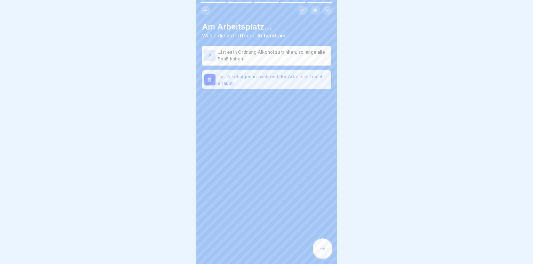
click at [323, 252] on icon at bounding box center [322, 248] width 7 height 7
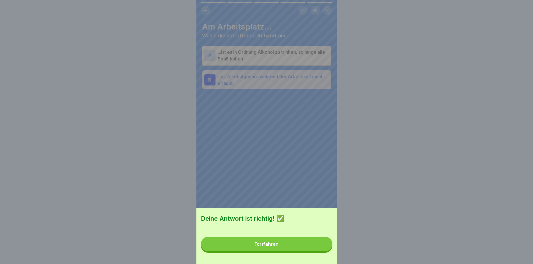
click at [296, 251] on button "Fortfahren" at bounding box center [267, 244] width 132 height 15
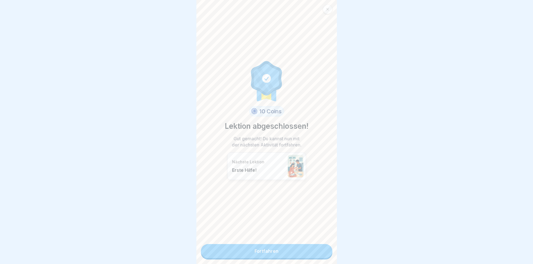
click at [273, 256] on link "Fortfahren" at bounding box center [267, 251] width 132 height 14
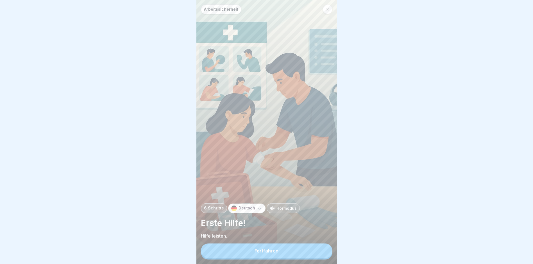
click at [267, 253] on div "Fortfahren" at bounding box center [267, 250] width 24 height 5
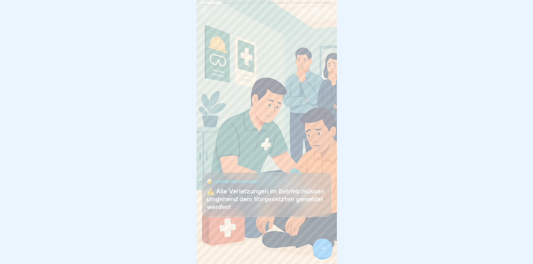
click at [323, 256] on div at bounding box center [323, 248] width 20 height 20
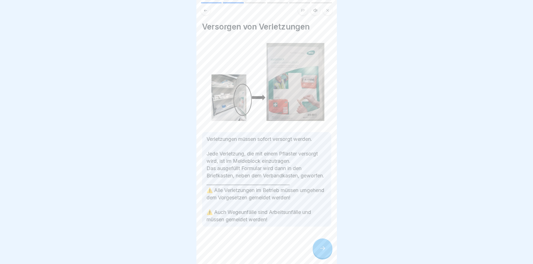
click at [292, 247] on div at bounding box center [266, 244] width 129 height 34
click at [323, 252] on icon at bounding box center [322, 248] width 7 height 7
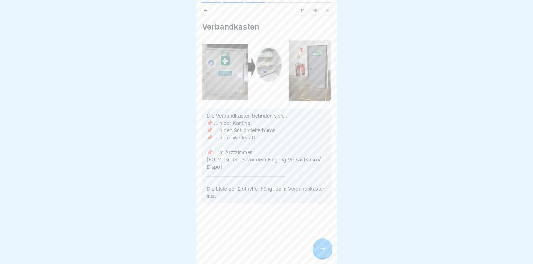
click at [323, 252] on icon at bounding box center [322, 248] width 7 height 7
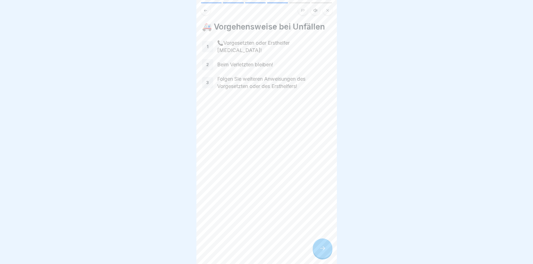
click at [323, 252] on icon at bounding box center [322, 248] width 7 height 7
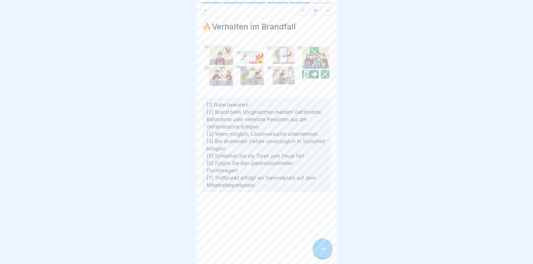
click at [330, 247] on div at bounding box center [323, 248] width 20 height 20
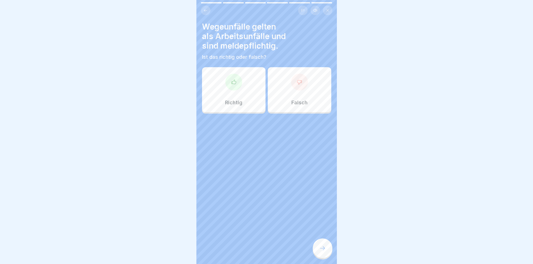
click at [230, 78] on div at bounding box center [233, 82] width 17 height 17
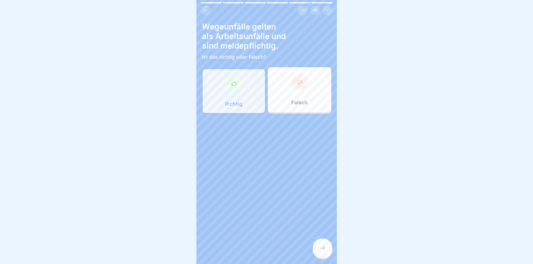
click at [326, 251] on div at bounding box center [323, 248] width 20 height 20
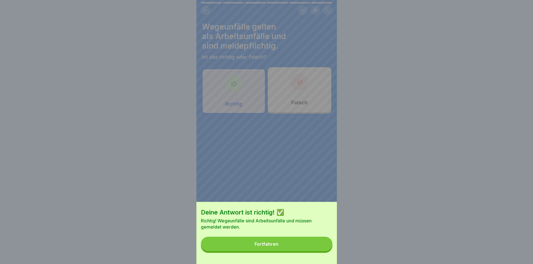
click at [264, 246] on div "Fortfahren" at bounding box center [267, 243] width 24 height 5
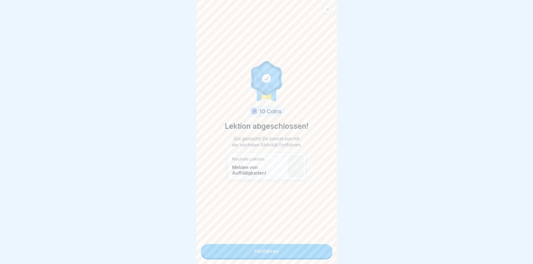
click at [262, 256] on link "Fortfahren" at bounding box center [267, 251] width 132 height 14
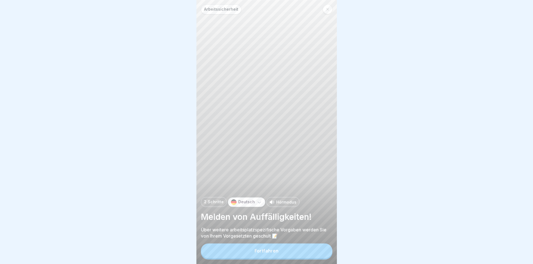
click at [262, 253] on div "Fortfahren" at bounding box center [267, 250] width 24 height 5
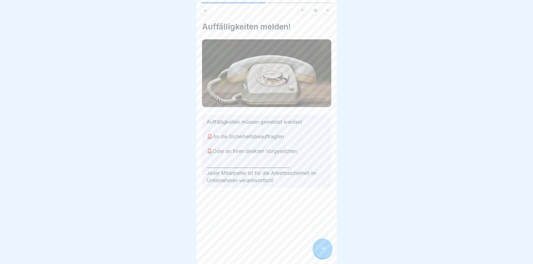
click at [322, 248] on div at bounding box center [323, 248] width 20 height 20
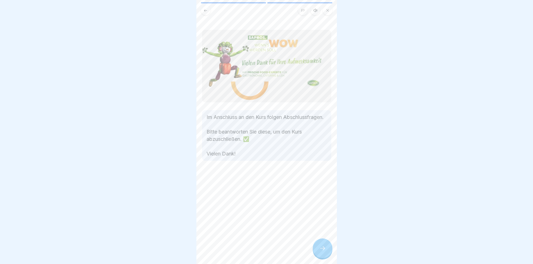
click at [322, 248] on div at bounding box center [323, 248] width 20 height 20
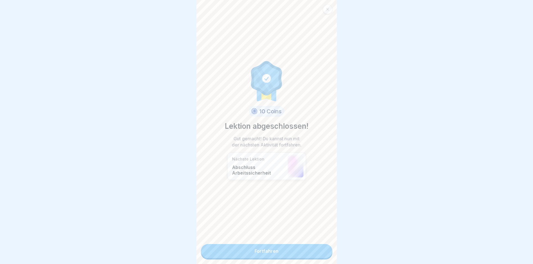
click at [265, 253] on link "Fortfahren" at bounding box center [267, 251] width 132 height 14
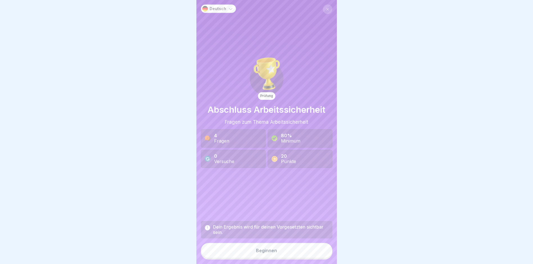
click at [265, 258] on button "Beginnen" at bounding box center [267, 250] width 132 height 15
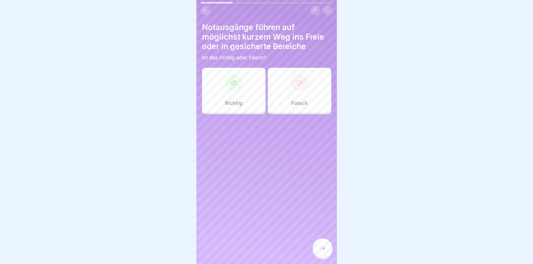
click at [237, 84] on div at bounding box center [233, 82] width 17 height 17
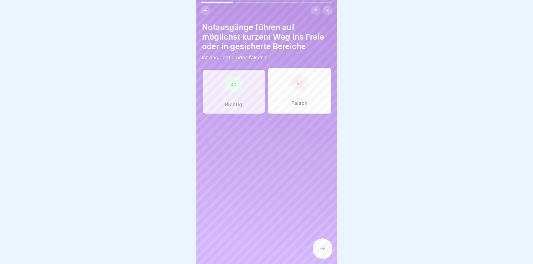
click at [322, 250] on div at bounding box center [323, 248] width 20 height 20
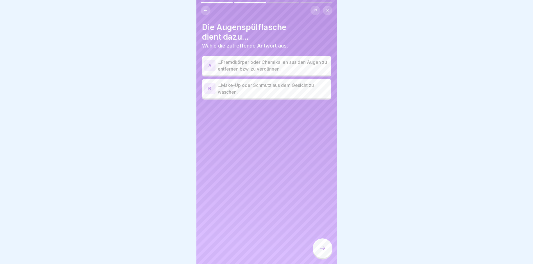
click at [214, 62] on div "A" at bounding box center [209, 65] width 11 height 11
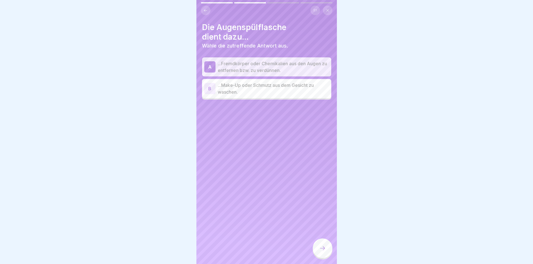
click at [319, 252] on icon at bounding box center [322, 248] width 7 height 7
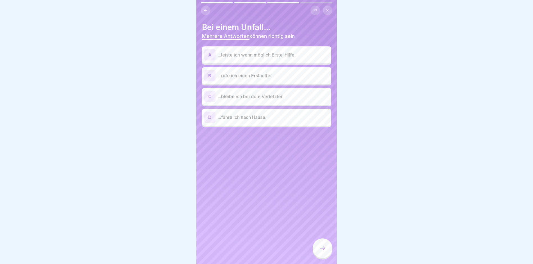
click at [211, 54] on div "A" at bounding box center [209, 54] width 11 height 11
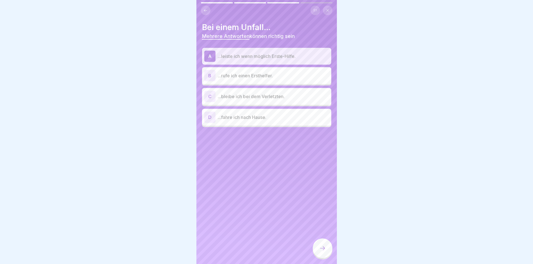
click at [211, 73] on div "B" at bounding box center [209, 75] width 11 height 11
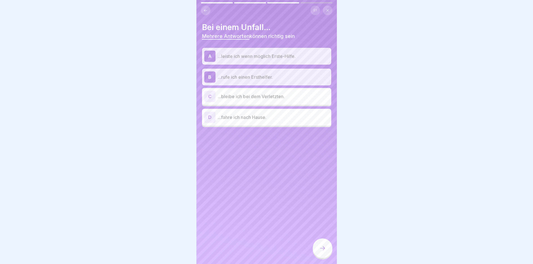
click at [210, 98] on div "C" at bounding box center [209, 96] width 11 height 11
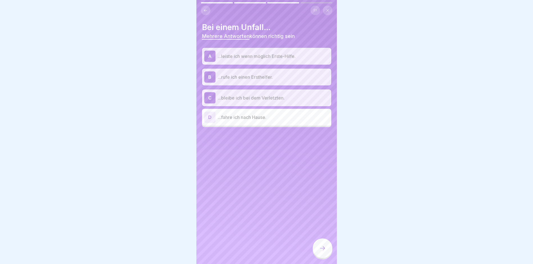
click at [325, 252] on icon at bounding box center [322, 248] width 7 height 7
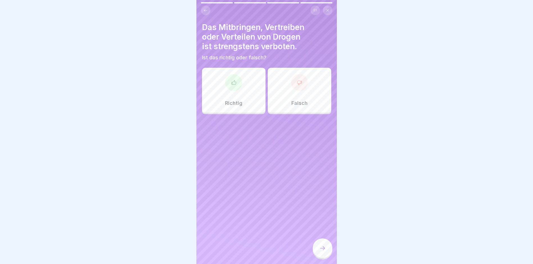
click at [235, 82] on icon at bounding box center [234, 83] width 6 height 6
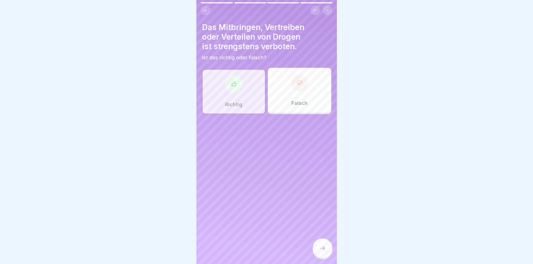
click at [321, 252] on icon at bounding box center [322, 248] width 7 height 7
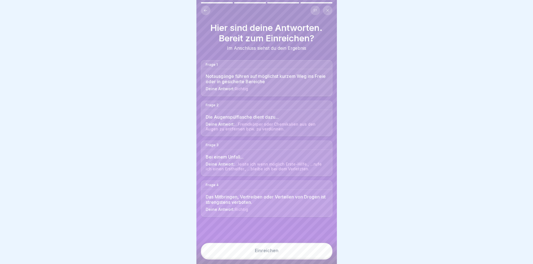
click at [276, 251] on button "Einreichen" at bounding box center [267, 250] width 132 height 15
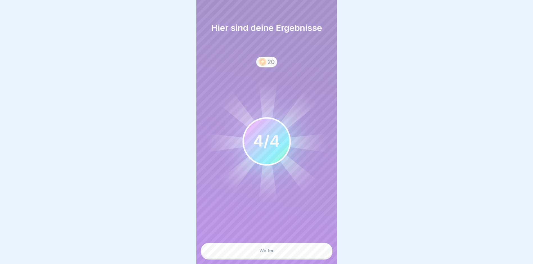
click at [274, 258] on button "Weiter" at bounding box center [267, 250] width 132 height 15
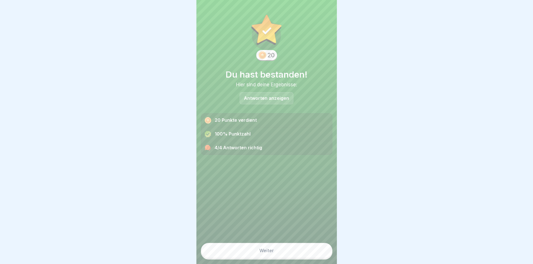
click at [273, 258] on button "Weiter" at bounding box center [267, 250] width 132 height 15
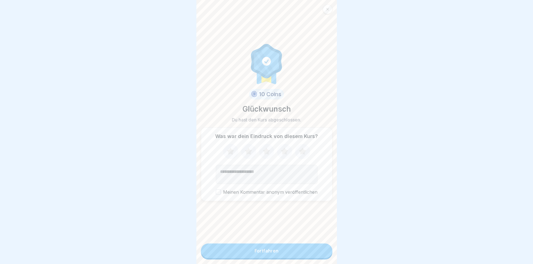
click at [273, 258] on button "Fortfahren" at bounding box center [267, 250] width 132 height 15
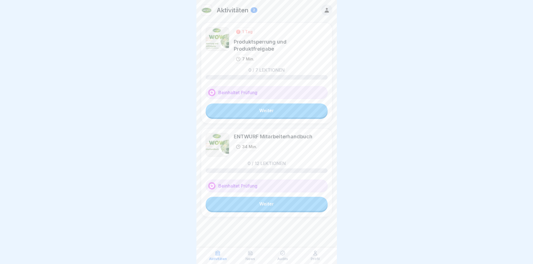
click at [270, 105] on link "Weiter" at bounding box center [267, 110] width 122 height 14
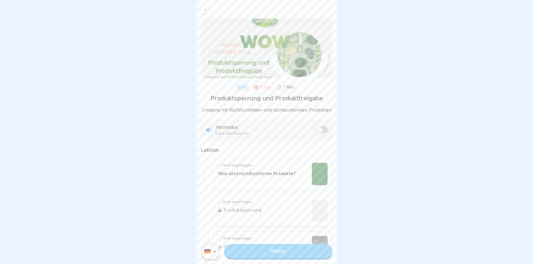
click at [265, 258] on link "Weiter" at bounding box center [278, 251] width 108 height 14
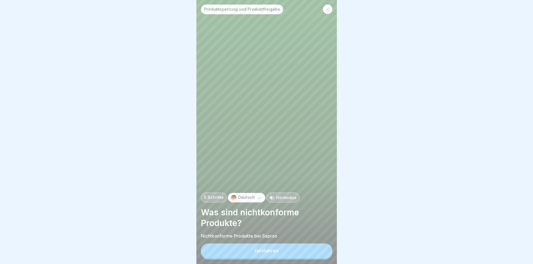
click at [272, 253] on div "Fortfahren" at bounding box center [267, 250] width 24 height 5
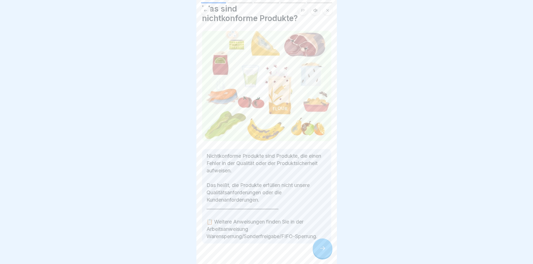
scroll to position [28, 0]
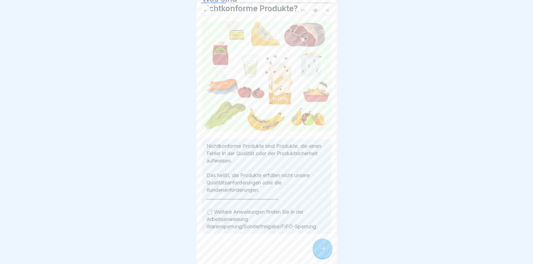
click at [324, 250] on icon at bounding box center [322, 248] width 5 height 4
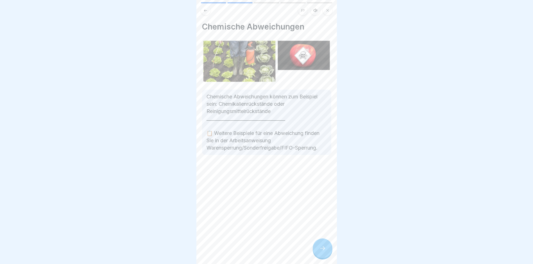
click at [322, 252] on icon at bounding box center [322, 248] width 7 height 7
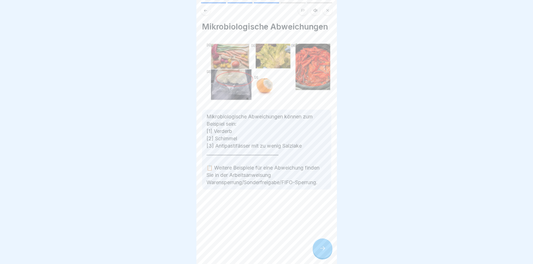
click at [321, 252] on icon at bounding box center [322, 248] width 7 height 7
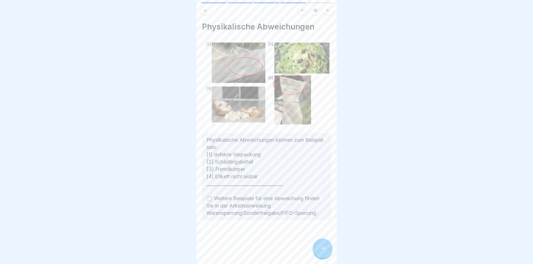
click at [321, 252] on icon at bounding box center [322, 248] width 7 height 7
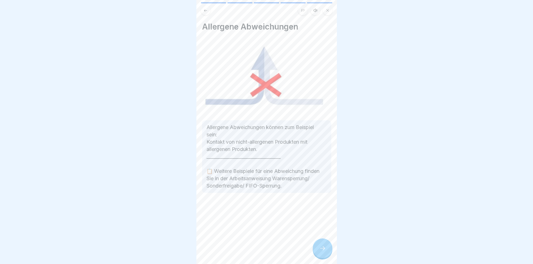
click at [321, 252] on icon at bounding box center [322, 248] width 7 height 7
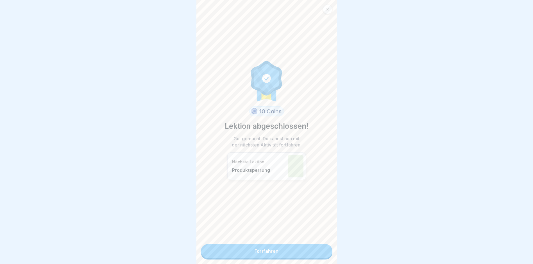
click at [271, 250] on link "Fortfahren" at bounding box center [267, 251] width 132 height 14
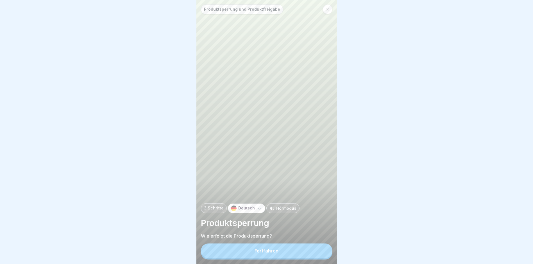
click at [269, 252] on button "Fortfahren" at bounding box center [267, 250] width 132 height 15
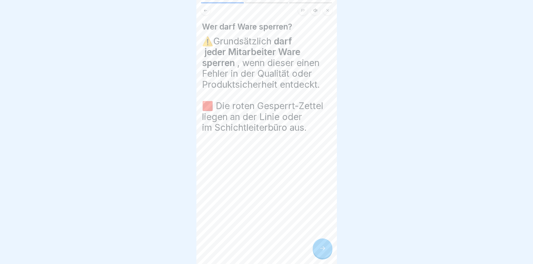
click at [323, 256] on div at bounding box center [323, 248] width 20 height 20
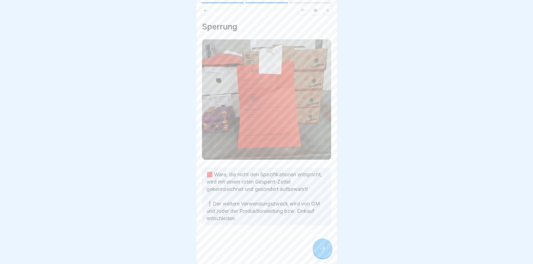
click at [323, 251] on icon at bounding box center [322, 248] width 7 height 7
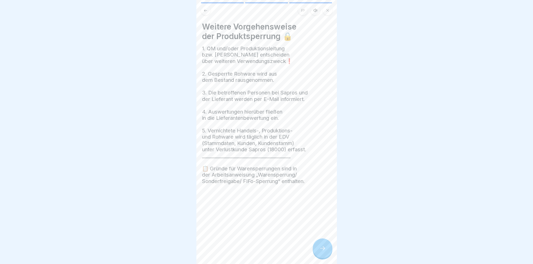
click at [325, 252] on icon at bounding box center [322, 248] width 7 height 7
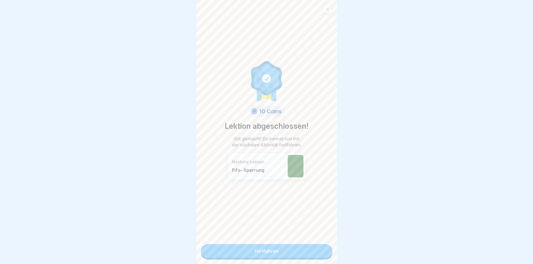
click at [297, 255] on link "Fortfahren" at bounding box center [267, 251] width 132 height 14
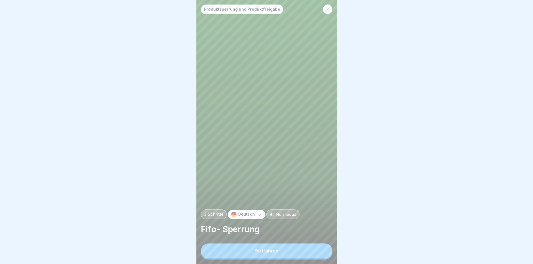
click at [297, 255] on button "Fortfahren" at bounding box center [267, 250] width 132 height 15
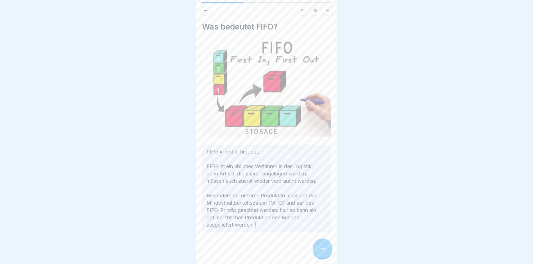
click at [316, 252] on div at bounding box center [323, 248] width 20 height 20
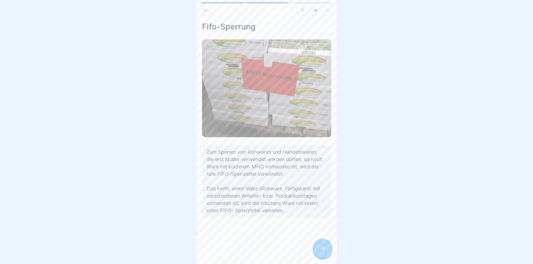
click at [325, 252] on icon at bounding box center [322, 248] width 7 height 7
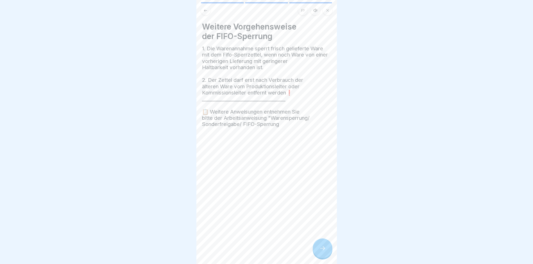
click at [323, 252] on icon at bounding box center [322, 248] width 7 height 7
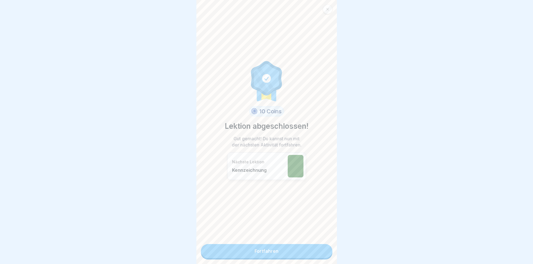
click at [279, 250] on link "Fortfahren" at bounding box center [267, 251] width 132 height 14
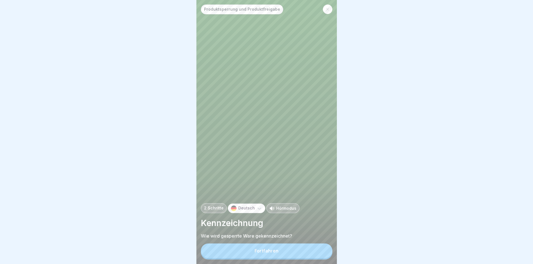
click at [276, 252] on button "Fortfahren" at bounding box center [267, 250] width 132 height 15
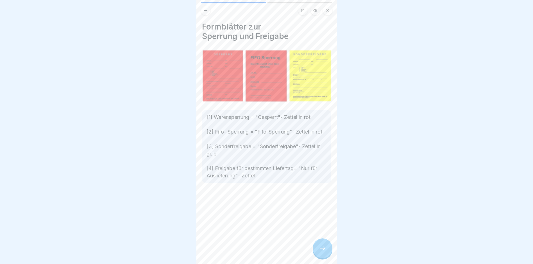
click at [319, 252] on icon at bounding box center [322, 248] width 7 height 7
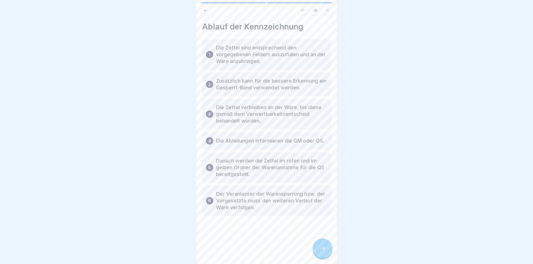
click at [325, 252] on icon at bounding box center [322, 248] width 7 height 7
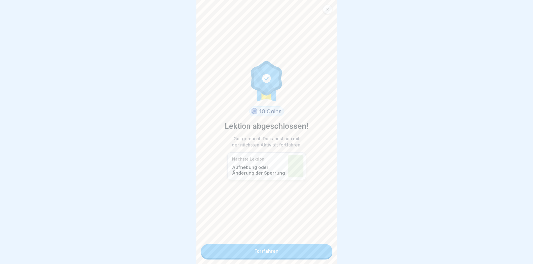
click at [299, 255] on link "Fortfahren" at bounding box center [267, 251] width 132 height 14
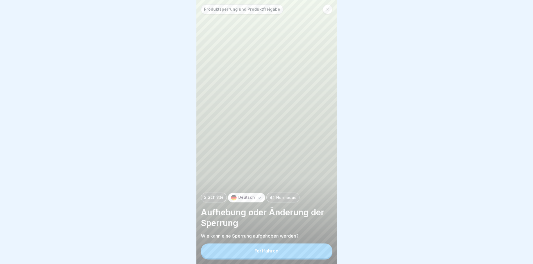
click at [290, 255] on button "Fortfahren" at bounding box center [267, 250] width 132 height 15
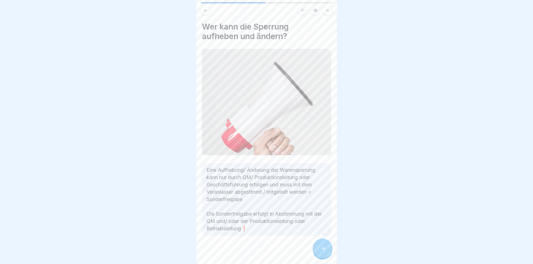
click at [319, 252] on icon at bounding box center [322, 248] width 7 height 7
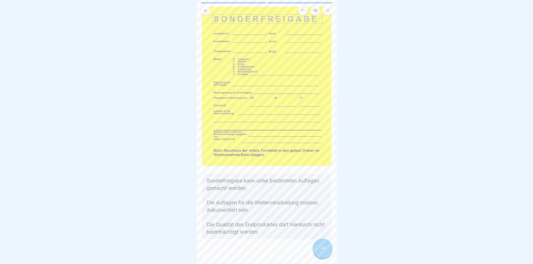
scroll to position [36, 0]
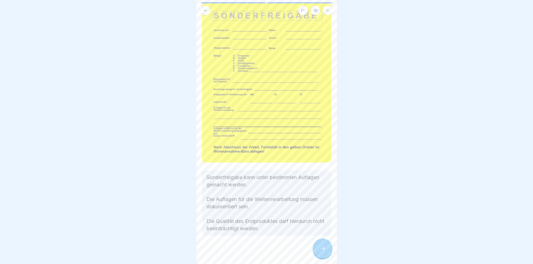
click at [322, 252] on icon at bounding box center [322, 248] width 7 height 7
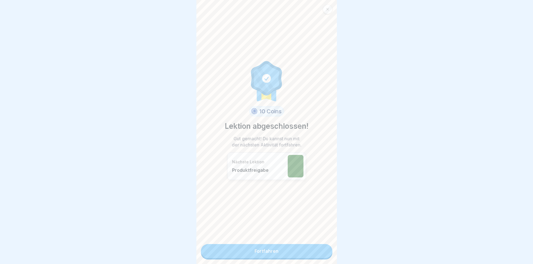
click at [295, 253] on link "Fortfahren" at bounding box center [267, 251] width 132 height 14
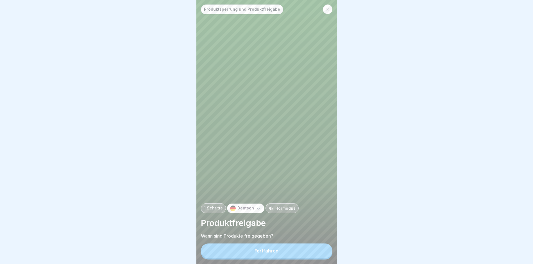
click at [286, 253] on button "Fortfahren" at bounding box center [267, 250] width 132 height 15
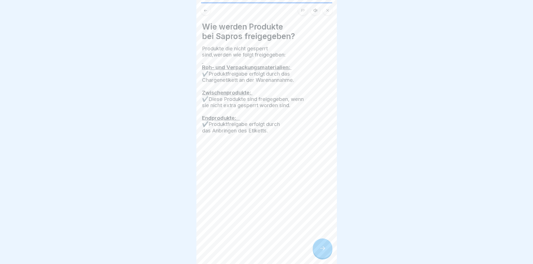
click at [316, 258] on div at bounding box center [323, 248] width 20 height 20
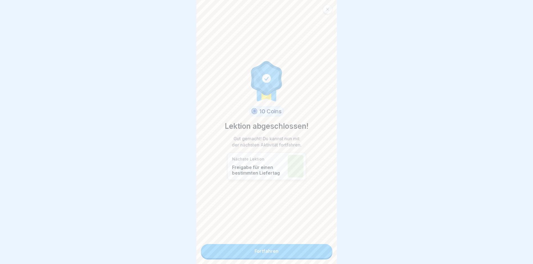
click at [305, 259] on div "10 Coins Lektion abgeschlossen! Gut gemacht! Du kannst nun mit der nächsten Akt…" at bounding box center [266, 132] width 141 height 264
click at [302, 254] on link "Fortfahren" at bounding box center [267, 251] width 132 height 14
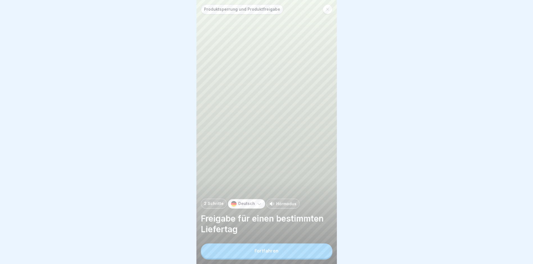
click at [302, 254] on button "Fortfahren" at bounding box center [267, 250] width 132 height 15
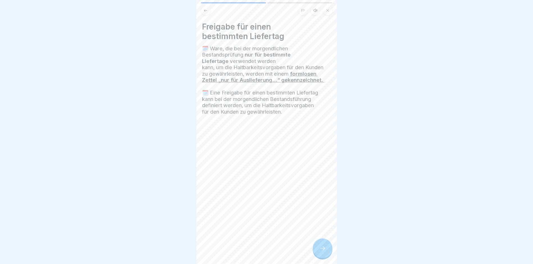
click at [322, 251] on icon at bounding box center [322, 248] width 7 height 7
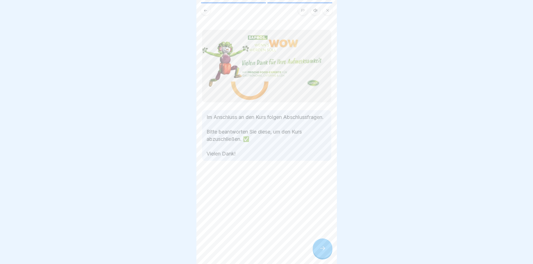
click at [322, 251] on icon at bounding box center [322, 248] width 7 height 7
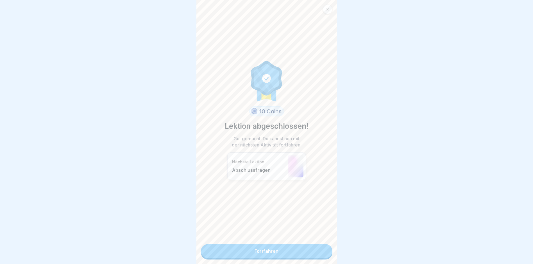
click at [291, 253] on link "Fortfahren" at bounding box center [267, 251] width 132 height 14
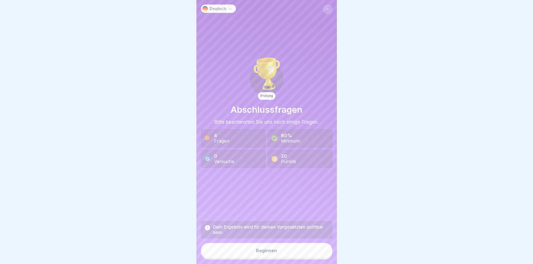
click at [282, 252] on button "Beginnen" at bounding box center [267, 250] width 132 height 15
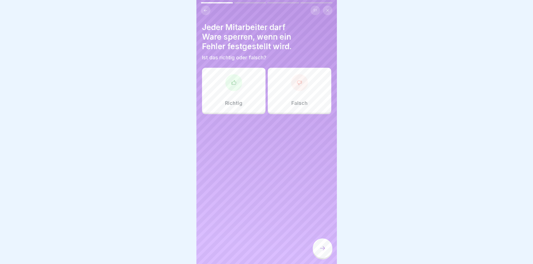
click at [236, 89] on div at bounding box center [233, 82] width 17 height 17
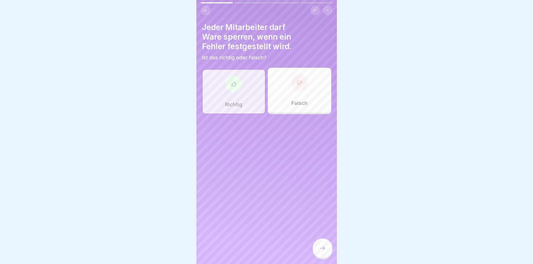
click at [322, 252] on icon at bounding box center [322, 248] width 7 height 7
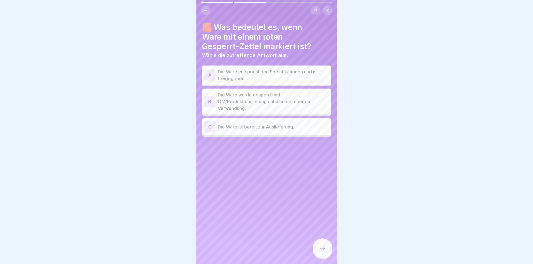
click at [212, 101] on div "B" at bounding box center [209, 101] width 11 height 11
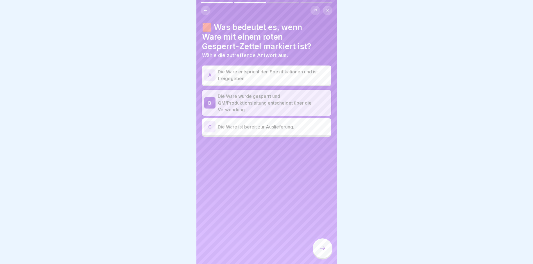
click at [321, 256] on div at bounding box center [323, 248] width 20 height 20
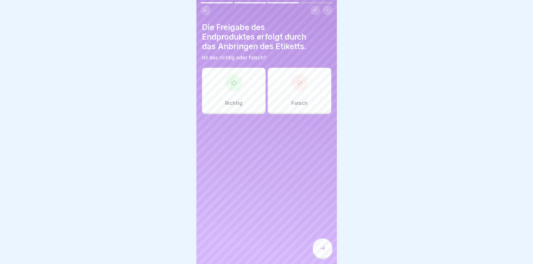
click at [231, 82] on icon at bounding box center [234, 83] width 6 height 6
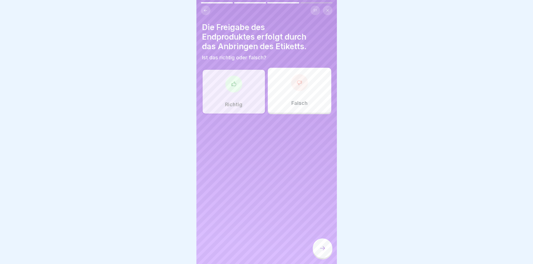
click at [321, 246] on div at bounding box center [323, 248] width 20 height 20
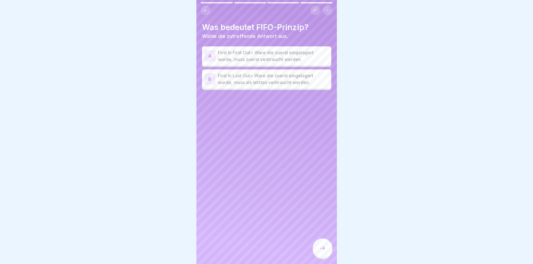
click at [213, 55] on div "A" at bounding box center [209, 55] width 11 height 11
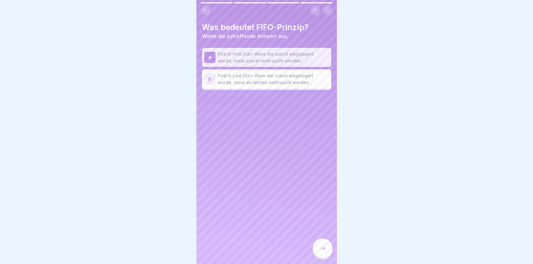
click at [321, 252] on icon at bounding box center [322, 248] width 7 height 7
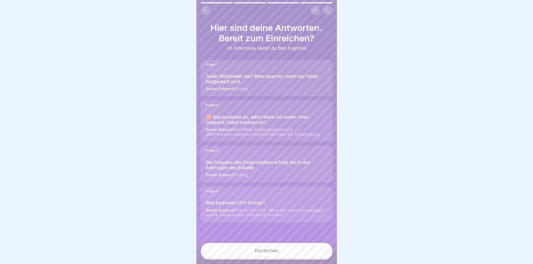
click at [269, 253] on div "Einreichen" at bounding box center [267, 250] width 24 height 5
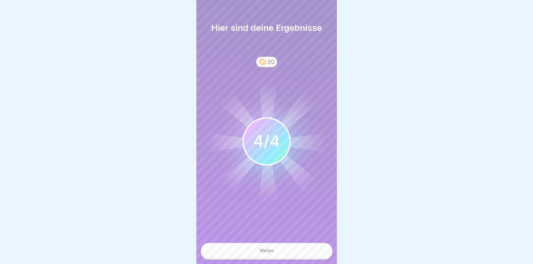
click at [274, 256] on button "Weiter" at bounding box center [267, 250] width 132 height 15
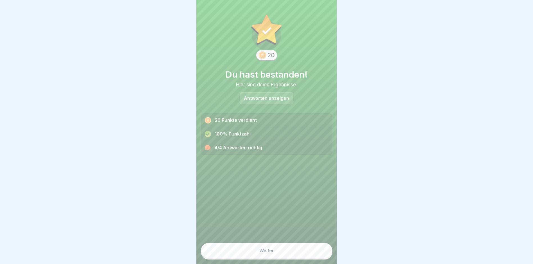
click at [253, 257] on button "Weiter" at bounding box center [267, 250] width 132 height 15
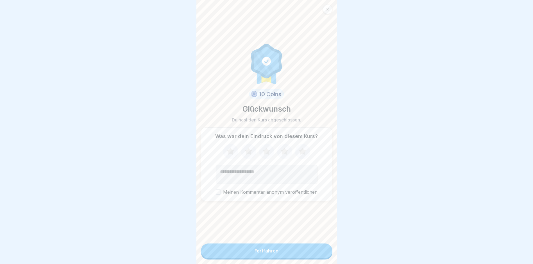
click at [255, 253] on div "Fortfahren" at bounding box center [267, 250] width 24 height 5
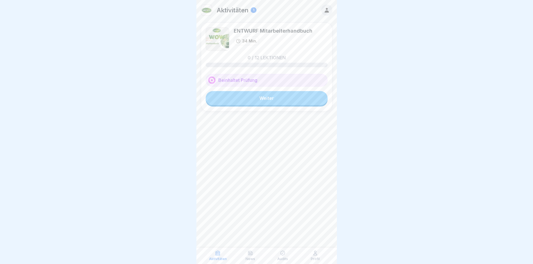
click at [279, 98] on link "Weiter" at bounding box center [267, 98] width 122 height 14
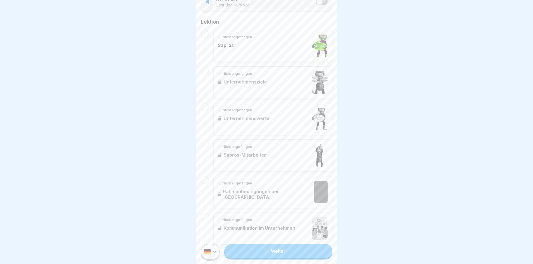
scroll to position [169, 0]
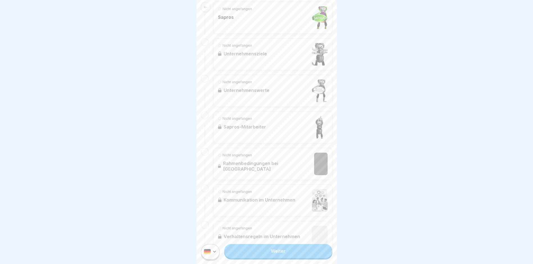
click at [261, 257] on link "Weiter" at bounding box center [278, 251] width 108 height 14
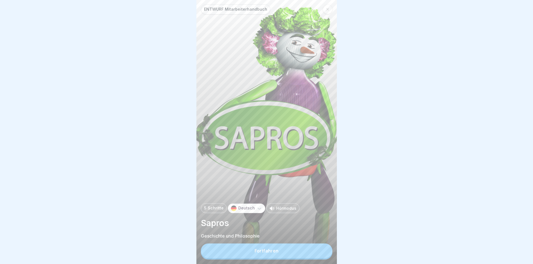
click at [271, 253] on div "Fortfahren" at bounding box center [267, 250] width 24 height 5
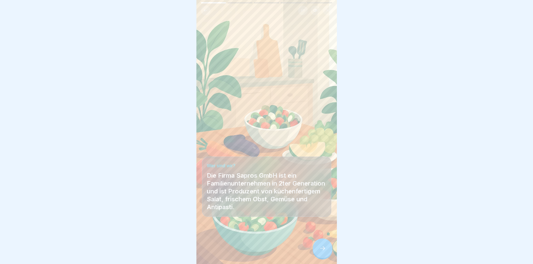
click at [322, 251] on icon at bounding box center [322, 248] width 7 height 7
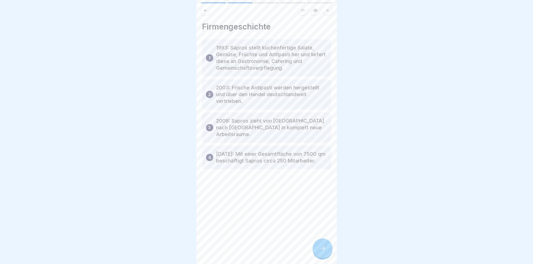
click at [322, 251] on icon at bounding box center [322, 248] width 7 height 7
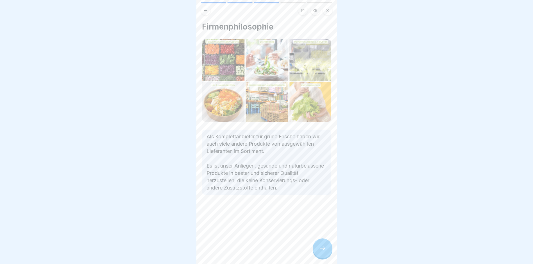
click at [322, 251] on icon at bounding box center [322, 248] width 7 height 7
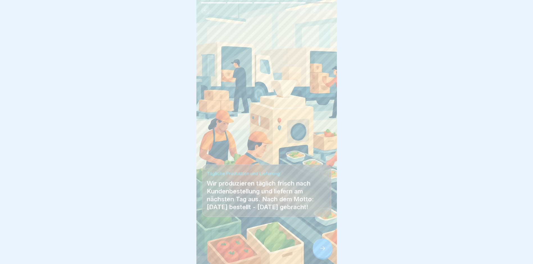
click at [322, 251] on icon at bounding box center [322, 248] width 7 height 7
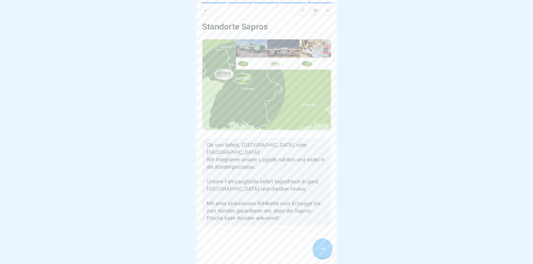
click at [322, 251] on icon at bounding box center [322, 248] width 7 height 7
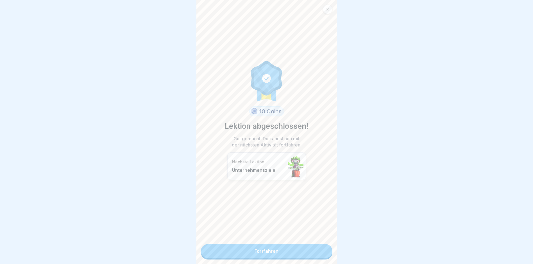
click at [288, 252] on link "Fortfahren" at bounding box center [267, 251] width 132 height 14
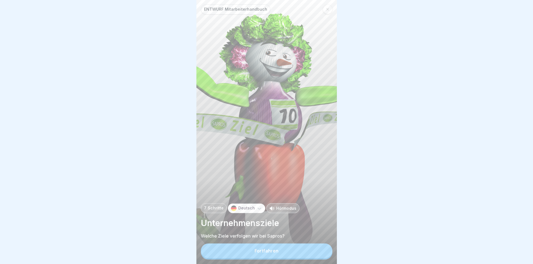
click at [257, 253] on div "Fortfahren" at bounding box center [267, 250] width 24 height 5
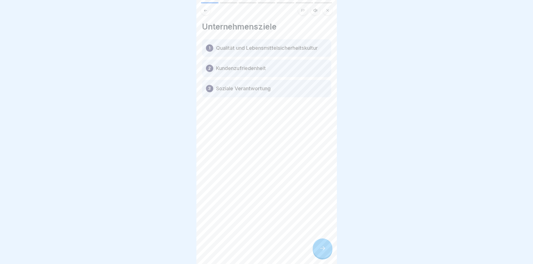
click at [319, 252] on icon at bounding box center [322, 248] width 7 height 7
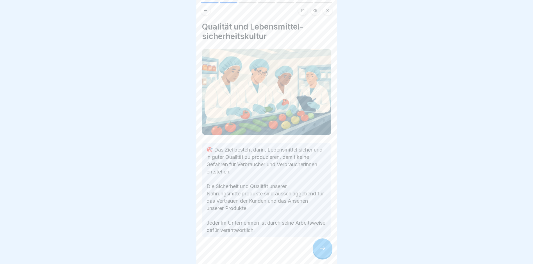
click at [323, 252] on icon at bounding box center [322, 248] width 7 height 7
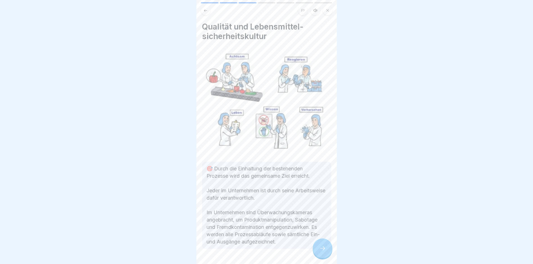
click at [323, 252] on icon at bounding box center [322, 248] width 7 height 7
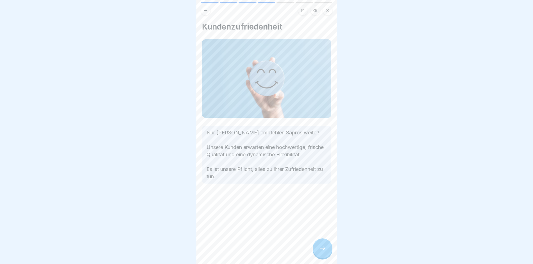
click at [323, 252] on icon at bounding box center [322, 248] width 7 height 7
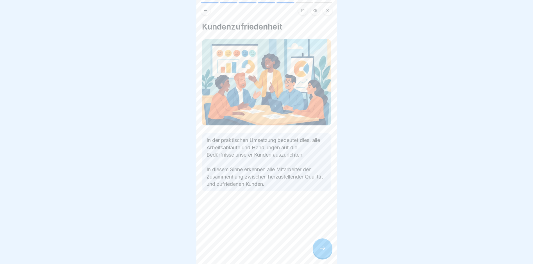
click at [323, 252] on icon at bounding box center [322, 248] width 7 height 7
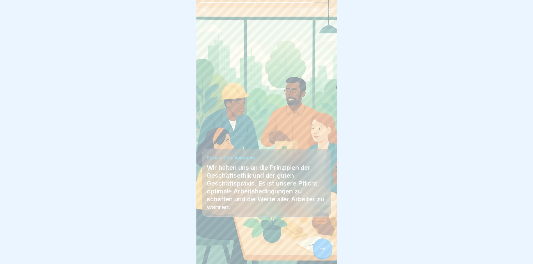
click at [323, 252] on icon at bounding box center [322, 248] width 7 height 7
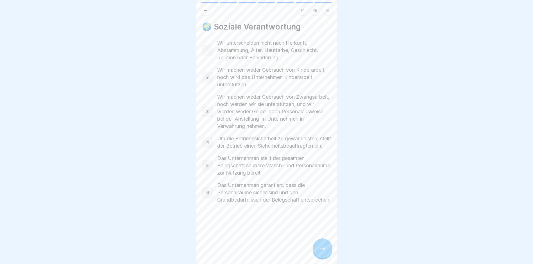
click at [325, 252] on icon at bounding box center [322, 248] width 7 height 7
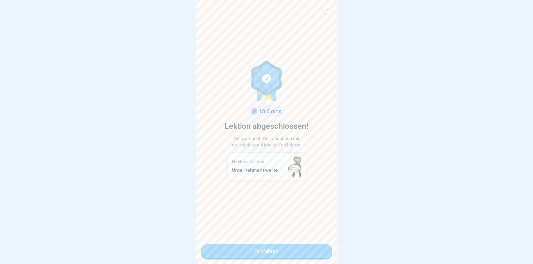
click at [280, 252] on link "Fortfahren" at bounding box center [267, 251] width 132 height 14
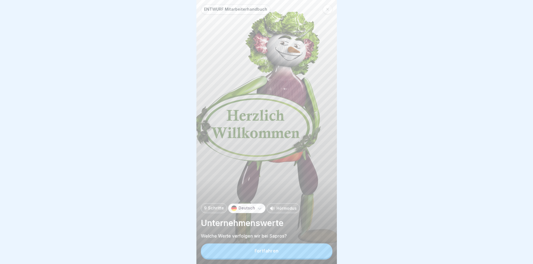
click at [270, 253] on div "Fortfahren" at bounding box center [267, 250] width 24 height 5
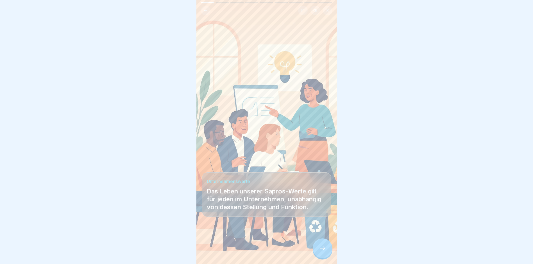
click at [317, 250] on div at bounding box center [323, 248] width 20 height 20
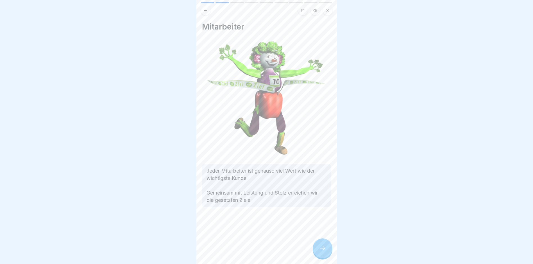
click at [317, 250] on div at bounding box center [323, 248] width 20 height 20
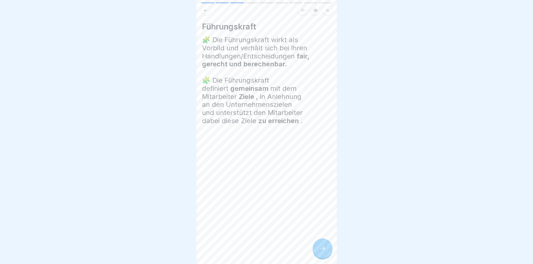
click at [317, 250] on div at bounding box center [323, 248] width 20 height 20
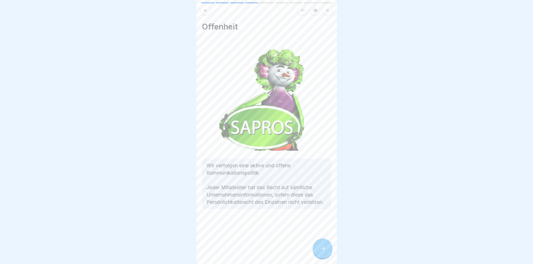
click at [317, 250] on div at bounding box center [323, 248] width 20 height 20
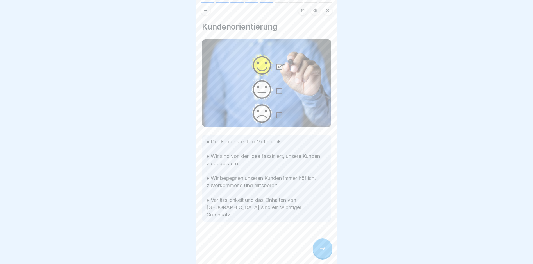
click at [317, 250] on div at bounding box center [323, 248] width 20 height 20
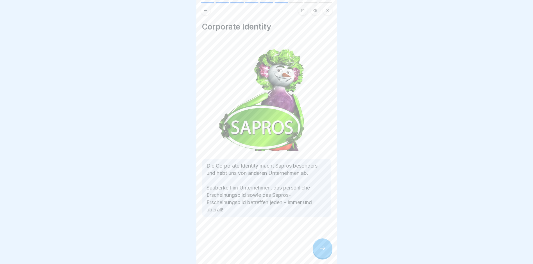
click at [317, 250] on div at bounding box center [323, 248] width 20 height 20
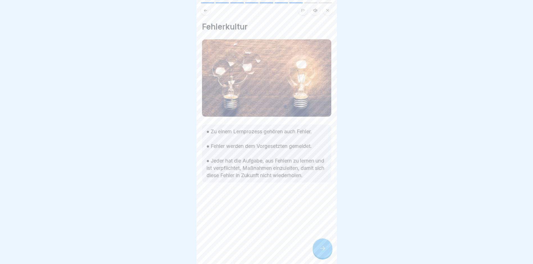
click at [317, 250] on div at bounding box center [323, 248] width 20 height 20
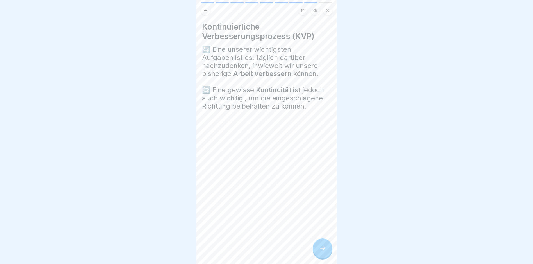
click at [317, 250] on div at bounding box center [323, 248] width 20 height 20
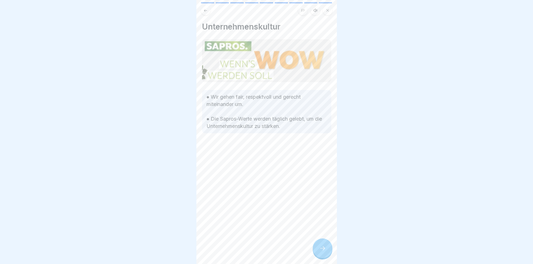
click at [317, 250] on div at bounding box center [323, 248] width 20 height 20
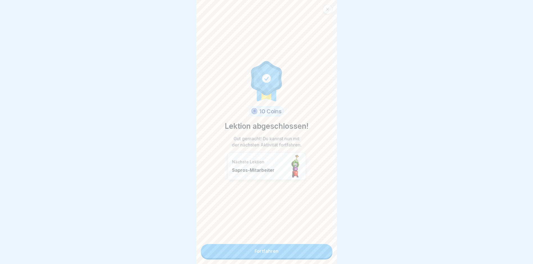
click at [289, 253] on link "Fortfahren" at bounding box center [267, 251] width 132 height 14
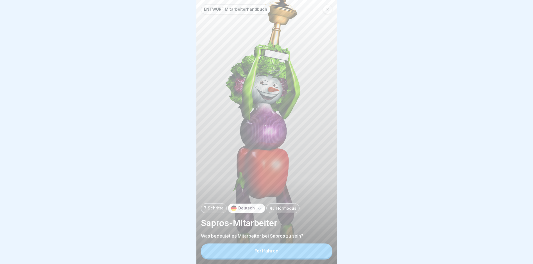
click at [271, 258] on button "Fortfahren" at bounding box center [267, 250] width 132 height 15
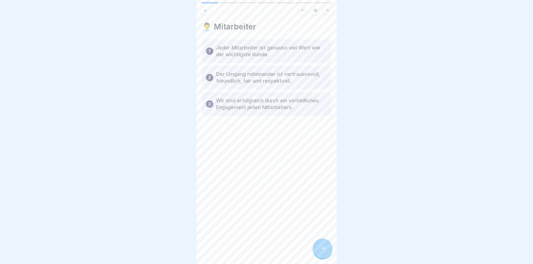
click at [326, 252] on icon at bounding box center [322, 248] width 7 height 7
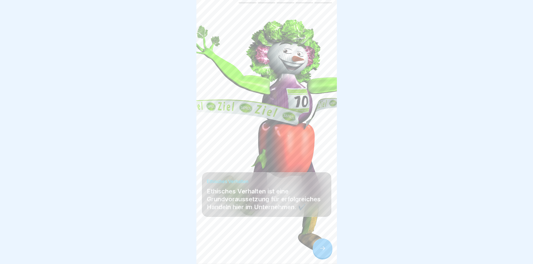
click at [317, 251] on div at bounding box center [323, 248] width 20 height 20
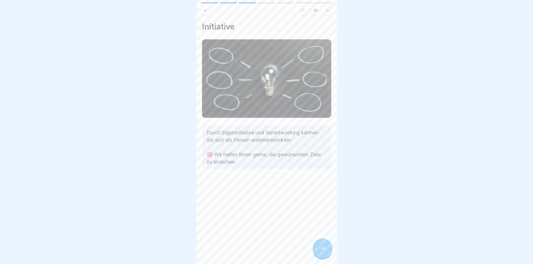
click at [317, 251] on div at bounding box center [323, 248] width 20 height 20
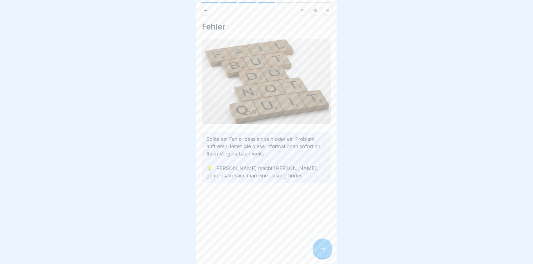
click at [321, 251] on icon at bounding box center [322, 248] width 7 height 7
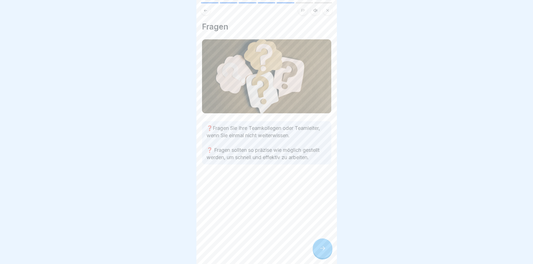
click at [321, 251] on icon at bounding box center [322, 248] width 7 height 7
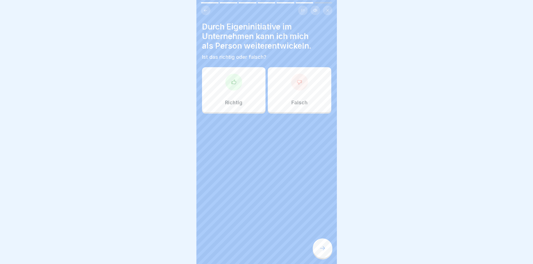
click at [230, 90] on div "Richtig" at bounding box center [234, 89] width 64 height 45
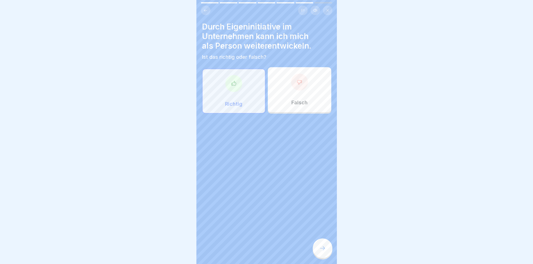
click at [324, 252] on icon at bounding box center [322, 248] width 7 height 7
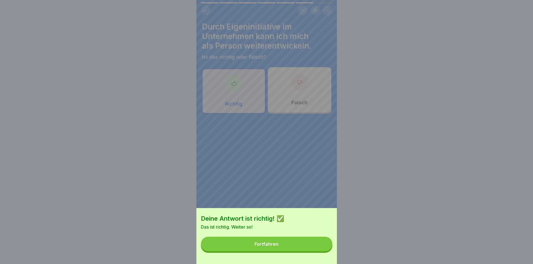
click at [275, 245] on button "Fortfahren" at bounding box center [267, 244] width 132 height 15
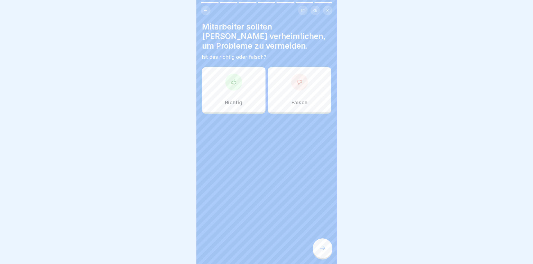
click at [304, 92] on div "Falsch" at bounding box center [300, 89] width 64 height 45
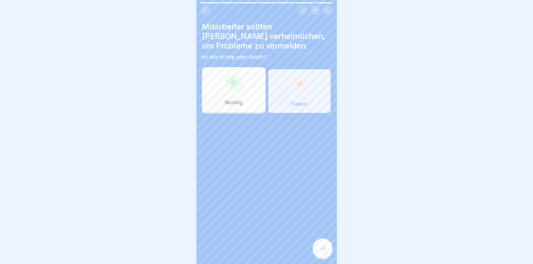
click at [321, 250] on div at bounding box center [323, 248] width 20 height 20
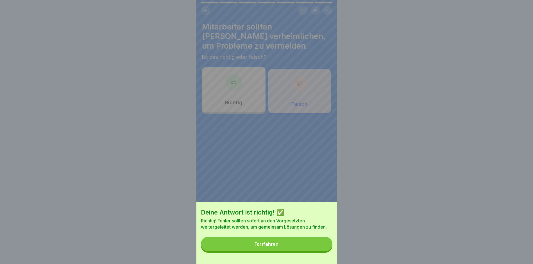
drag, startPoint x: 261, startPoint y: 251, endPoint x: 241, endPoint y: 250, distance: 20.2
click at [260, 246] on div "Fortfahren" at bounding box center [267, 243] width 24 height 5
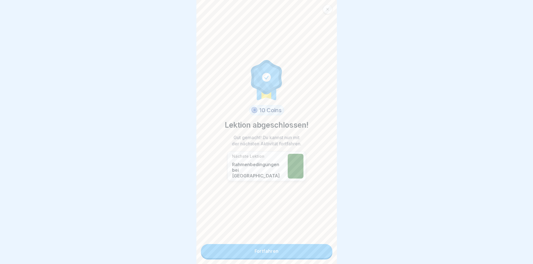
click at [262, 256] on link "Fortfahren" at bounding box center [267, 251] width 132 height 14
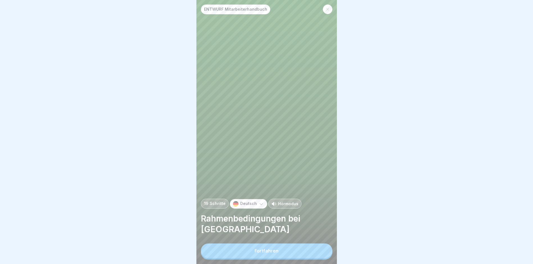
click at [279, 254] on button "Fortfahren" at bounding box center [267, 250] width 132 height 15
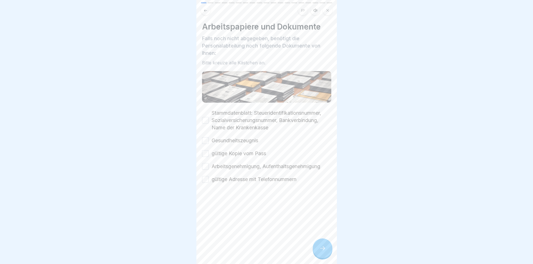
click at [207, 119] on button "Stammdatenblatt: Steueridentifikationsnummer, Sozialversicherungsnummer, Bankve…" at bounding box center [205, 120] width 7 height 7
click at [207, 138] on button "Gesundheitszeugnis" at bounding box center [205, 140] width 7 height 7
click at [207, 154] on button "gültige Kopie vom Pass" at bounding box center [205, 153] width 7 height 7
click at [207, 164] on button "Arbeitsgenehmigung, Aufenthaltsgenehmigung" at bounding box center [205, 166] width 7 height 7
click at [206, 180] on button "gültige Adresse mit Telefonnummern" at bounding box center [205, 179] width 7 height 7
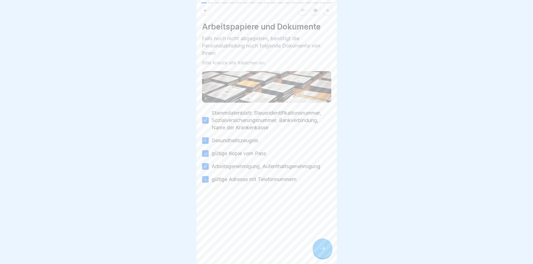
click at [329, 253] on div at bounding box center [323, 248] width 20 height 20
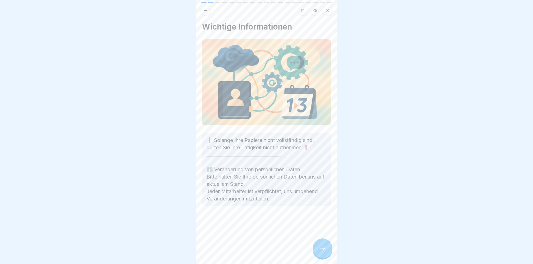
click at [322, 252] on icon at bounding box center [322, 248] width 7 height 7
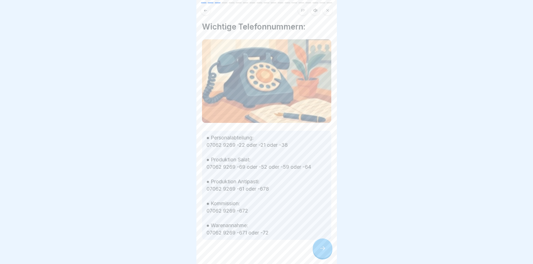
click at [322, 252] on icon at bounding box center [322, 248] width 7 height 7
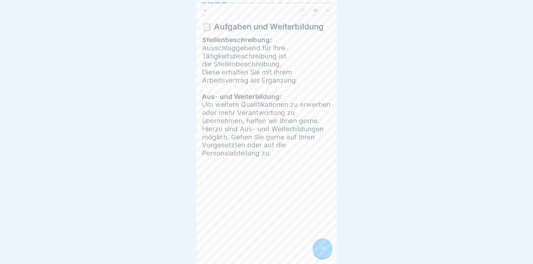
click at [321, 252] on icon at bounding box center [322, 248] width 7 height 7
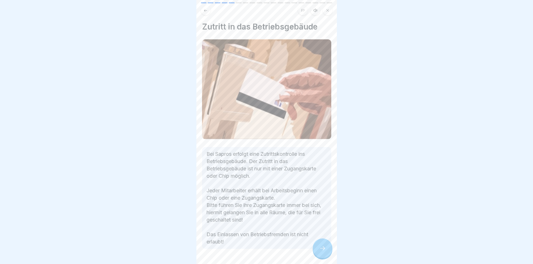
click at [321, 252] on icon at bounding box center [322, 248] width 7 height 7
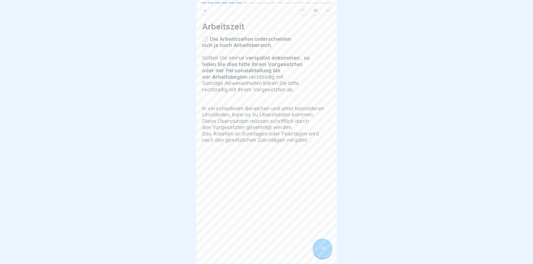
click at [321, 252] on icon at bounding box center [322, 248] width 7 height 7
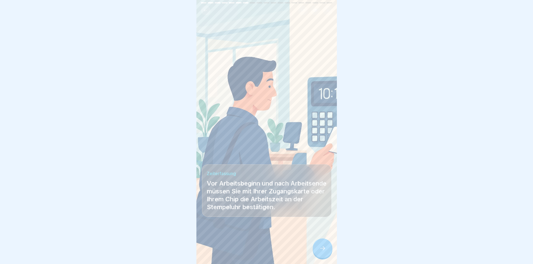
click at [321, 252] on icon at bounding box center [322, 248] width 7 height 7
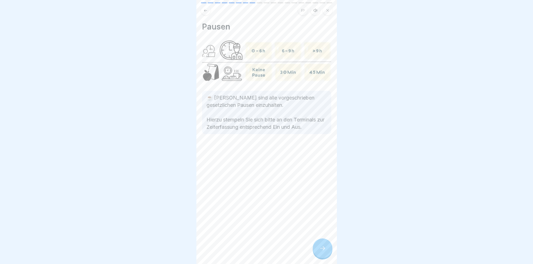
click at [321, 252] on icon at bounding box center [322, 248] width 7 height 7
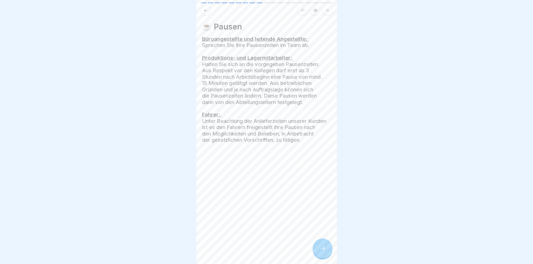
click at [320, 257] on div at bounding box center [323, 248] width 20 height 20
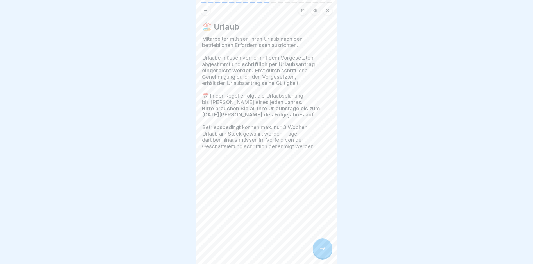
click at [323, 252] on icon at bounding box center [322, 248] width 7 height 7
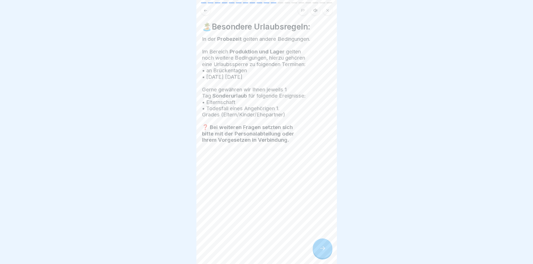
click at [318, 252] on div at bounding box center [323, 248] width 20 height 20
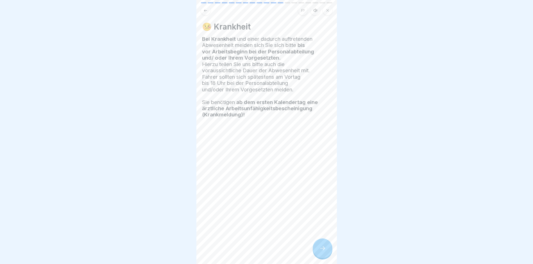
click at [318, 252] on div at bounding box center [323, 248] width 20 height 20
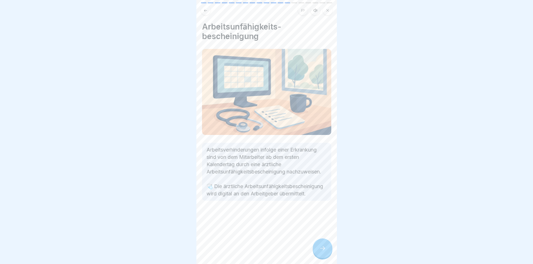
click at [321, 252] on icon at bounding box center [322, 248] width 7 height 7
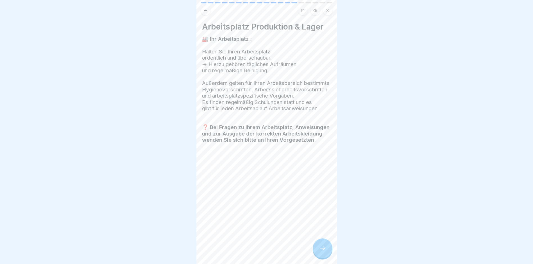
click at [321, 252] on icon at bounding box center [322, 248] width 7 height 7
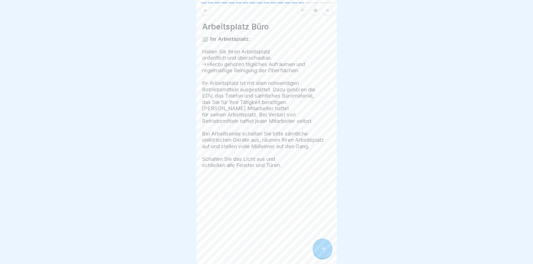
click at [322, 256] on div at bounding box center [323, 248] width 20 height 20
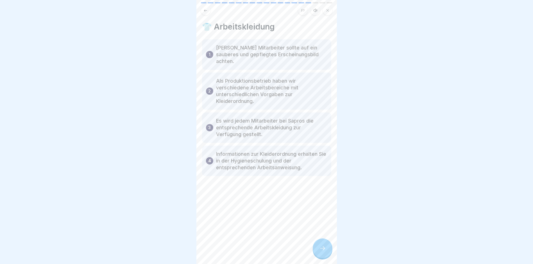
click at [322, 257] on div at bounding box center [323, 248] width 20 height 20
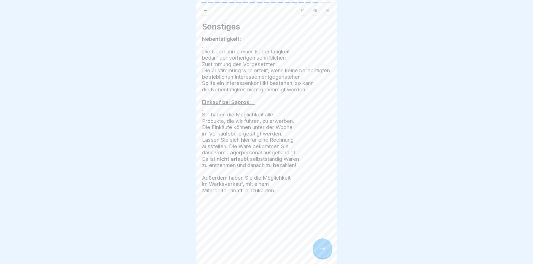
click at [319, 250] on icon at bounding box center [322, 248] width 7 height 7
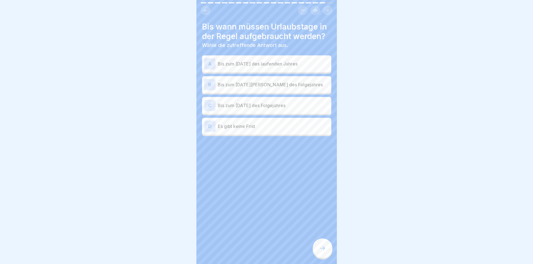
click at [211, 84] on div "B" at bounding box center [209, 84] width 11 height 11
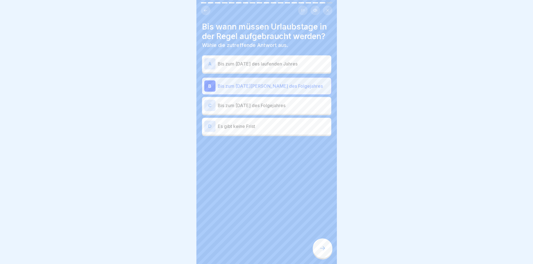
click at [328, 250] on div at bounding box center [323, 248] width 20 height 20
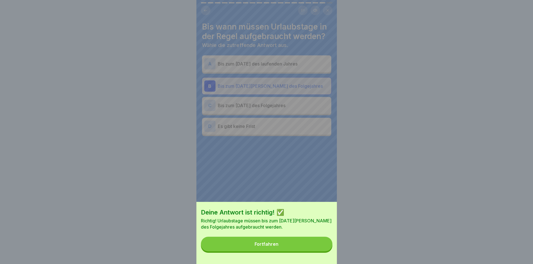
click at [305, 250] on button "Fortfahren" at bounding box center [267, 244] width 132 height 15
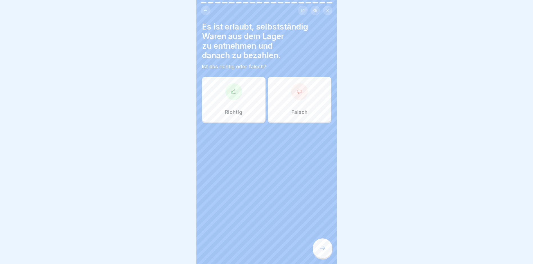
click at [299, 97] on div at bounding box center [299, 91] width 17 height 17
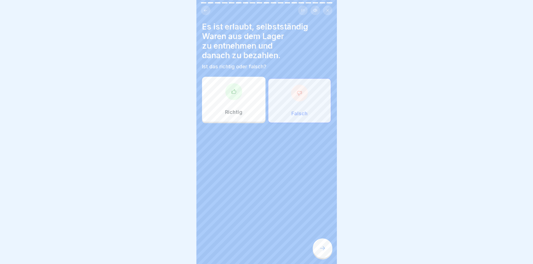
click at [327, 252] on div at bounding box center [323, 248] width 20 height 20
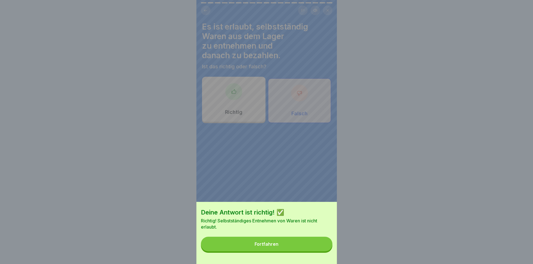
click at [302, 251] on button "Fortfahren" at bounding box center [267, 244] width 132 height 15
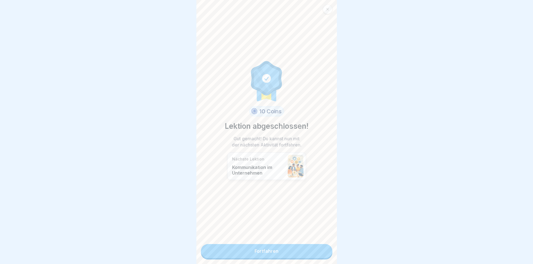
click at [283, 252] on link "Fortfahren" at bounding box center [267, 251] width 132 height 14
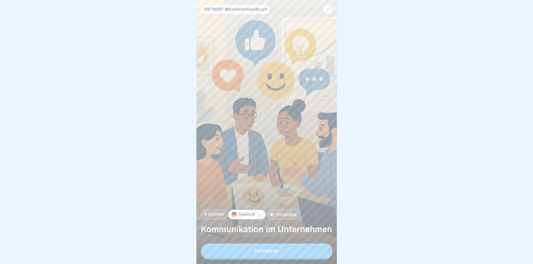
click at [280, 258] on button "Fortfahren" at bounding box center [267, 250] width 132 height 15
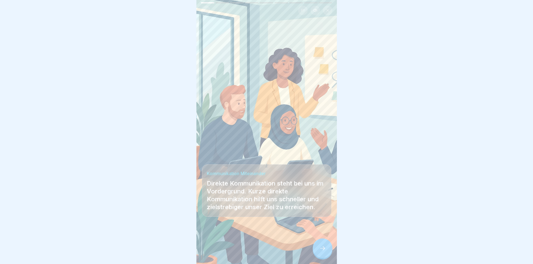
click at [323, 251] on icon at bounding box center [322, 248] width 7 height 7
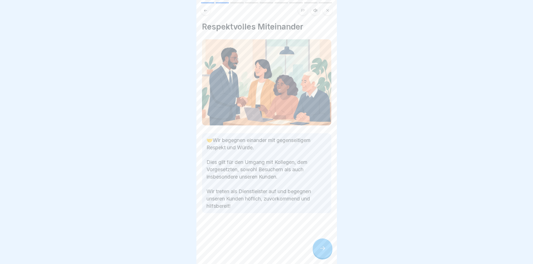
click at [323, 251] on icon at bounding box center [322, 248] width 7 height 7
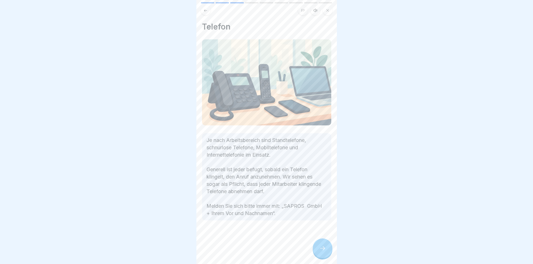
click at [326, 255] on div at bounding box center [323, 248] width 20 height 20
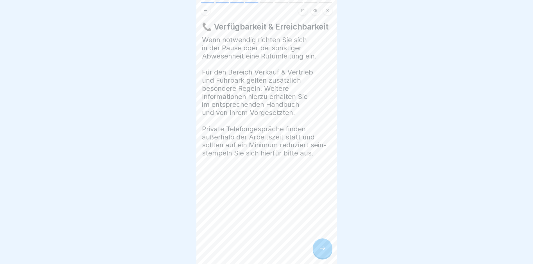
click at [322, 252] on icon at bounding box center [322, 248] width 7 height 7
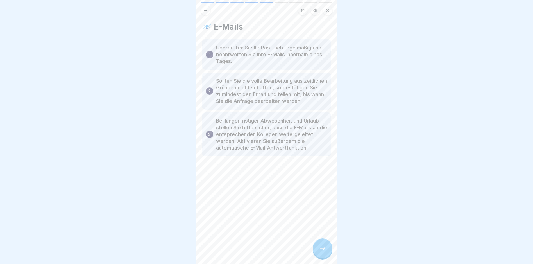
click at [331, 254] on div at bounding box center [323, 248] width 20 height 20
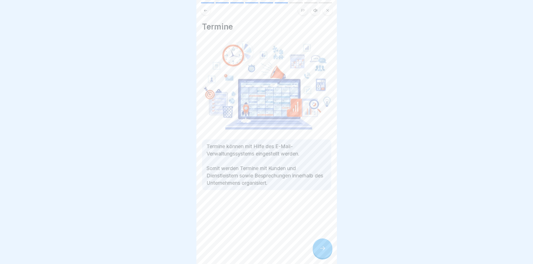
click at [327, 257] on div at bounding box center [323, 248] width 20 height 20
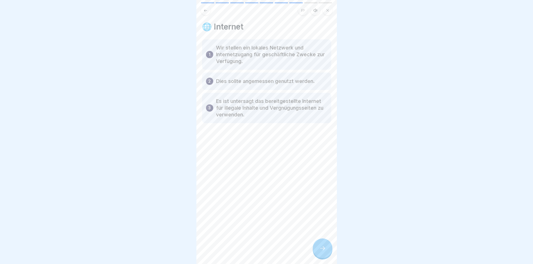
click at [326, 250] on div at bounding box center [323, 248] width 20 height 20
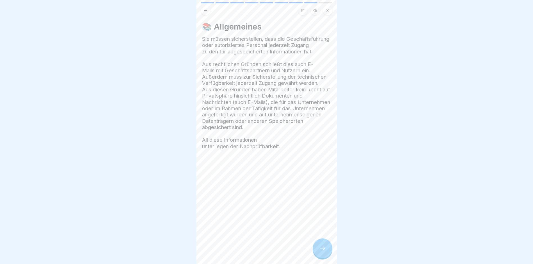
click at [318, 255] on div at bounding box center [323, 248] width 20 height 20
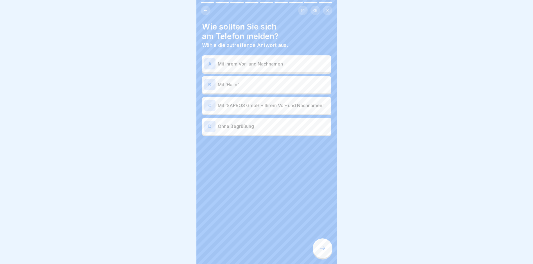
click at [209, 103] on div "C" at bounding box center [209, 105] width 11 height 11
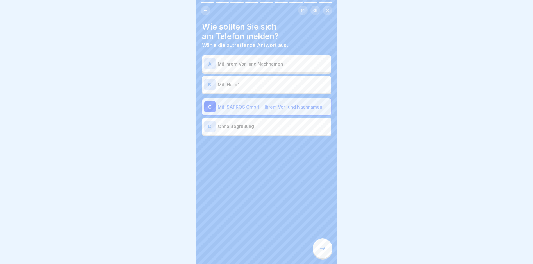
click at [317, 248] on div at bounding box center [323, 248] width 20 height 20
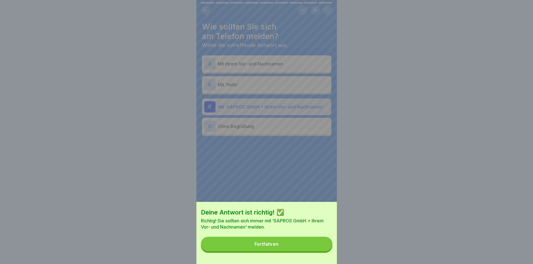
click at [291, 247] on button "Fortfahren" at bounding box center [267, 244] width 132 height 15
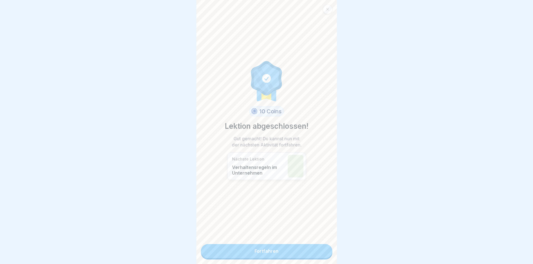
click at [273, 252] on link "Fortfahren" at bounding box center [267, 251] width 132 height 14
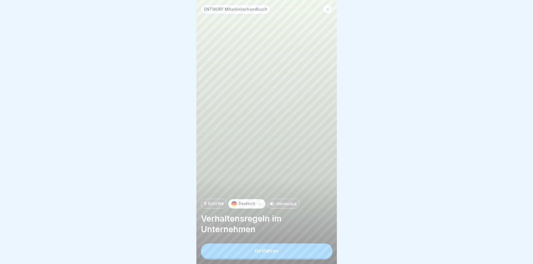
click at [273, 252] on button "Fortfahren" at bounding box center [267, 250] width 132 height 15
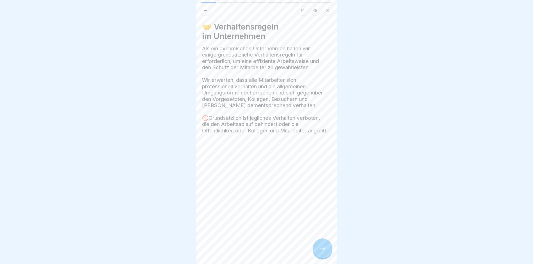
click at [317, 257] on div at bounding box center [323, 248] width 20 height 20
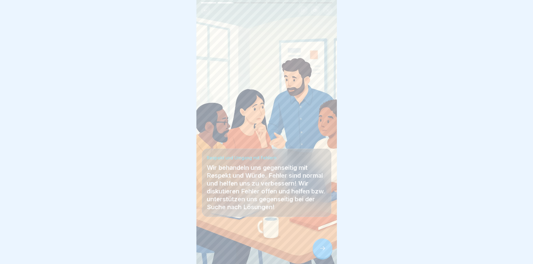
click at [319, 252] on div at bounding box center [323, 248] width 20 height 20
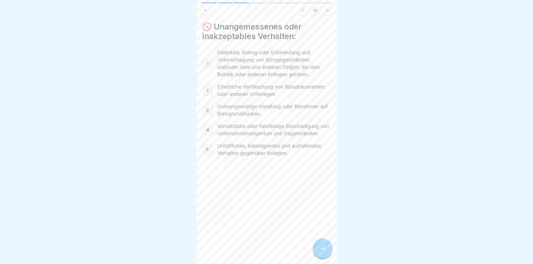
click at [325, 252] on icon at bounding box center [322, 248] width 7 height 7
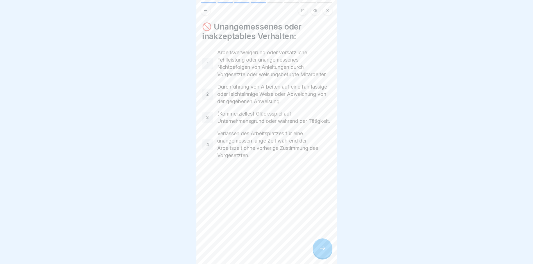
click at [325, 252] on icon at bounding box center [322, 248] width 7 height 7
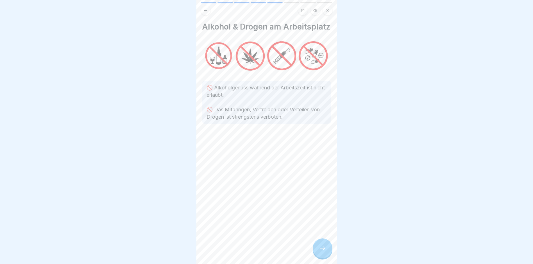
click at [325, 256] on div at bounding box center [323, 248] width 20 height 20
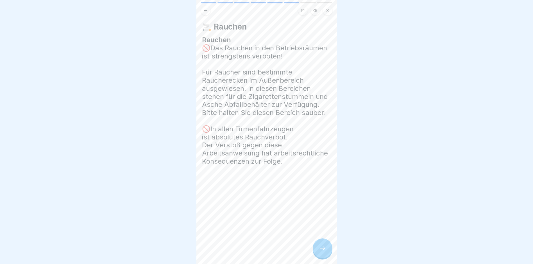
click at [325, 256] on div at bounding box center [323, 248] width 20 height 20
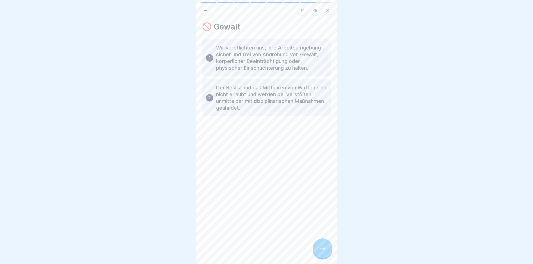
click at [326, 256] on div at bounding box center [323, 248] width 20 height 20
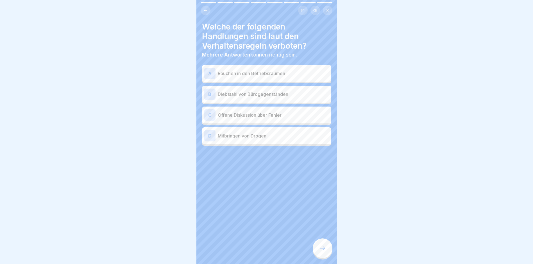
click at [212, 72] on div "A" at bounding box center [209, 73] width 11 height 11
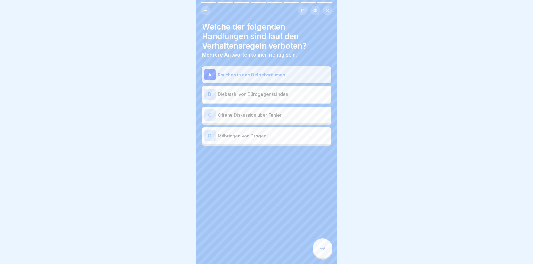
click at [211, 95] on div "B" at bounding box center [209, 94] width 11 height 11
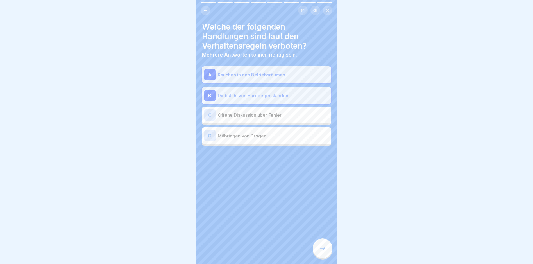
click at [213, 136] on div "D" at bounding box center [209, 135] width 11 height 11
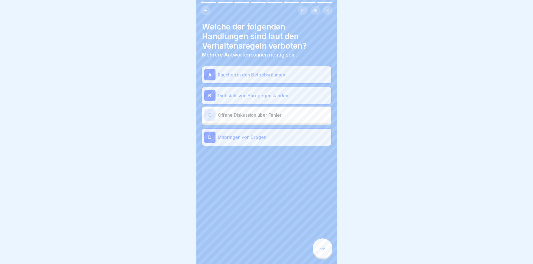
click at [321, 252] on icon at bounding box center [322, 248] width 7 height 7
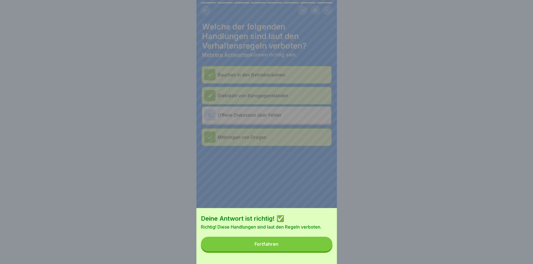
click at [279, 246] on div "Fortfahren" at bounding box center [267, 243] width 24 height 5
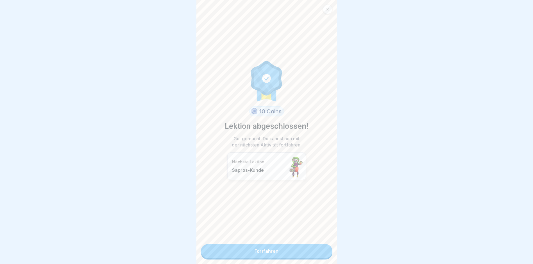
click at [277, 251] on link "Fortfahren" at bounding box center [267, 251] width 132 height 14
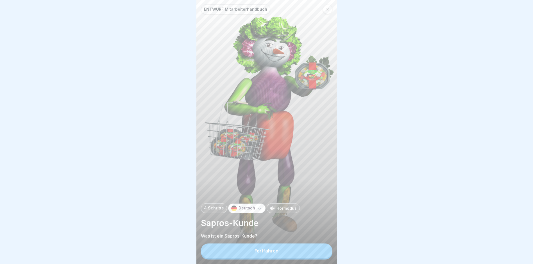
click at [276, 249] on button "Fortfahren" at bounding box center [267, 250] width 132 height 15
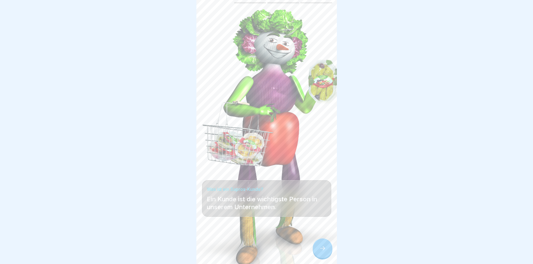
click at [320, 252] on icon at bounding box center [322, 248] width 7 height 7
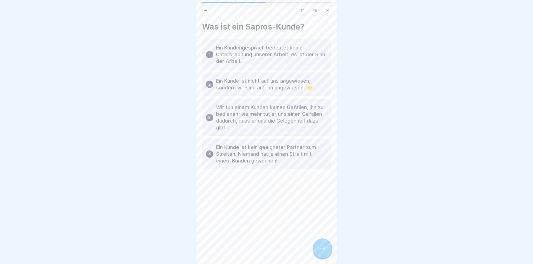
click at [321, 252] on icon at bounding box center [322, 248] width 7 height 7
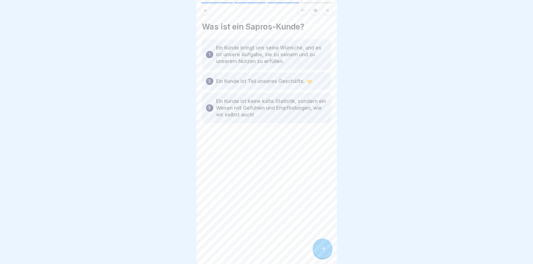
click at [321, 252] on icon at bounding box center [322, 248] width 7 height 7
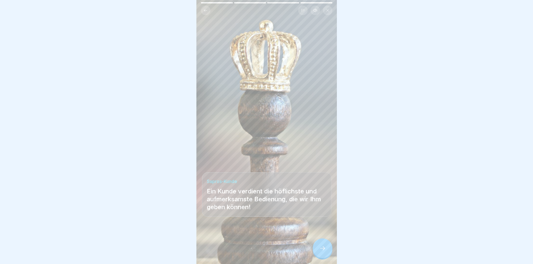
click at [321, 252] on icon at bounding box center [322, 248] width 7 height 7
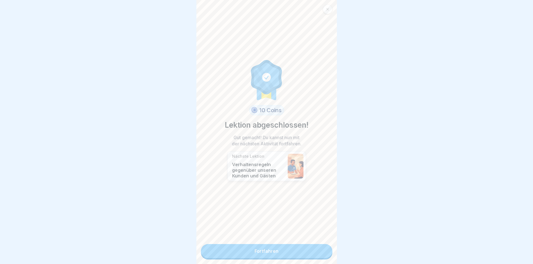
click at [307, 254] on link "Fortfahren" at bounding box center [267, 251] width 132 height 14
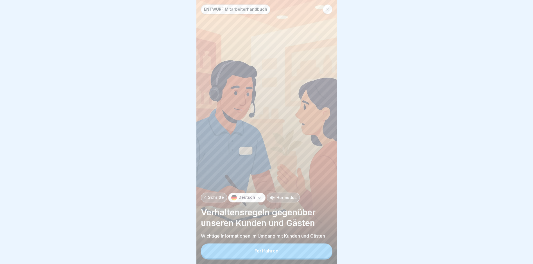
click at [307, 254] on button "Fortfahren" at bounding box center [267, 250] width 132 height 15
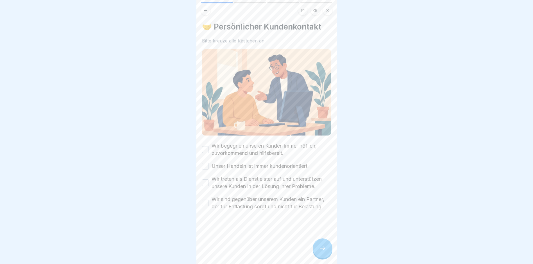
click at [205, 147] on button "Wir begegnen unseren Kunden immer höflich, zuvorkommend und hilfsbereit." at bounding box center [205, 149] width 7 height 7
click at [205, 164] on button "Unser Handeln ist immer kundenorientiert." at bounding box center [205, 166] width 7 height 7
click at [205, 181] on button "Wir treten als Dienstleister auf und unterstützen unsere Kunden in der Lösung i…" at bounding box center [205, 182] width 7 height 7
click at [207, 204] on button "Wir sind gegenüber unserem Kunden ein Partner, der für Entlastung sorgt und nic…" at bounding box center [205, 203] width 7 height 7
click at [317, 254] on div at bounding box center [323, 248] width 20 height 20
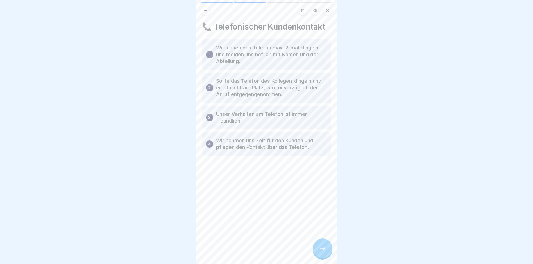
click at [317, 253] on div at bounding box center [323, 248] width 20 height 20
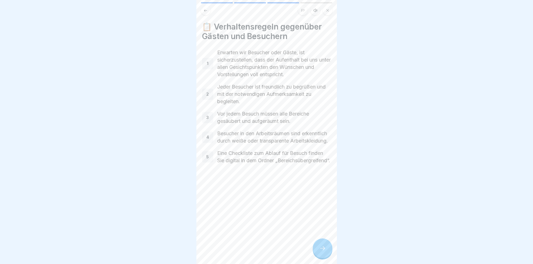
click at [317, 253] on div at bounding box center [323, 248] width 20 height 20
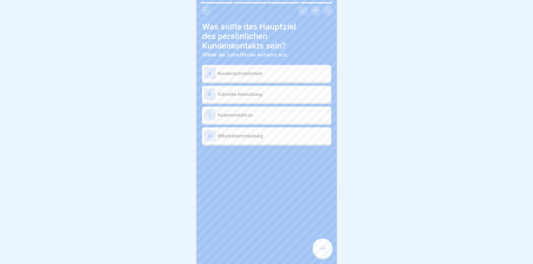
click at [209, 73] on div "A" at bounding box center [209, 73] width 11 height 11
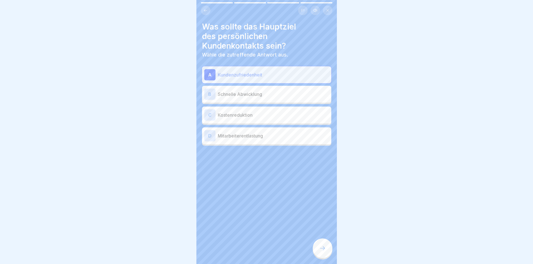
click at [215, 94] on div "B" at bounding box center [209, 94] width 11 height 11
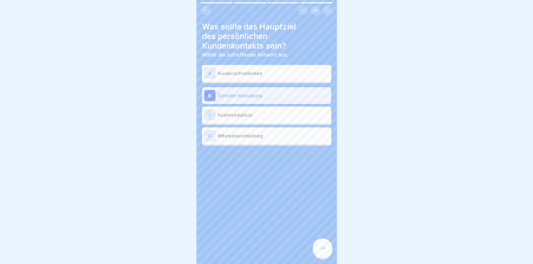
click at [209, 76] on div "A" at bounding box center [209, 73] width 11 height 11
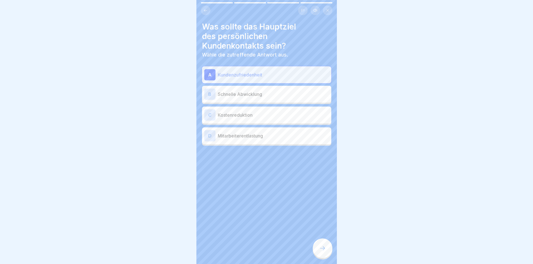
click at [324, 250] on icon at bounding box center [322, 248] width 5 height 4
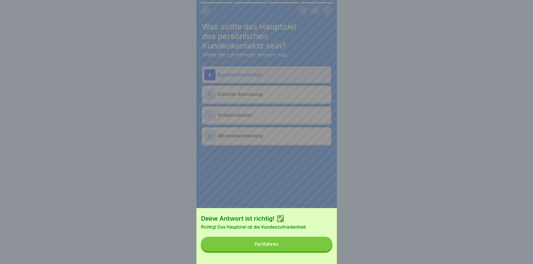
click at [305, 251] on button "Fortfahren" at bounding box center [267, 244] width 132 height 15
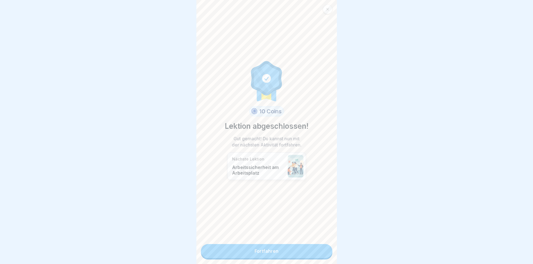
click at [286, 257] on link "Fortfahren" at bounding box center [267, 251] width 132 height 14
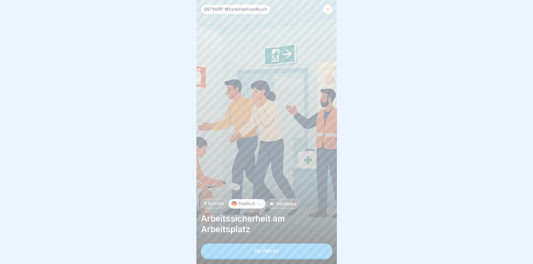
click at [286, 257] on button "Fortfahren" at bounding box center [267, 250] width 132 height 15
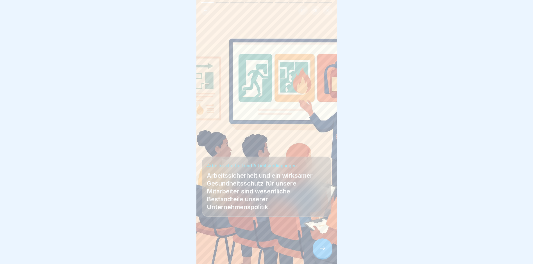
click at [318, 252] on div at bounding box center [323, 248] width 20 height 20
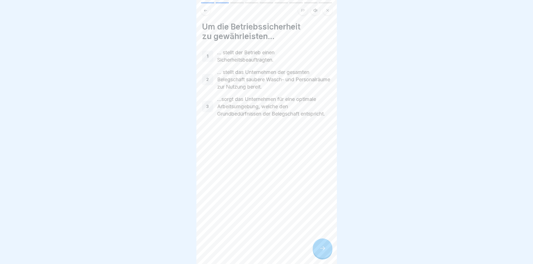
click at [318, 252] on div at bounding box center [323, 248] width 20 height 20
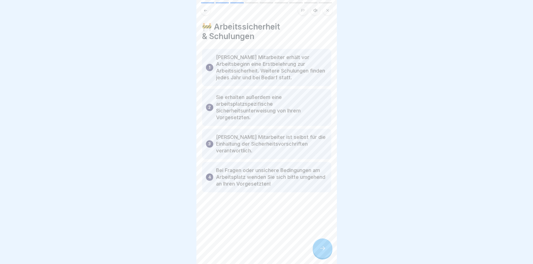
click at [321, 256] on div at bounding box center [323, 248] width 20 height 20
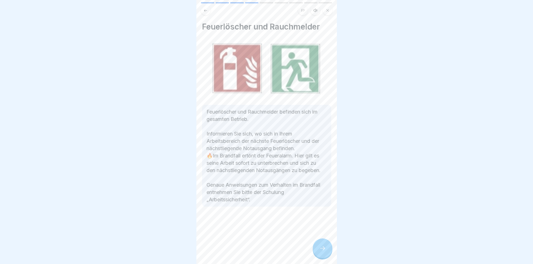
click at [321, 256] on div at bounding box center [323, 248] width 20 height 20
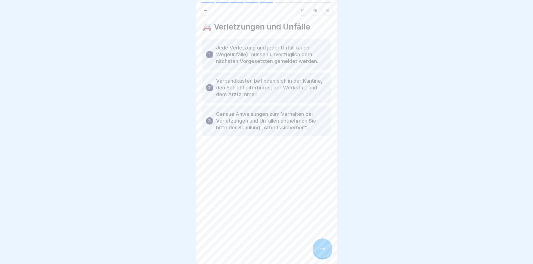
click at [321, 256] on div at bounding box center [323, 248] width 20 height 20
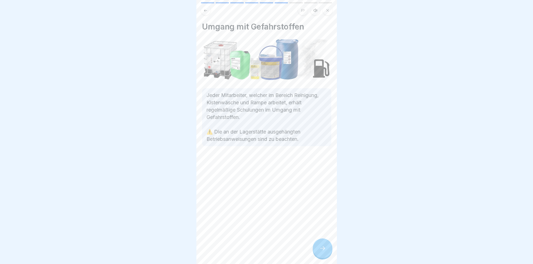
click at [321, 256] on div at bounding box center [323, 248] width 20 height 20
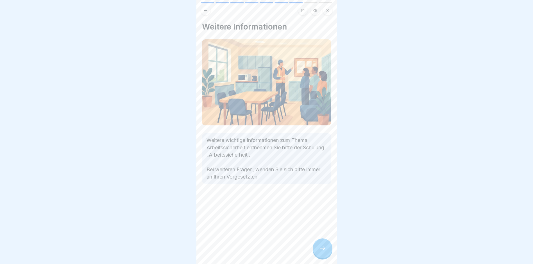
click at [321, 256] on div at bounding box center [323, 248] width 20 height 20
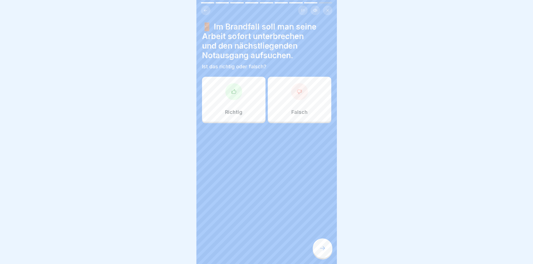
click at [231, 94] on icon at bounding box center [234, 92] width 6 height 6
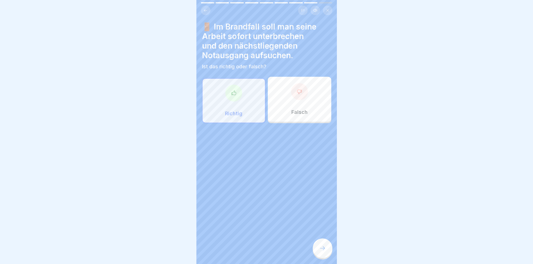
click at [320, 252] on icon at bounding box center [322, 248] width 7 height 7
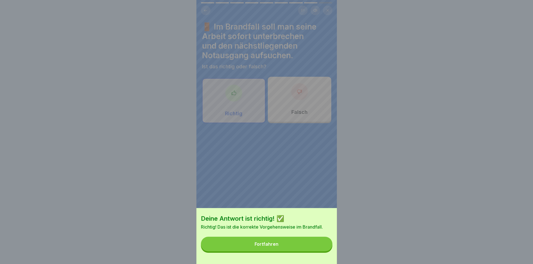
click at [296, 249] on button "Fortfahren" at bounding box center [267, 244] width 132 height 15
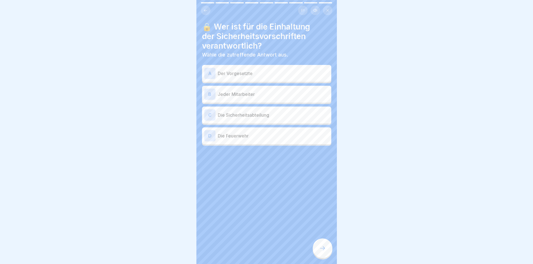
click at [211, 113] on div "C" at bounding box center [209, 114] width 11 height 11
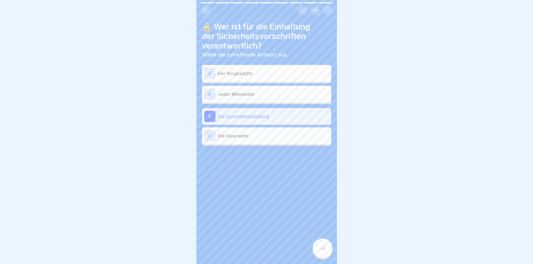
click at [323, 251] on icon at bounding box center [322, 248] width 7 height 7
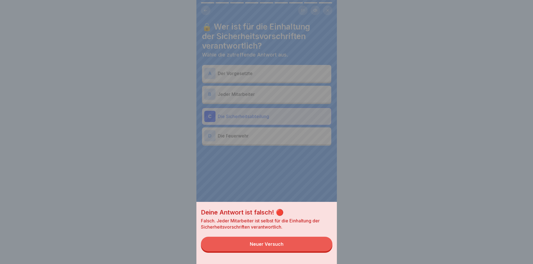
click at [278, 246] on div "Neuer Versuch" at bounding box center [267, 243] width 34 height 5
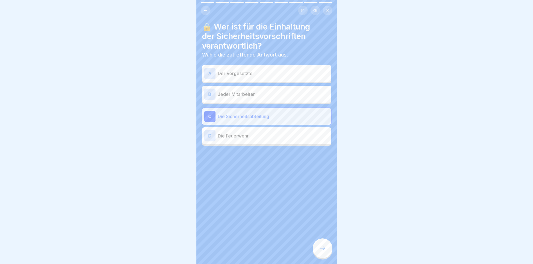
click at [206, 91] on div "B" at bounding box center [209, 94] width 11 height 11
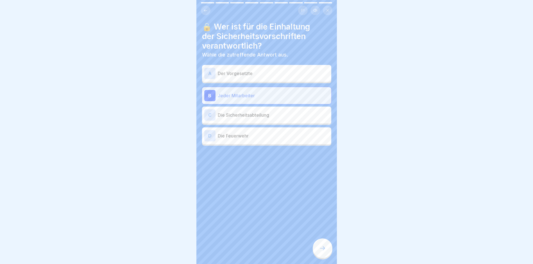
click at [322, 247] on div at bounding box center [323, 248] width 20 height 20
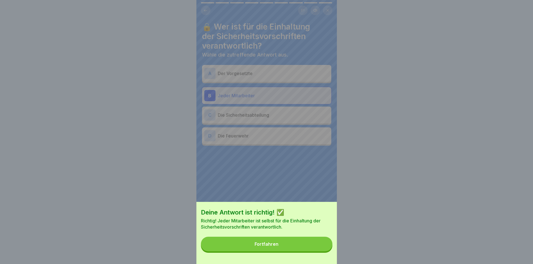
click at [309, 250] on button "Fortfahren" at bounding box center [267, 244] width 132 height 15
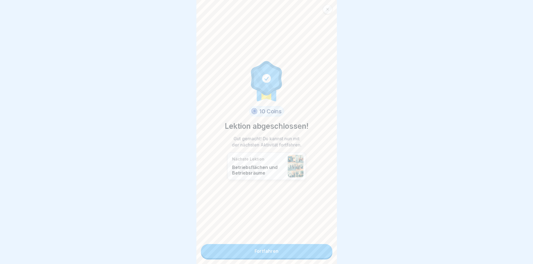
click at [298, 253] on link "Fortfahren" at bounding box center [267, 251] width 132 height 14
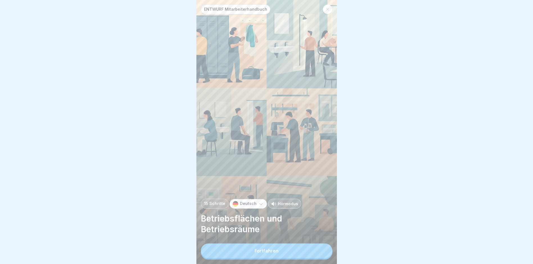
click at [288, 257] on button "Fortfahren" at bounding box center [267, 250] width 132 height 15
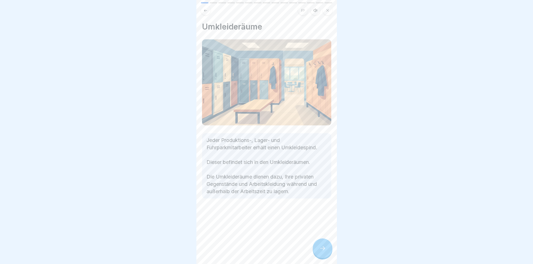
click at [324, 252] on icon at bounding box center [322, 248] width 7 height 7
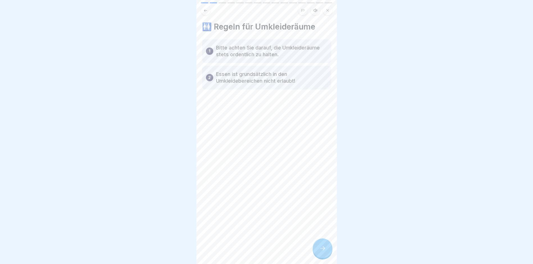
click at [324, 252] on icon at bounding box center [322, 248] width 7 height 7
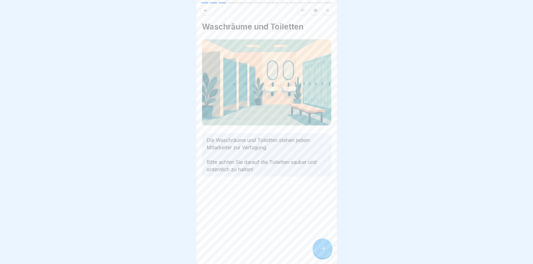
click at [324, 252] on icon at bounding box center [322, 248] width 7 height 7
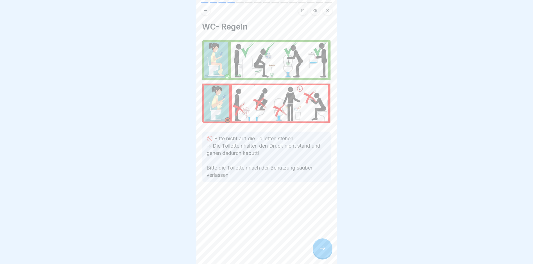
click at [324, 252] on icon at bounding box center [322, 248] width 7 height 7
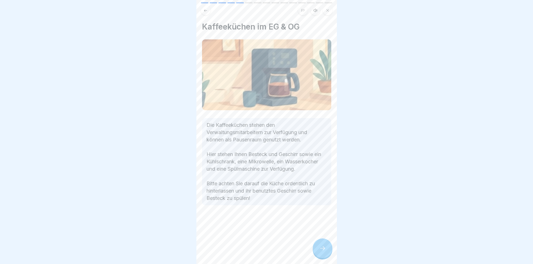
click at [324, 252] on icon at bounding box center [322, 248] width 7 height 7
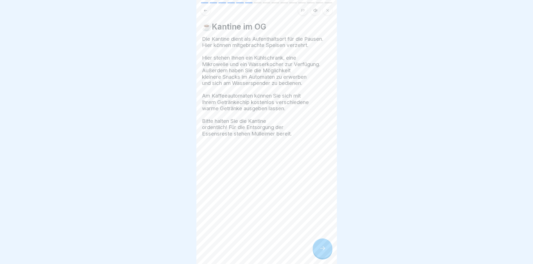
click at [324, 252] on icon at bounding box center [322, 248] width 7 height 7
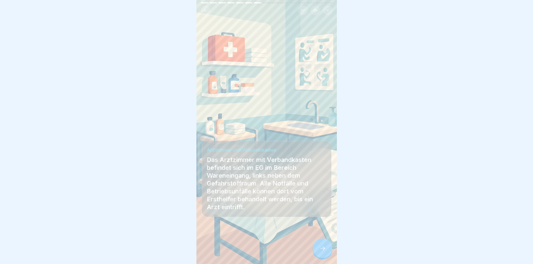
click at [324, 252] on icon at bounding box center [322, 248] width 7 height 7
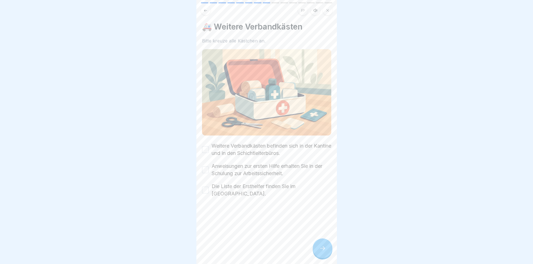
click at [324, 252] on icon at bounding box center [322, 248] width 7 height 7
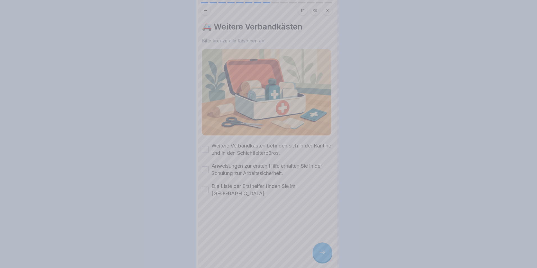
click at [324, 254] on div at bounding box center [268, 134] width 537 height 268
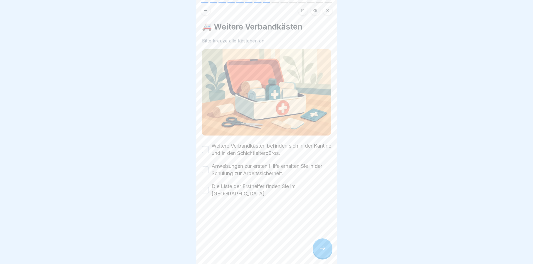
click at [324, 252] on icon at bounding box center [322, 248] width 7 height 7
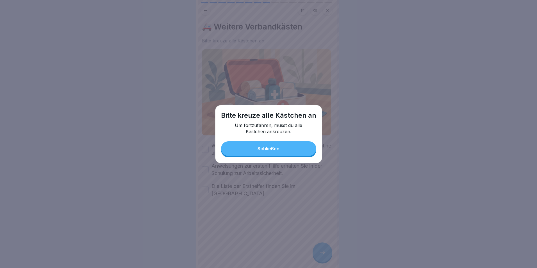
click at [270, 151] on div "Schließen" at bounding box center [269, 148] width 22 height 5
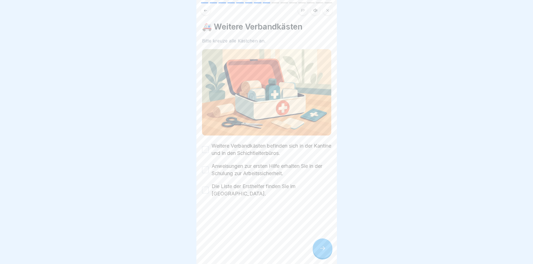
click at [205, 147] on button "Weitere Verbandkästen befinden sich in der Kantine und in den Schichtleiterbüro…" at bounding box center [205, 149] width 7 height 7
click at [207, 187] on button "Die Liste der Ersthelfer finden Sie im Anhang." at bounding box center [205, 190] width 7 height 7
click at [205, 166] on button "Anweisungen zur ersten Hilfe erhalten Sie in der Schulung zur Arbeitssicherheit." at bounding box center [205, 169] width 7 height 7
click at [317, 255] on div at bounding box center [323, 248] width 20 height 20
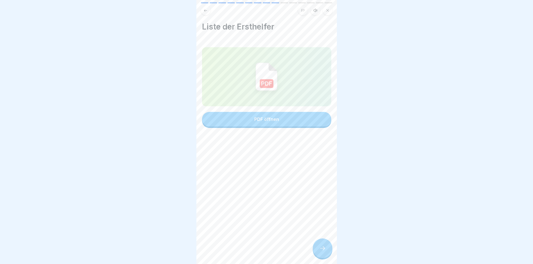
click at [323, 252] on icon at bounding box center [322, 248] width 7 height 7
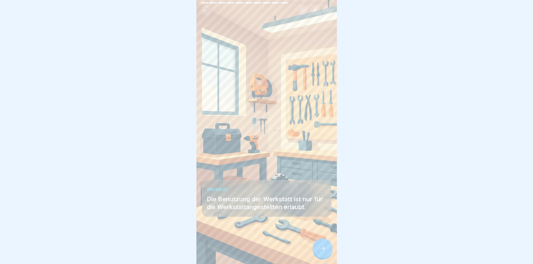
click at [323, 252] on icon at bounding box center [322, 248] width 7 height 7
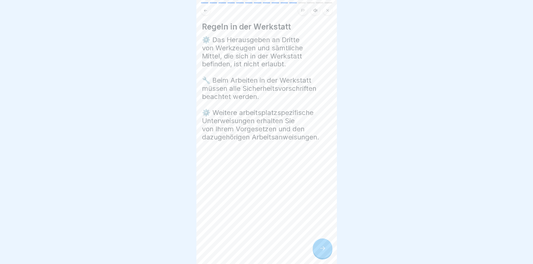
click at [323, 252] on icon at bounding box center [322, 248] width 7 height 7
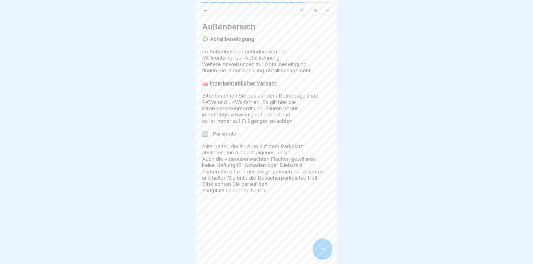
click at [323, 251] on icon at bounding box center [322, 248] width 7 height 7
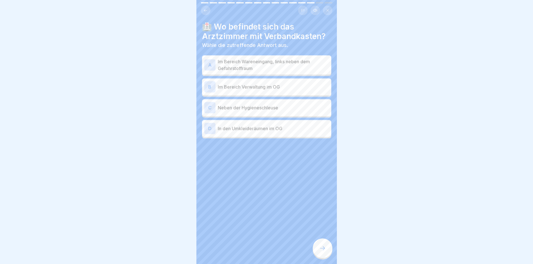
click at [204, 11] on icon at bounding box center [205, 10] width 4 height 4
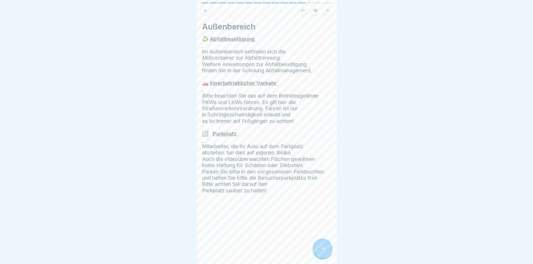
click at [326, 251] on icon at bounding box center [322, 248] width 7 height 7
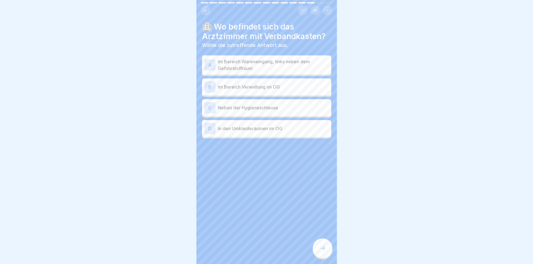
click at [212, 65] on div "A" at bounding box center [209, 64] width 11 height 11
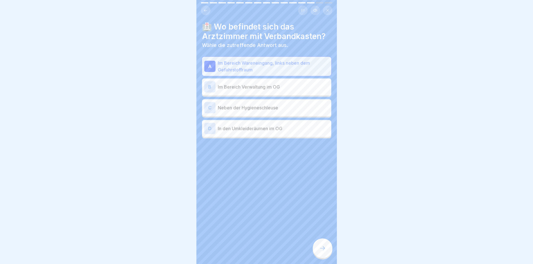
click at [326, 252] on icon at bounding box center [322, 248] width 7 height 7
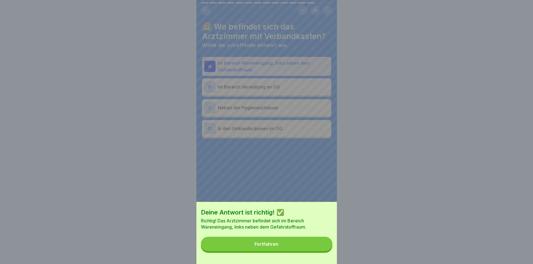
click at [311, 251] on button "Fortfahren" at bounding box center [267, 244] width 132 height 15
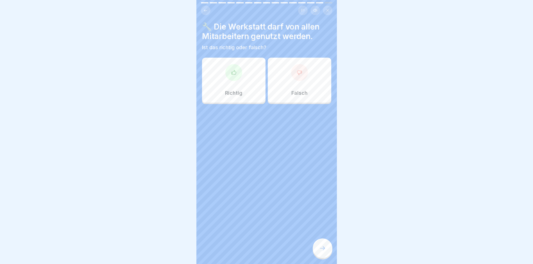
click at [301, 80] on div "Falsch" at bounding box center [300, 80] width 64 height 45
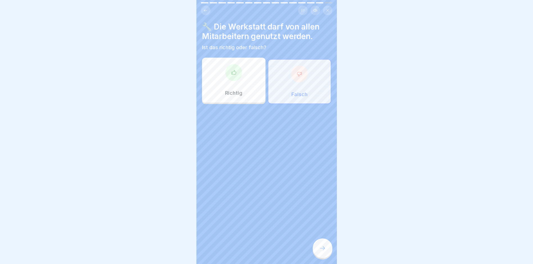
click at [319, 258] on div at bounding box center [323, 248] width 20 height 20
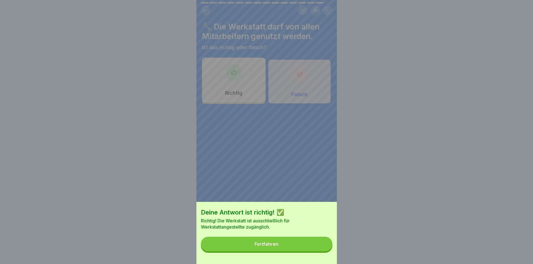
click at [293, 251] on button "Fortfahren" at bounding box center [267, 244] width 132 height 15
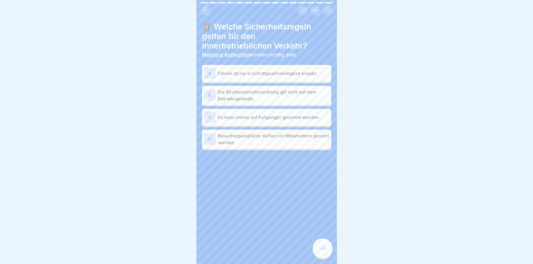
click at [209, 73] on div "A" at bounding box center [209, 73] width 11 height 11
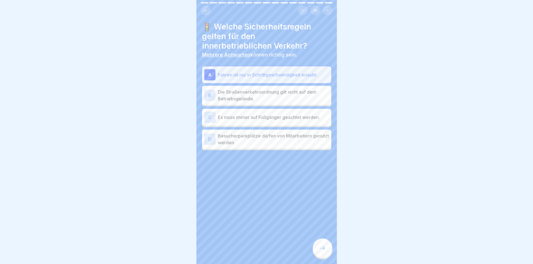
click at [210, 96] on div "B" at bounding box center [209, 95] width 11 height 11
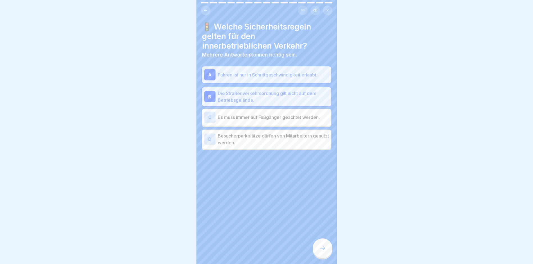
click at [209, 118] on div "C" at bounding box center [209, 117] width 11 height 11
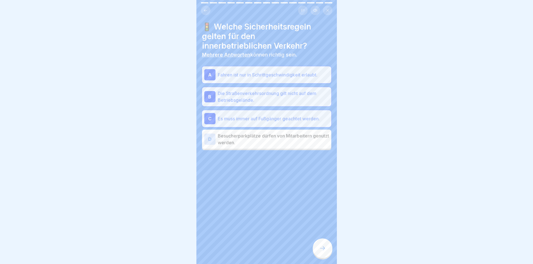
click at [323, 246] on div at bounding box center [323, 248] width 20 height 20
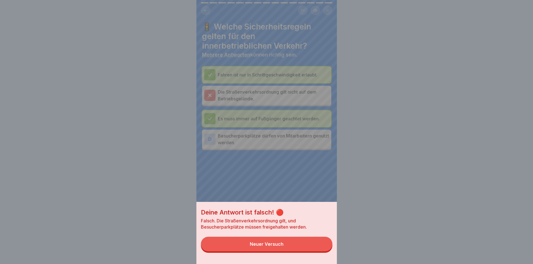
click at [323, 247] on button "Neuer Versuch" at bounding box center [267, 244] width 132 height 15
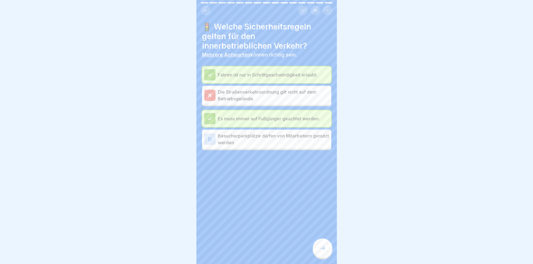
click at [212, 94] on div at bounding box center [209, 95] width 11 height 11
click at [326, 255] on div at bounding box center [323, 248] width 20 height 20
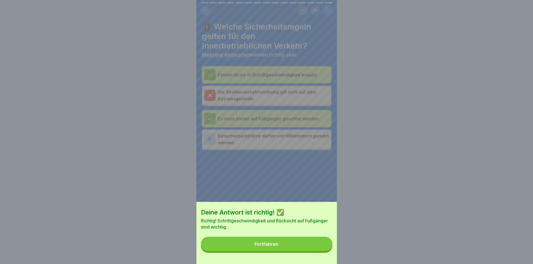
click at [311, 250] on button "Fortfahren" at bounding box center [267, 244] width 132 height 15
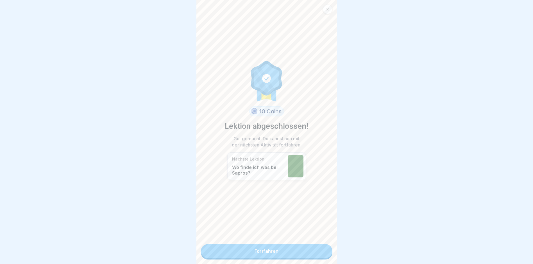
click at [309, 253] on link "Fortfahren" at bounding box center [267, 251] width 132 height 14
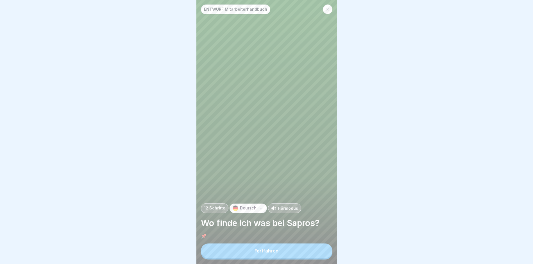
click at [283, 251] on button "Fortfahren" at bounding box center [267, 250] width 132 height 15
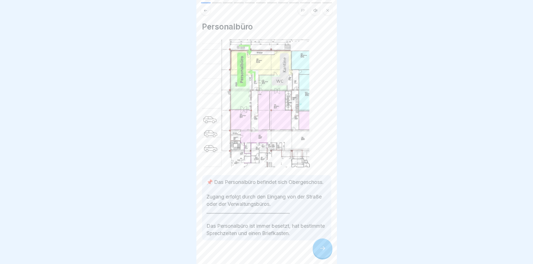
click at [322, 252] on icon at bounding box center [322, 248] width 7 height 7
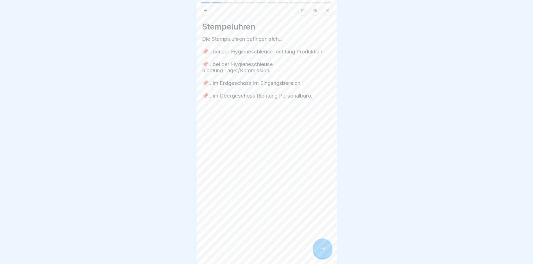
click at [320, 256] on div at bounding box center [323, 248] width 20 height 20
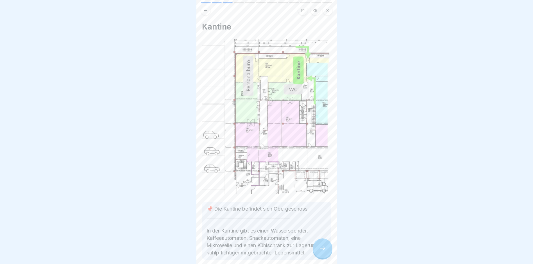
click at [320, 257] on div at bounding box center [323, 248] width 20 height 20
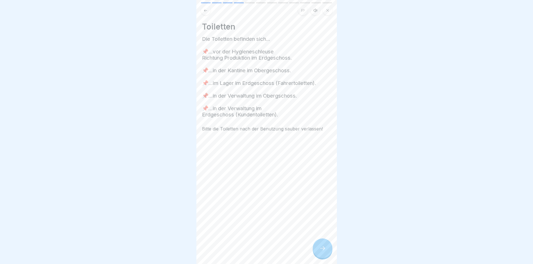
click at [320, 257] on div at bounding box center [323, 248] width 20 height 20
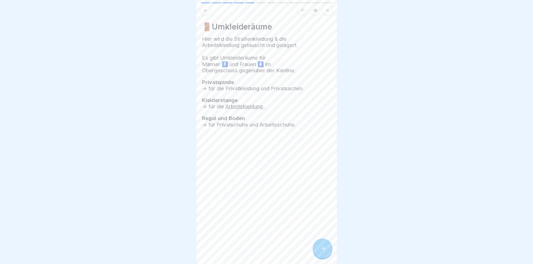
click at [320, 257] on div at bounding box center [323, 248] width 20 height 20
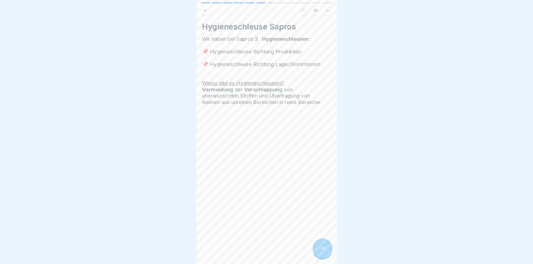
click at [320, 257] on div at bounding box center [323, 248] width 20 height 20
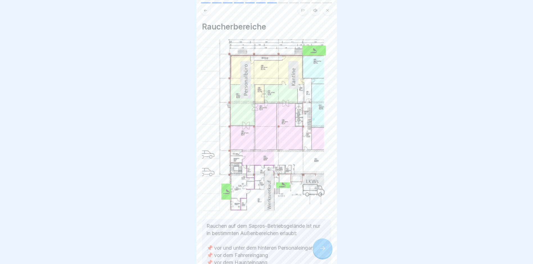
click at [320, 257] on div at bounding box center [323, 248] width 20 height 20
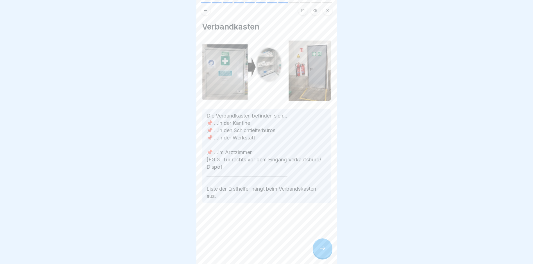
click at [320, 257] on div at bounding box center [323, 248] width 20 height 20
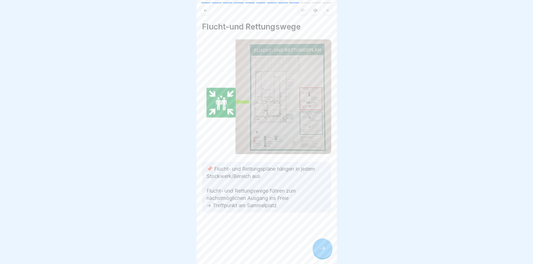
click at [320, 257] on div at bounding box center [323, 248] width 20 height 20
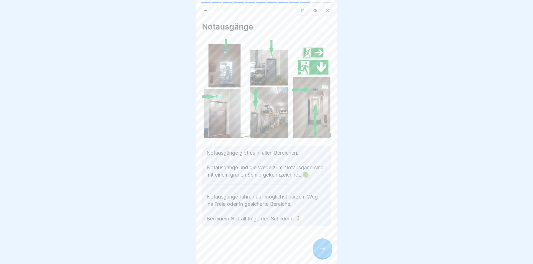
click at [320, 257] on div at bounding box center [323, 248] width 20 height 20
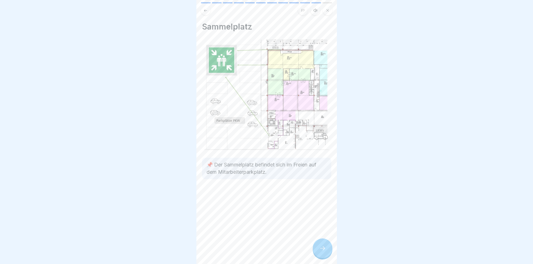
click at [320, 258] on div at bounding box center [323, 248] width 20 height 20
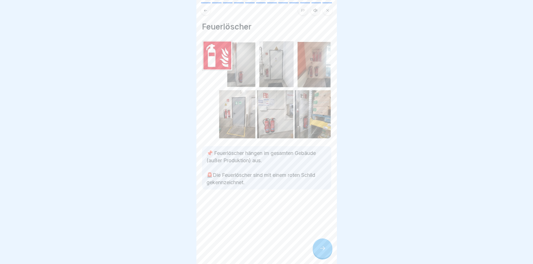
click at [320, 258] on div at bounding box center [323, 248] width 20 height 20
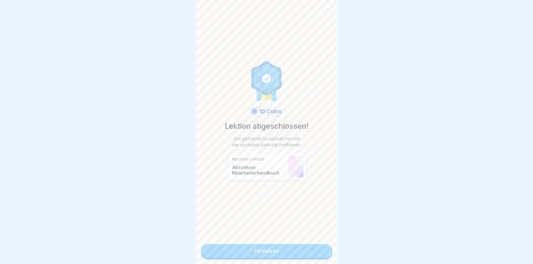
click at [294, 253] on link "Fortfahren" at bounding box center [267, 251] width 132 height 14
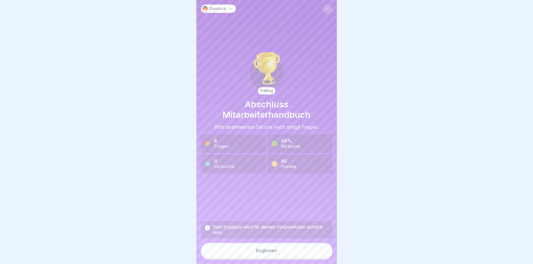
click at [287, 254] on button "Beginnen" at bounding box center [267, 250] width 132 height 15
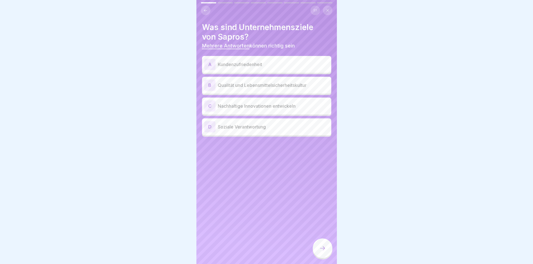
click at [207, 61] on div "A" at bounding box center [209, 64] width 11 height 11
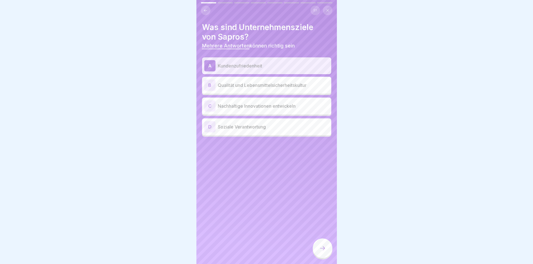
click at [315, 252] on div at bounding box center [323, 248] width 20 height 20
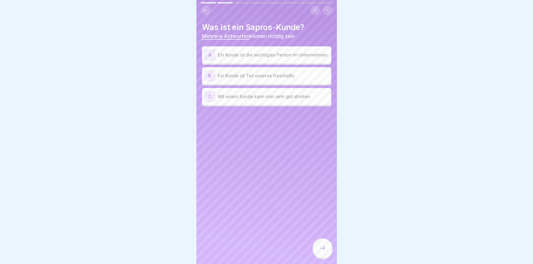
click at [214, 55] on div "A" at bounding box center [209, 54] width 11 height 11
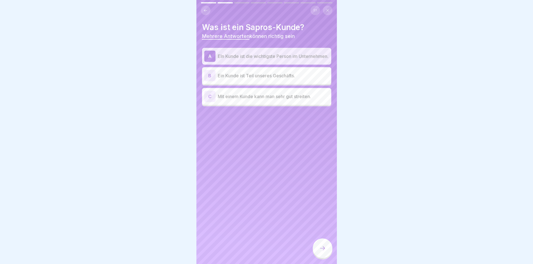
click at [209, 74] on div "B" at bounding box center [209, 75] width 11 height 11
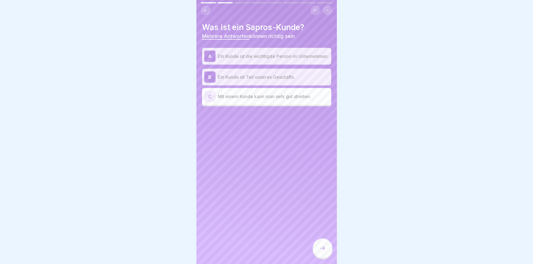
click at [328, 253] on div at bounding box center [323, 248] width 20 height 20
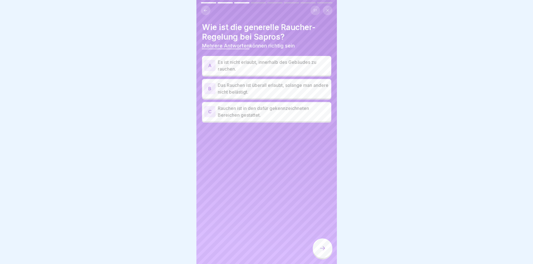
click at [210, 114] on div "C" at bounding box center [209, 111] width 11 height 11
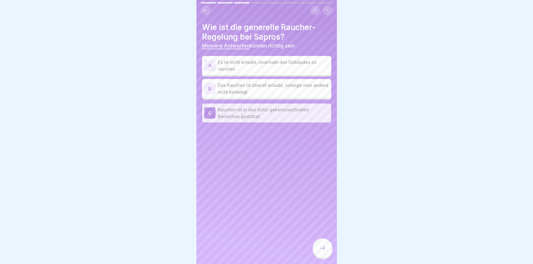
click at [324, 250] on icon at bounding box center [322, 248] width 5 height 4
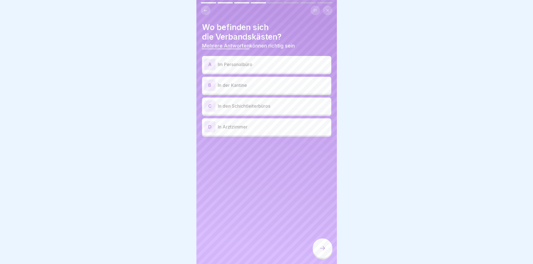
click at [203, 83] on div "B In der Kantine" at bounding box center [266, 85] width 129 height 17
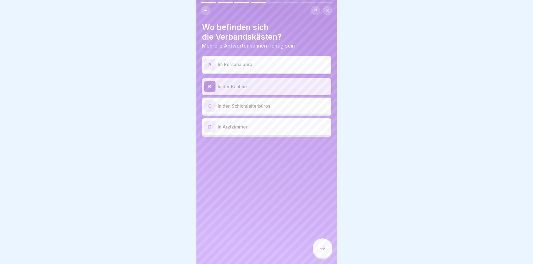
click at [206, 105] on div "C" at bounding box center [209, 105] width 11 height 11
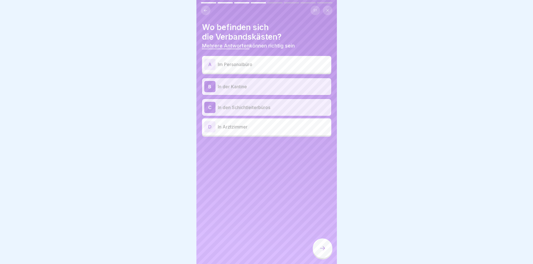
click at [209, 127] on div "D" at bounding box center [209, 126] width 11 height 11
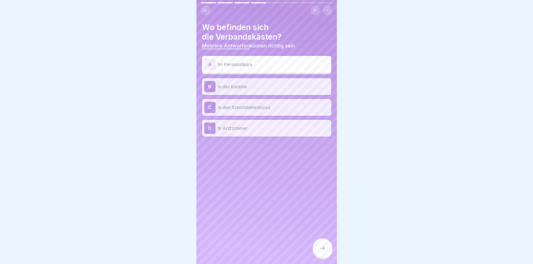
click at [322, 257] on div at bounding box center [323, 248] width 20 height 20
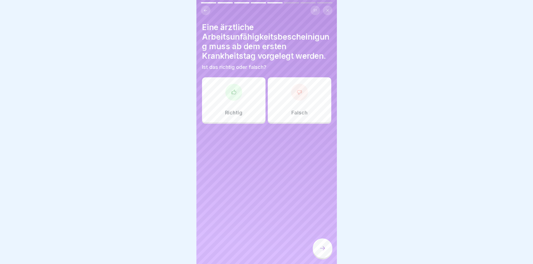
click at [229, 99] on div at bounding box center [233, 92] width 17 height 17
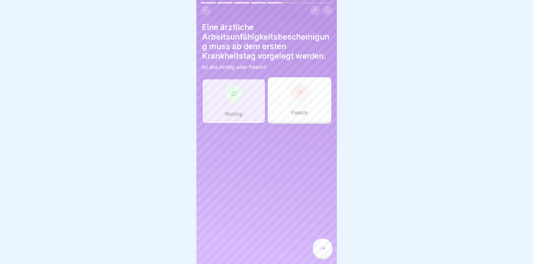
click at [323, 252] on icon at bounding box center [322, 248] width 7 height 7
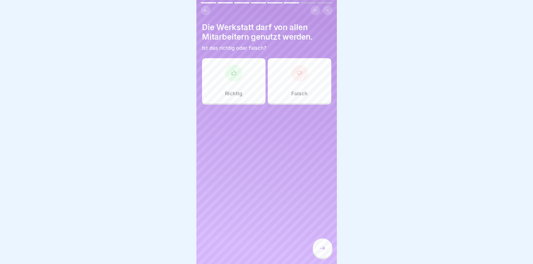
click at [295, 80] on div at bounding box center [299, 73] width 17 height 17
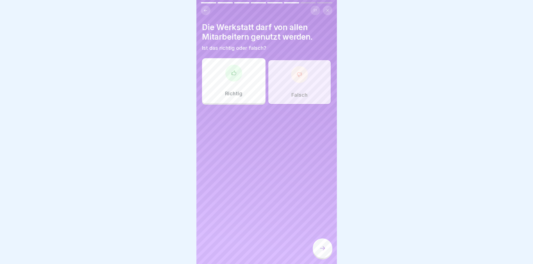
click at [326, 253] on div at bounding box center [323, 248] width 20 height 20
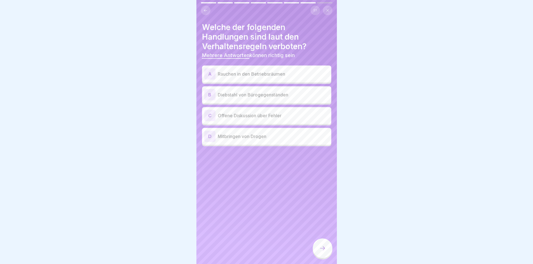
click at [206, 72] on div "A" at bounding box center [209, 73] width 11 height 11
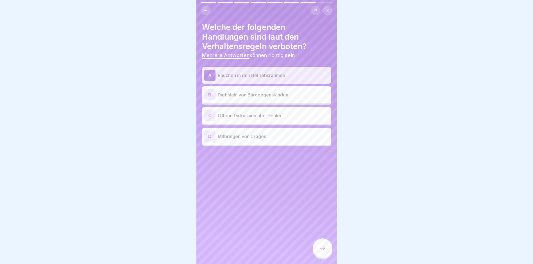
click at [208, 94] on div "B" at bounding box center [209, 94] width 11 height 11
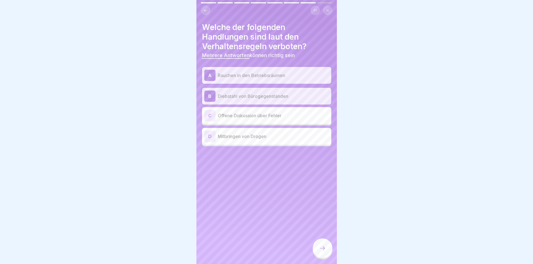
click at [200, 126] on div "Welche der folgenden Handlungen sind laut den Verhaltensregeln verboten? Mehrer…" at bounding box center [266, 132] width 141 height 264
click at [209, 136] on div "D" at bounding box center [209, 136] width 11 height 11
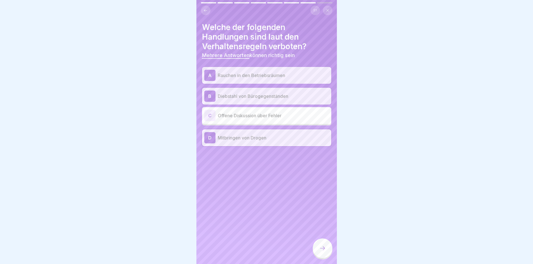
click at [320, 251] on icon at bounding box center [322, 248] width 7 height 7
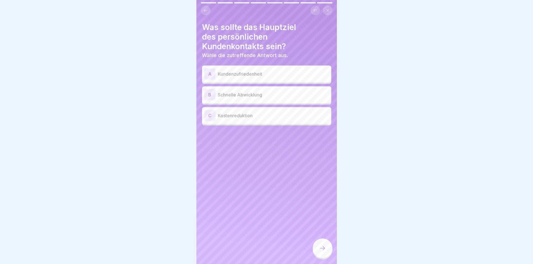
click at [211, 74] on div "A" at bounding box center [209, 73] width 11 height 11
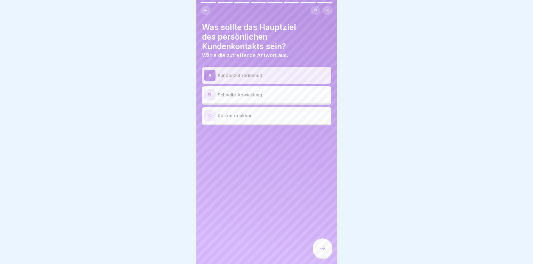
click at [213, 97] on div "B" at bounding box center [209, 94] width 11 height 11
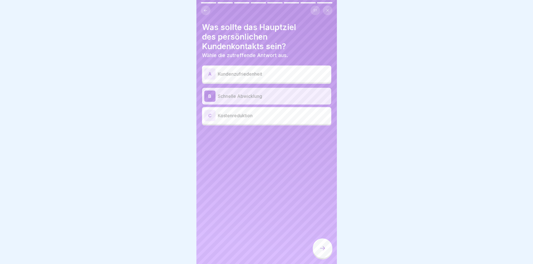
click at [209, 70] on div "A" at bounding box center [209, 73] width 11 height 11
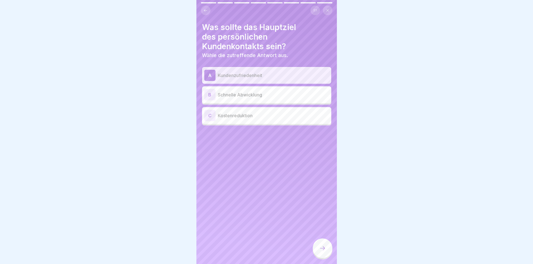
click at [327, 251] on div at bounding box center [323, 248] width 20 height 20
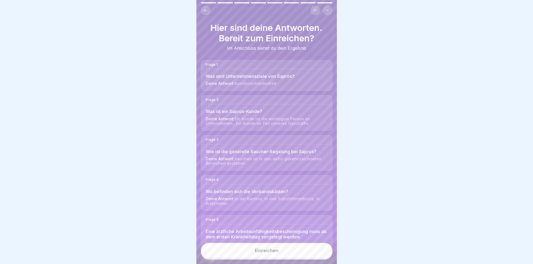
click at [293, 247] on div "Einreichen" at bounding box center [266, 251] width 141 height 26
click at [293, 254] on button "Einreichen" at bounding box center [267, 250] width 132 height 15
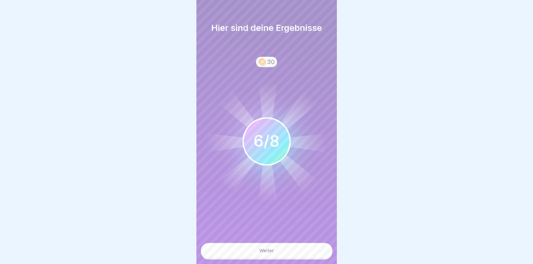
click at [259, 256] on button "Weiter" at bounding box center [267, 250] width 132 height 15
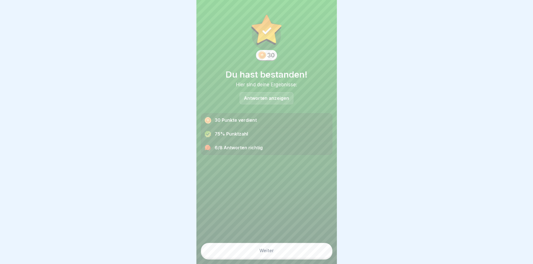
click at [261, 253] on div "Weiter" at bounding box center [266, 250] width 15 height 5
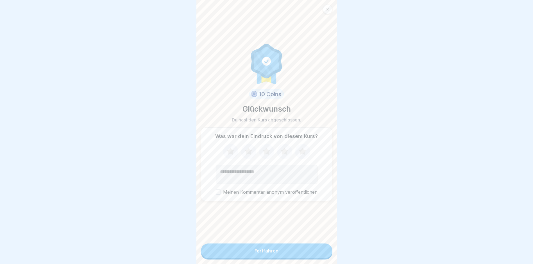
click at [262, 253] on div "Fortfahren" at bounding box center [267, 250] width 24 height 5
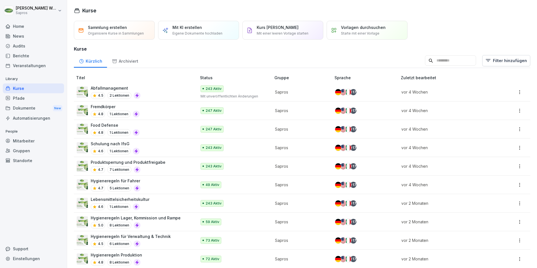
click at [30, 140] on div "Mitarbeiter" at bounding box center [33, 141] width 61 height 10
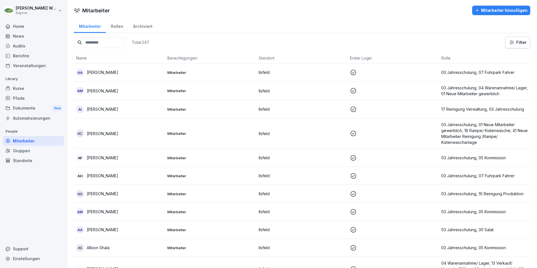
click at [117, 41] on input at bounding box center [99, 42] width 51 height 11
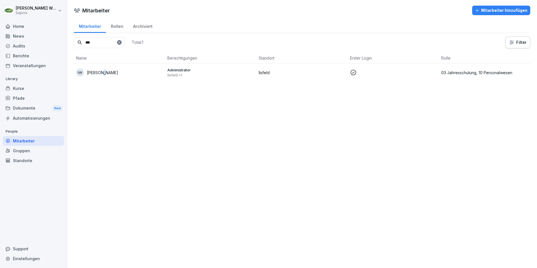
click at [100, 75] on p "Ingrid Weyreter" at bounding box center [102, 73] width 31 height 6
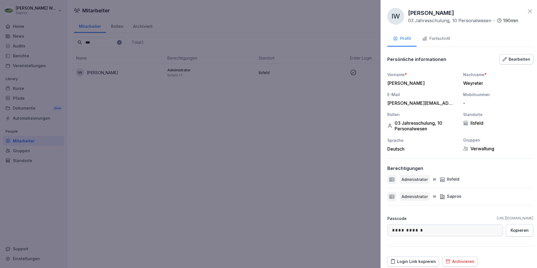
click at [223, 189] on div at bounding box center [268, 134] width 537 height 268
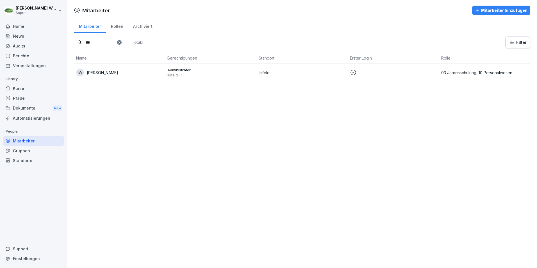
click at [484, 72] on p "03 Jahresschulung, 10 Personalwesen" at bounding box center [485, 73] width 87 height 6
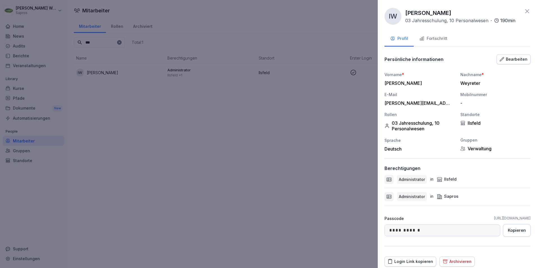
click at [325, 118] on div at bounding box center [268, 134] width 537 height 268
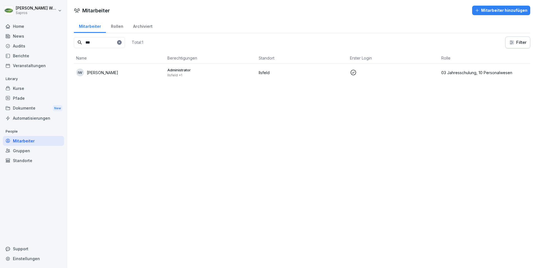
click at [99, 72] on p "Ingrid Weyreter" at bounding box center [102, 73] width 31 height 6
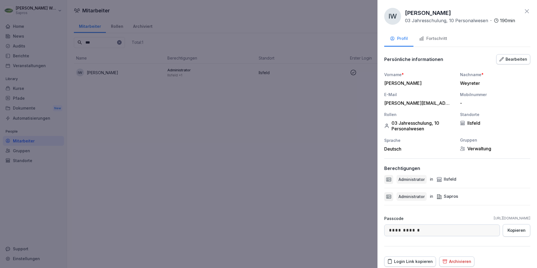
click at [442, 38] on div "Fortschritt" at bounding box center [433, 38] width 28 height 6
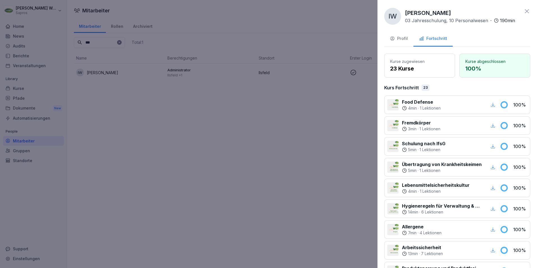
click at [401, 39] on div "Profil" at bounding box center [399, 38] width 18 height 6
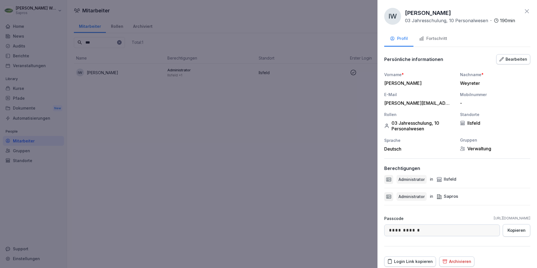
click at [435, 40] on div "Fortschritt" at bounding box center [433, 38] width 28 height 6
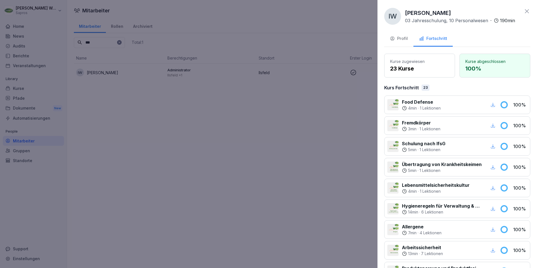
drag, startPoint x: 225, startPoint y: 115, endPoint x: 170, endPoint y: 108, distance: 55.6
click at [225, 115] on div at bounding box center [268, 134] width 537 height 268
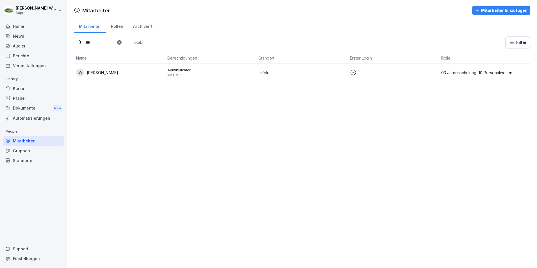
drag, startPoint x: 108, startPoint y: 41, endPoint x: 65, endPoint y: 40, distance: 43.0
click at [65, 40] on div "Ingrid Weyreter Sapros Home News Audits Berichte Veranstaltungen Library Kurse …" at bounding box center [268, 134] width 537 height 268
click at [470, 70] on p "03 Jahresschulung, 10 Personalwesen" at bounding box center [485, 73] width 87 height 6
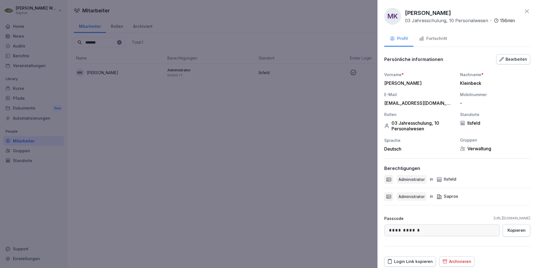
click at [442, 34] on button "Fortschritt" at bounding box center [433, 38] width 39 height 15
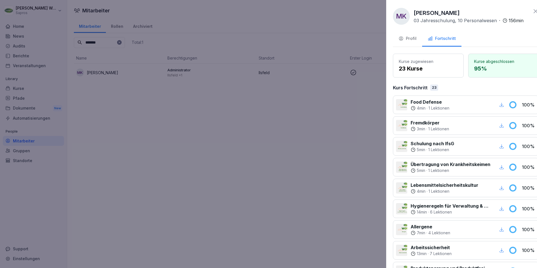
drag, startPoint x: 112, startPoint y: 33, endPoint x: 105, endPoint y: 43, distance: 12.1
click at [112, 33] on div at bounding box center [268, 134] width 537 height 268
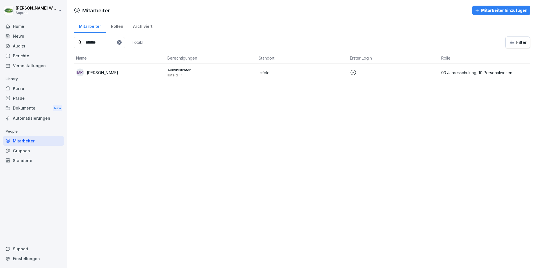
drag, startPoint x: 107, startPoint y: 40, endPoint x: 63, endPoint y: 44, distance: 43.7
click at [63, 44] on div "Ingrid Weyreter Sapros Home News Audits Berichte Veranstaltungen Library Kurse …" at bounding box center [268, 134] width 537 height 268
type input "******"
click at [461, 71] on p "03 Jahresschulung, 10 Personalwesen" at bounding box center [485, 73] width 87 height 6
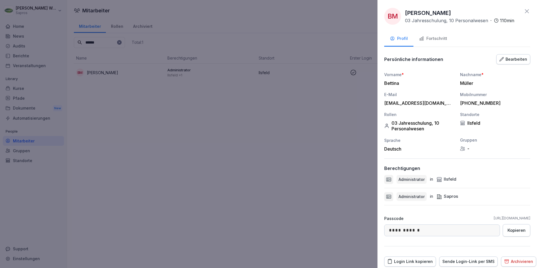
click at [438, 37] on div "Fortschritt" at bounding box center [433, 38] width 28 height 6
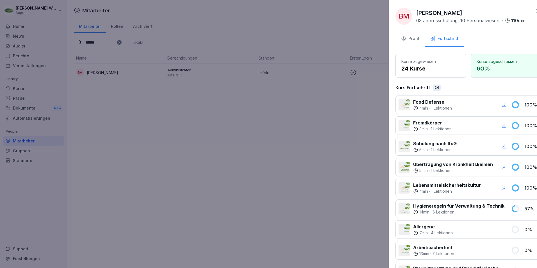
drag, startPoint x: 149, startPoint y: 220, endPoint x: 179, endPoint y: 190, distance: 41.9
click at [149, 219] on div at bounding box center [268, 134] width 537 height 268
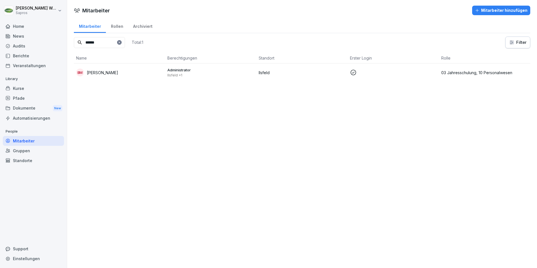
click at [19, 34] on div "News" at bounding box center [33, 36] width 61 height 10
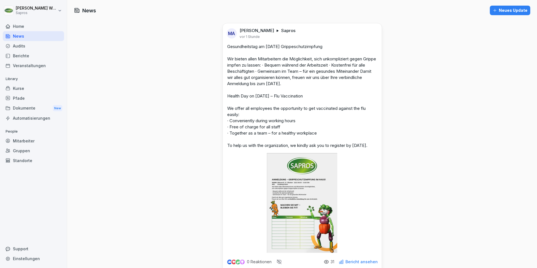
click at [26, 25] on div "Home" at bounding box center [33, 26] width 61 height 10
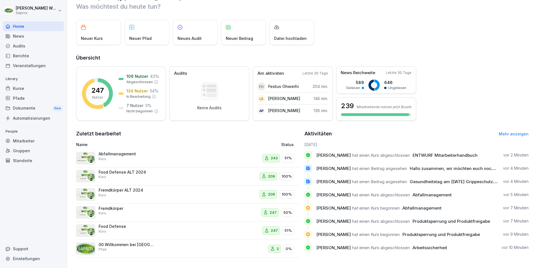
scroll to position [21, 0]
click at [285, 155] on p "51%" at bounding box center [288, 158] width 7 height 6
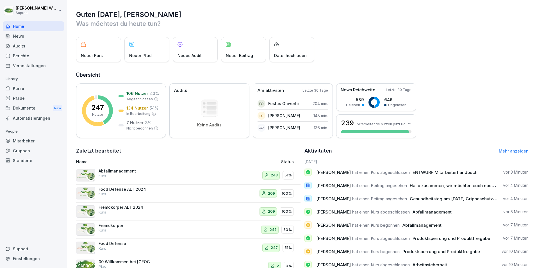
click at [518, 149] on link "Mehr anzeigen" at bounding box center [514, 151] width 30 height 5
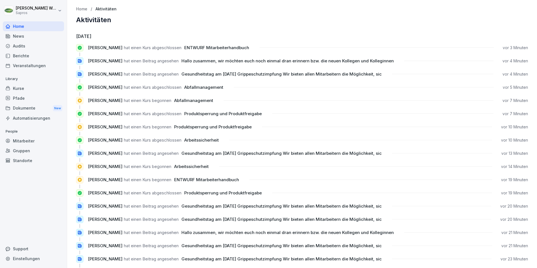
click at [16, 87] on div "Kurse" at bounding box center [33, 88] width 61 height 10
